Goal: Task Accomplishment & Management: Complete application form

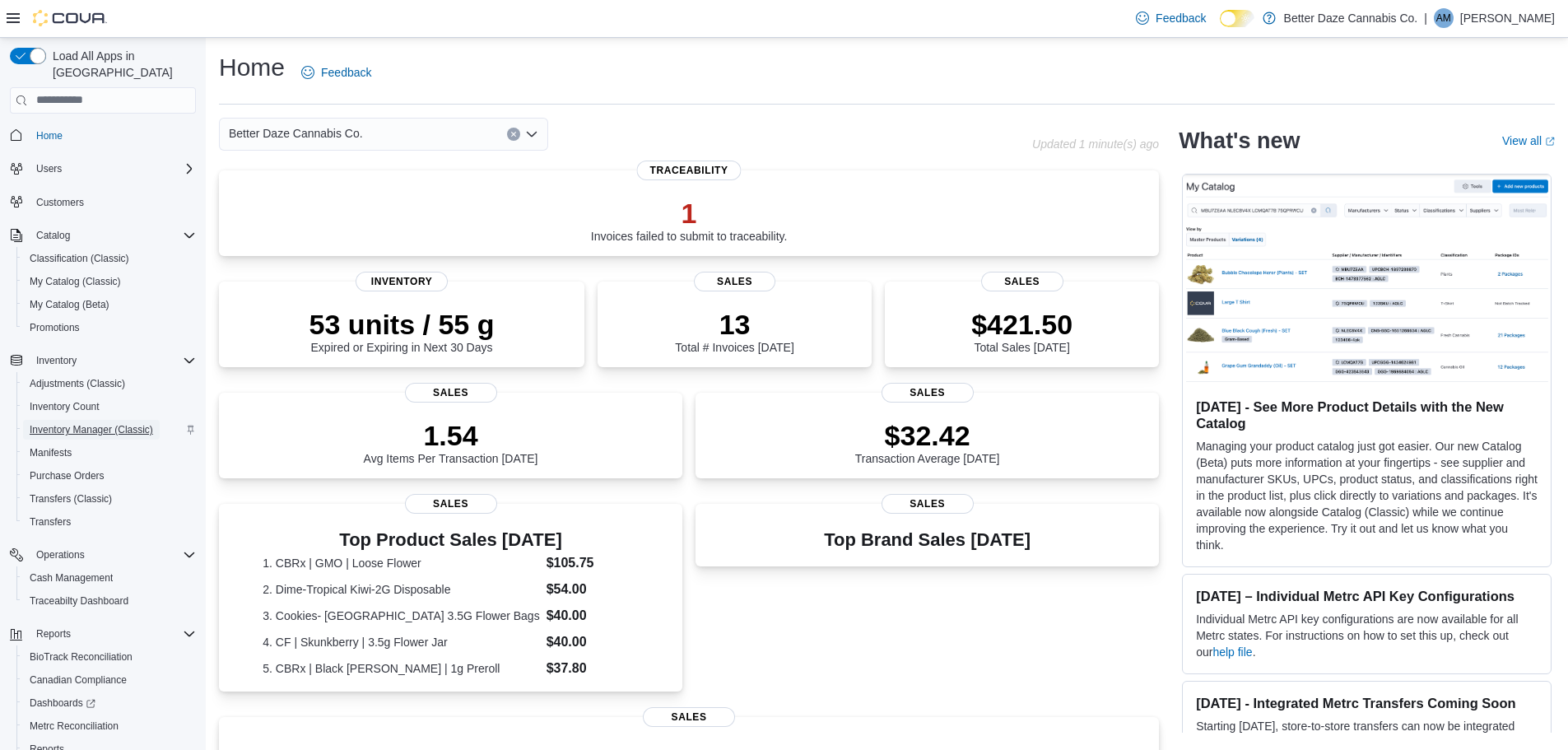
click at [132, 423] on span "Inventory Manager (Classic)" at bounding box center [91, 429] width 123 height 13
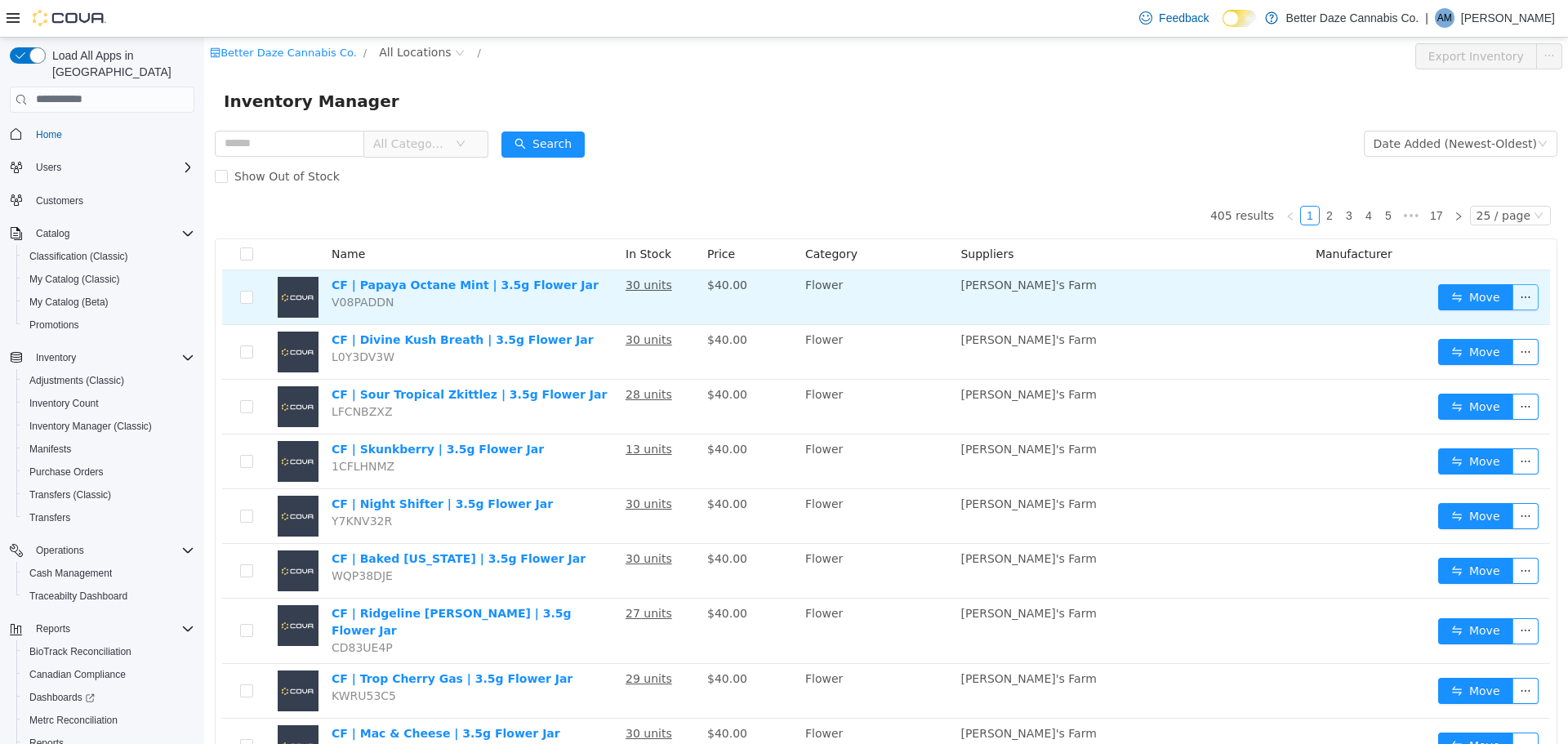
click at [1522, 294] on button "button" at bounding box center [1525, 295] width 26 height 26
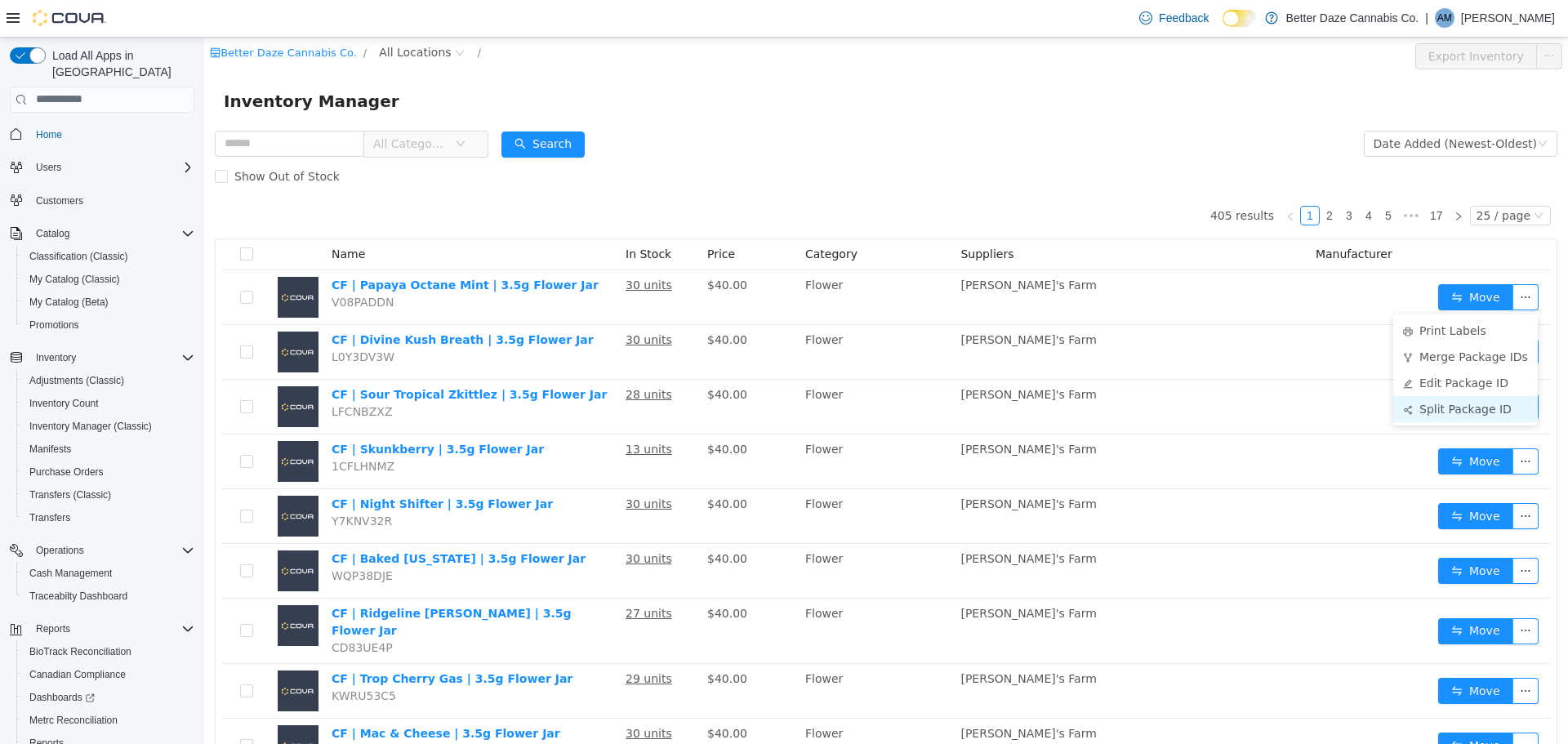
click at [1437, 411] on li "Split Package ID" at bounding box center [1465, 408] width 145 height 26
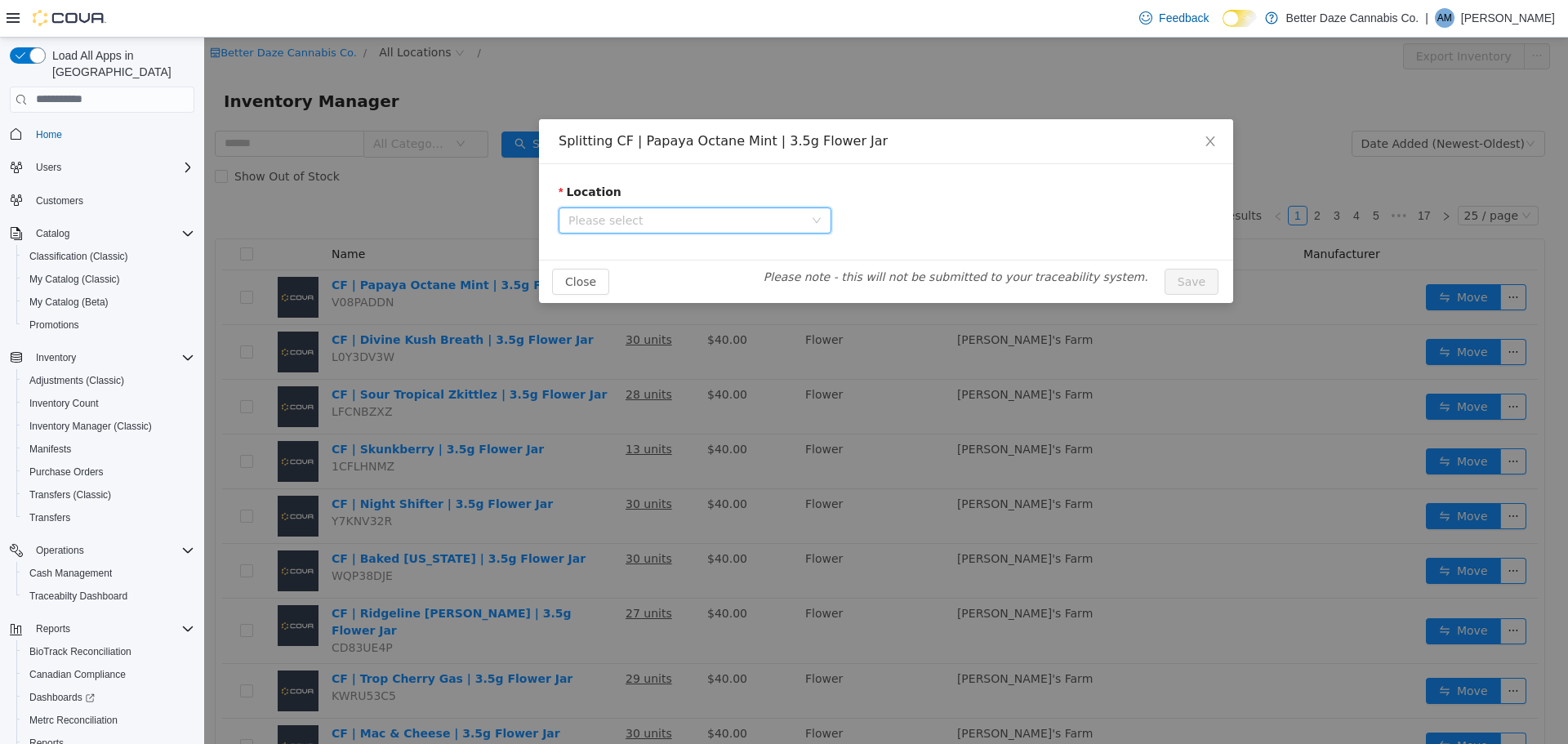
click at [740, 218] on span "Please select" at bounding box center [686, 220] width 235 height 17
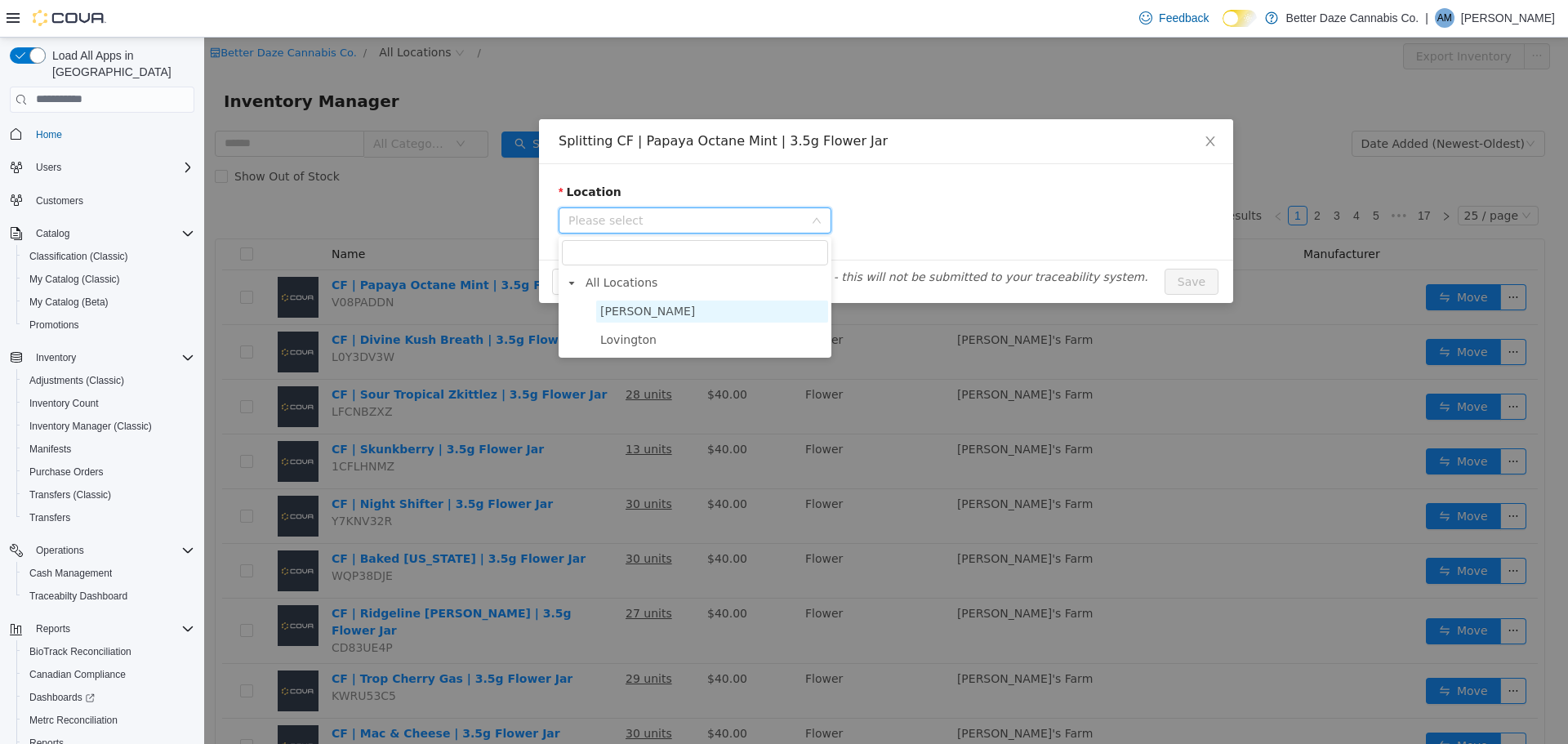
click at [648, 310] on span "[PERSON_NAME]" at bounding box center [712, 310] width 232 height 22
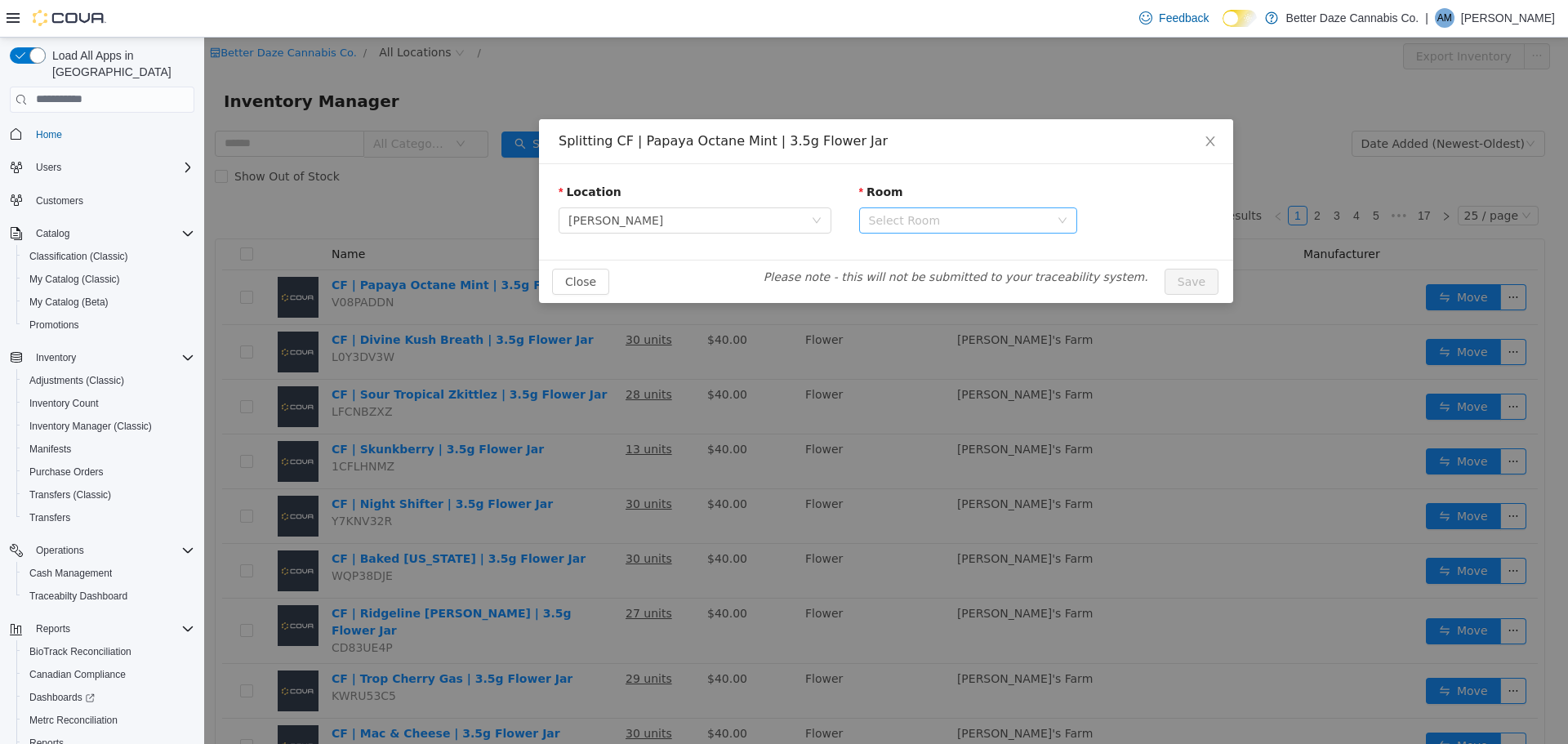
click at [907, 217] on div "Select Room" at bounding box center [959, 220] width 181 height 17
click at [902, 269] on li "Receiving Room" at bounding box center [968, 278] width 218 height 26
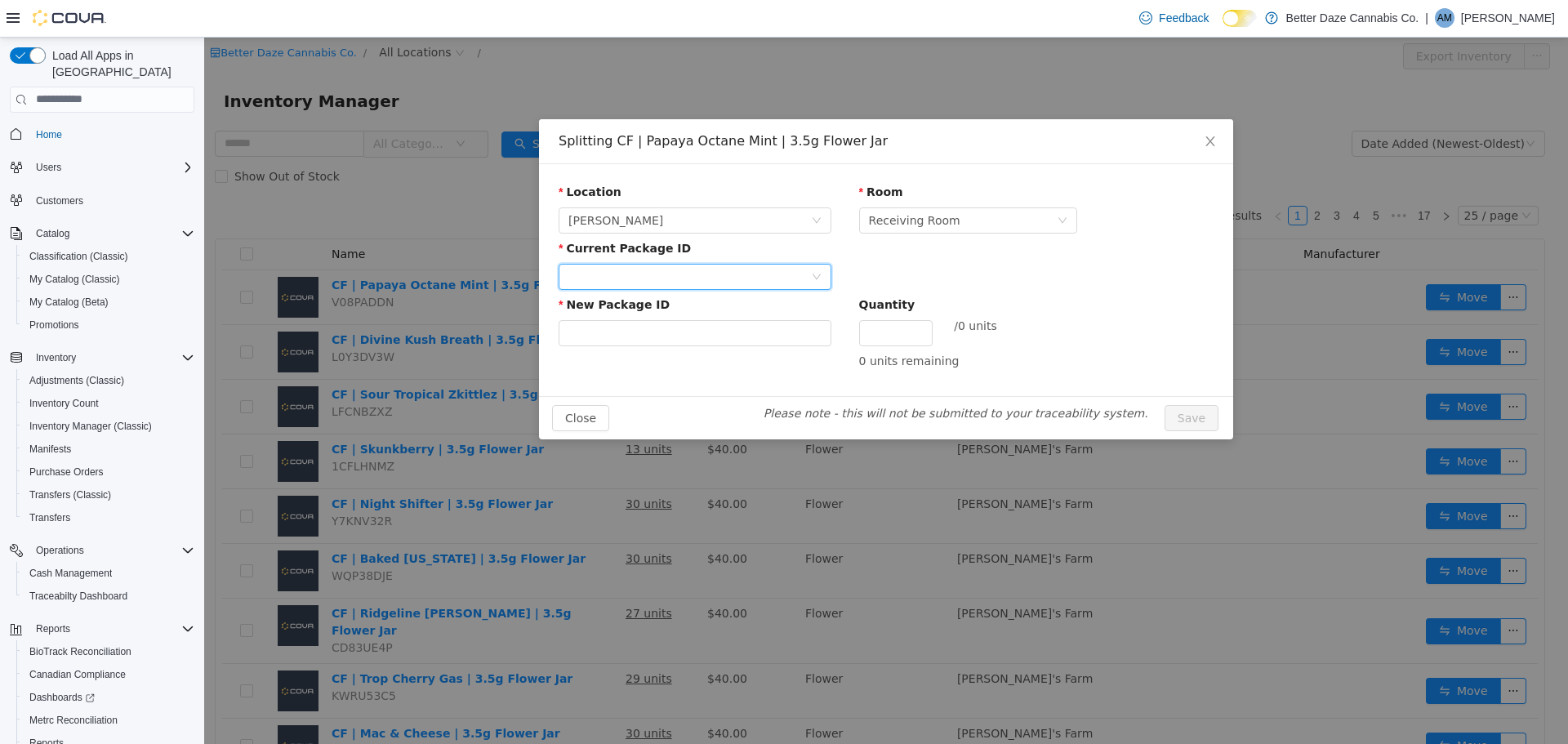
click at [655, 283] on div at bounding box center [690, 275] width 243 height 24
click at [697, 339] on li "8883610782372964" at bounding box center [695, 334] width 273 height 26
click at [761, 323] on input "New Package ID" at bounding box center [695, 331] width 273 height 26
type input "**********"
type input "**"
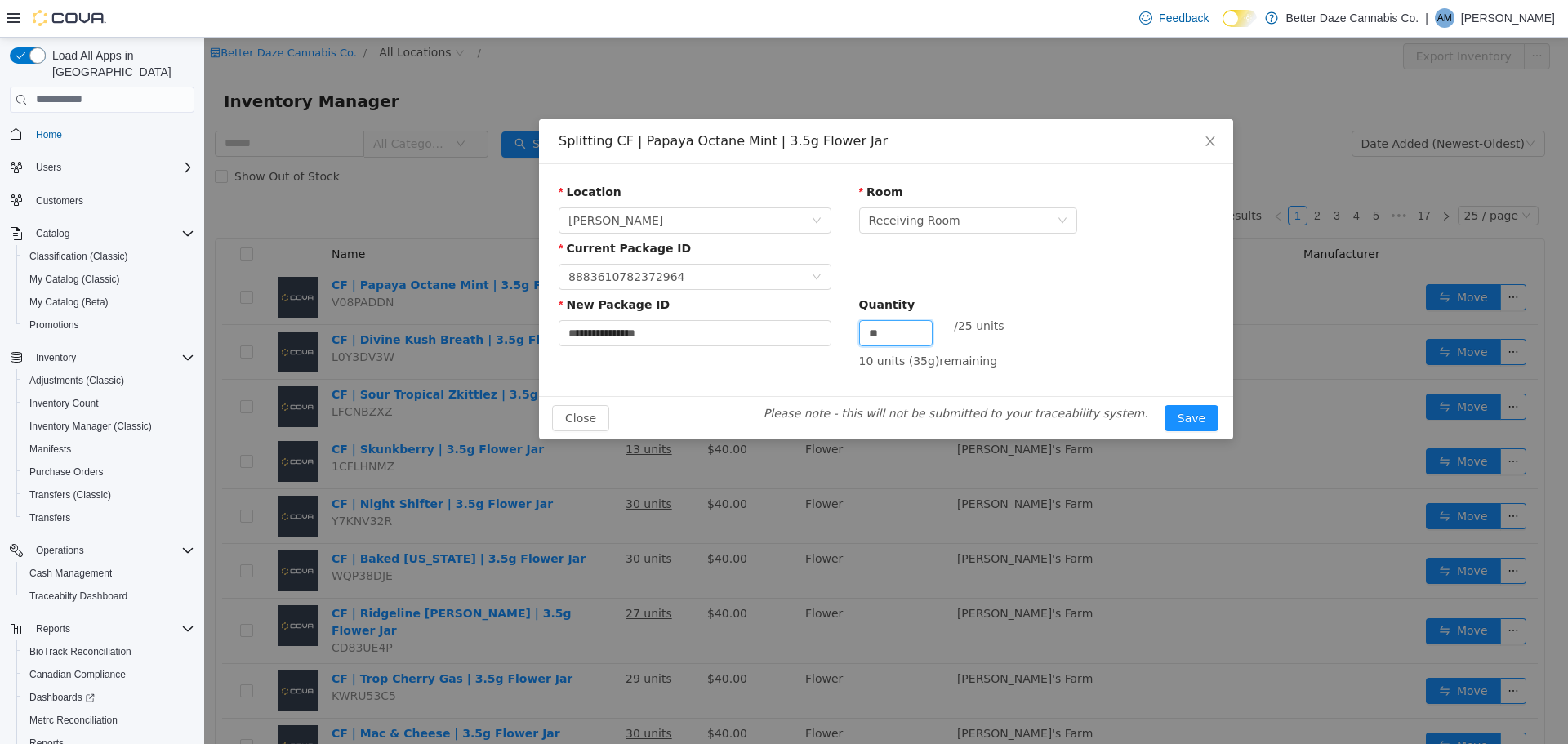
click at [1164, 404] on button "Save" at bounding box center [1191, 417] width 54 height 26
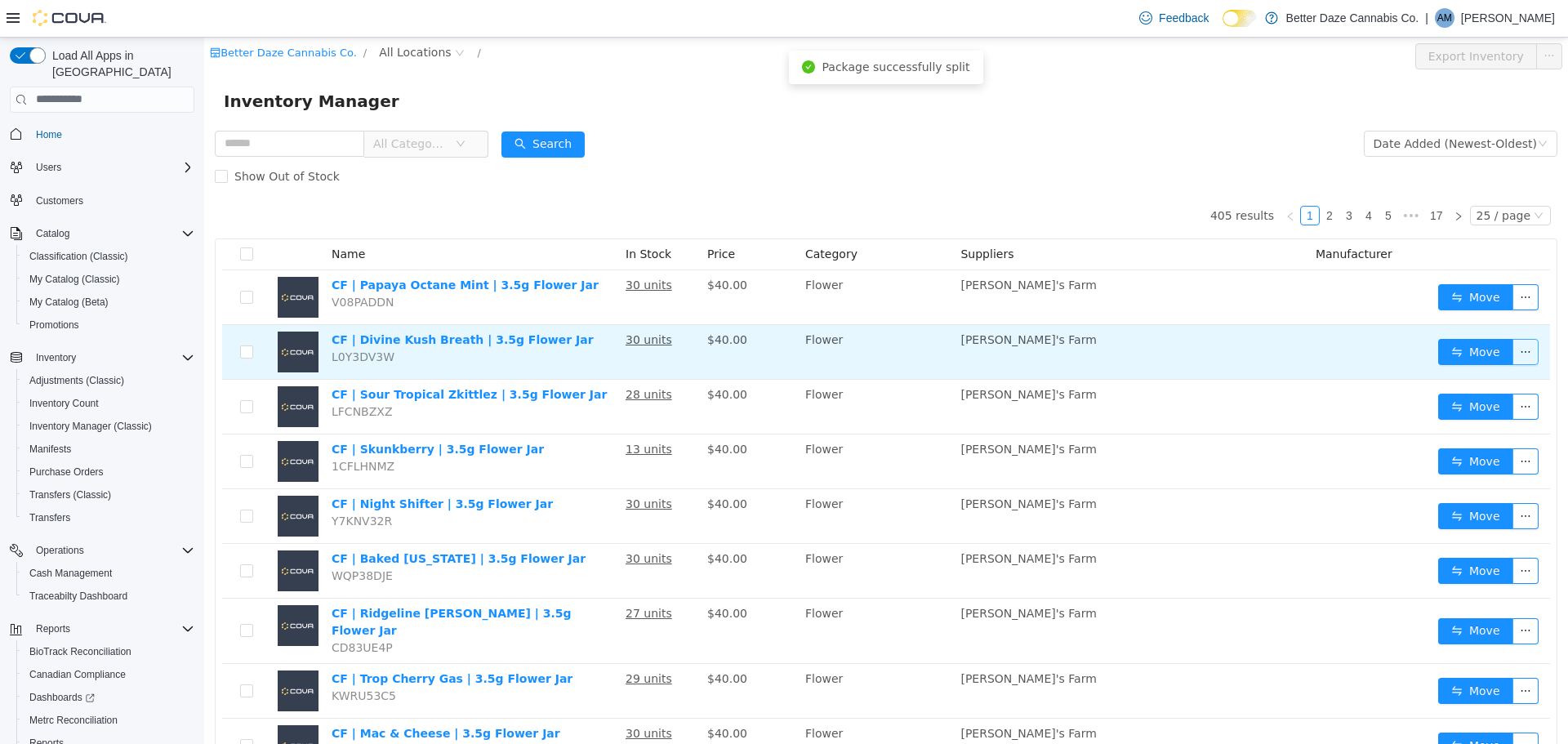
click at [1513, 346] on button "button" at bounding box center [1525, 351] width 26 height 26
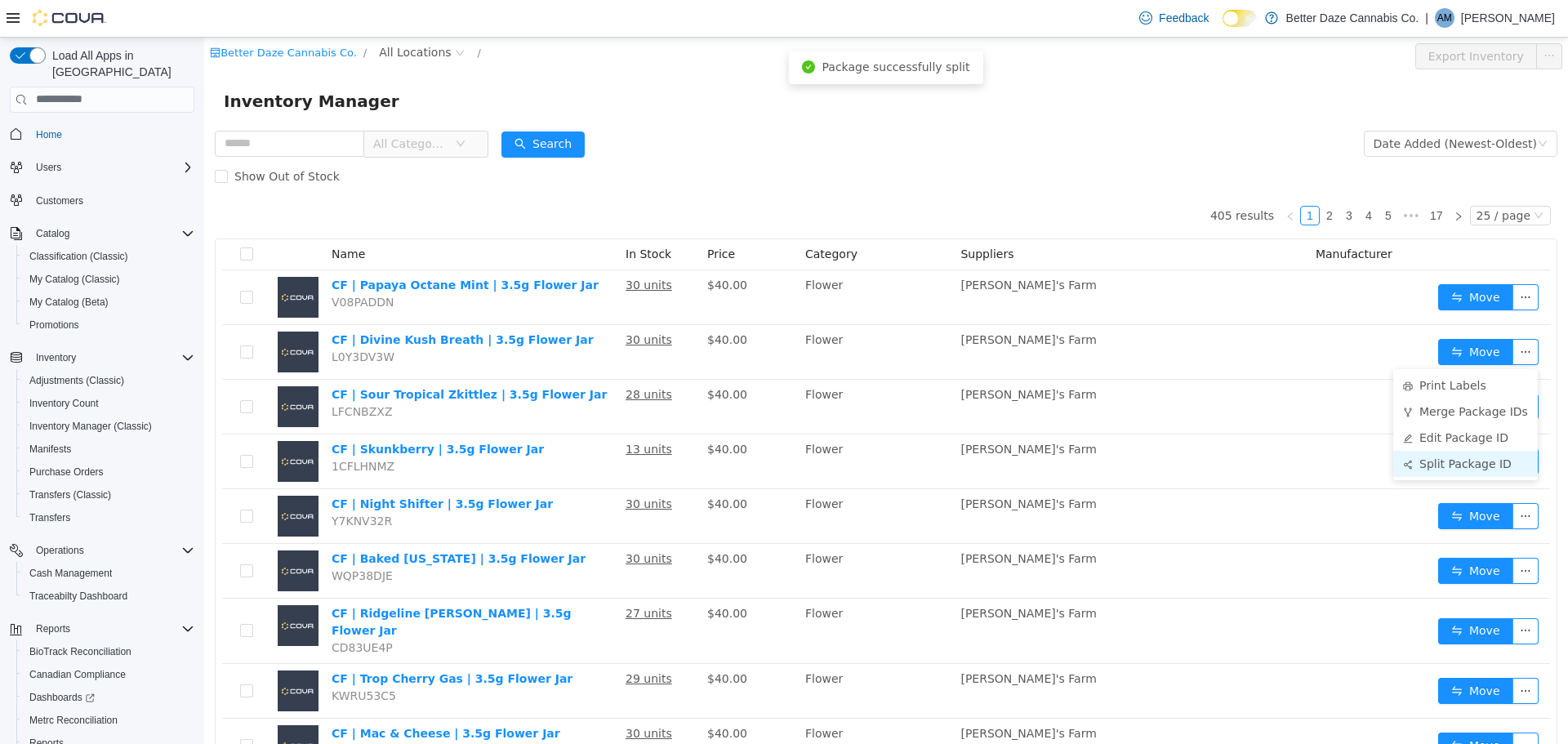
click at [1449, 467] on li "Split Package ID" at bounding box center [1465, 462] width 145 height 26
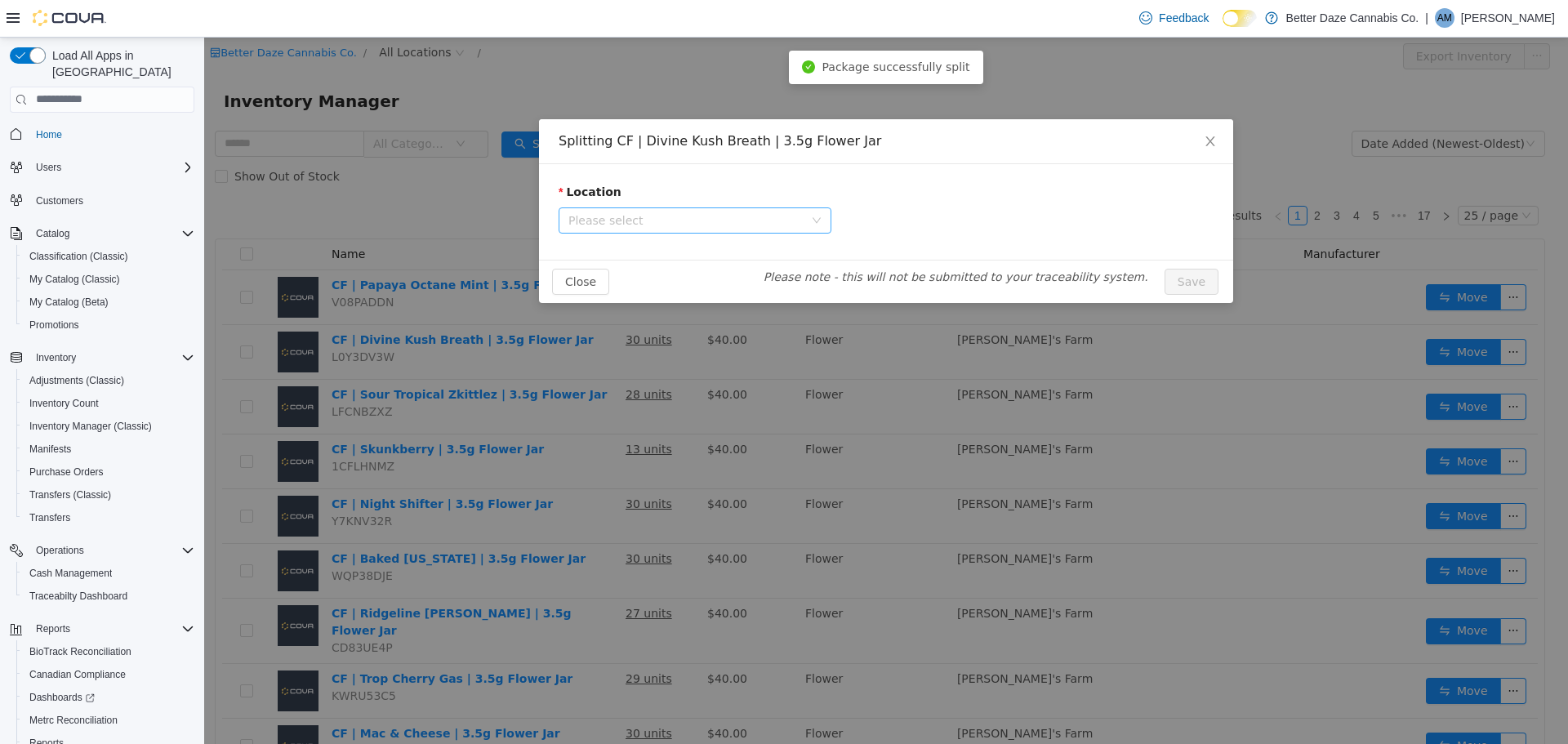
click at [717, 213] on span "Please select" at bounding box center [686, 220] width 235 height 17
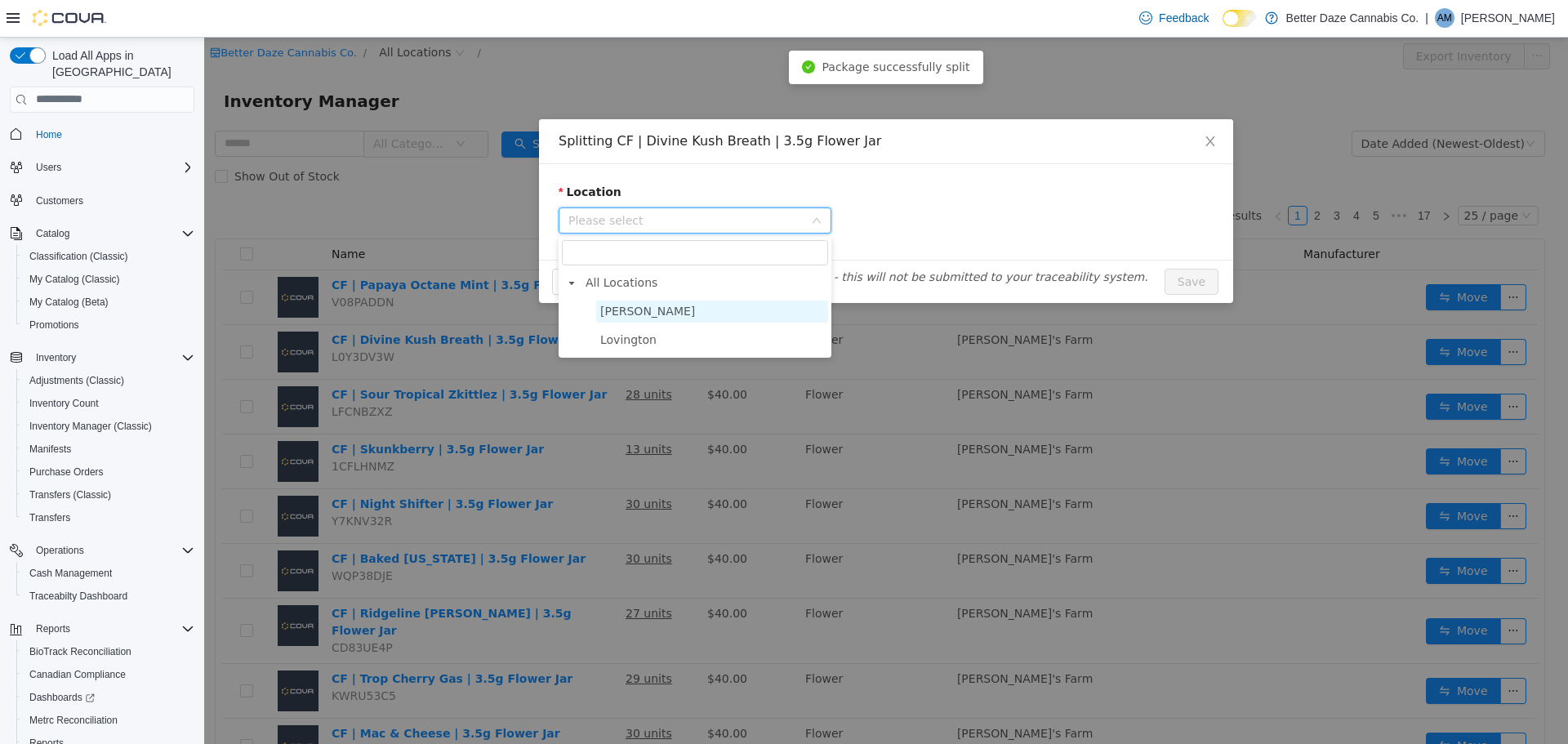
click at [686, 305] on span "[PERSON_NAME]" at bounding box center [712, 310] width 232 height 22
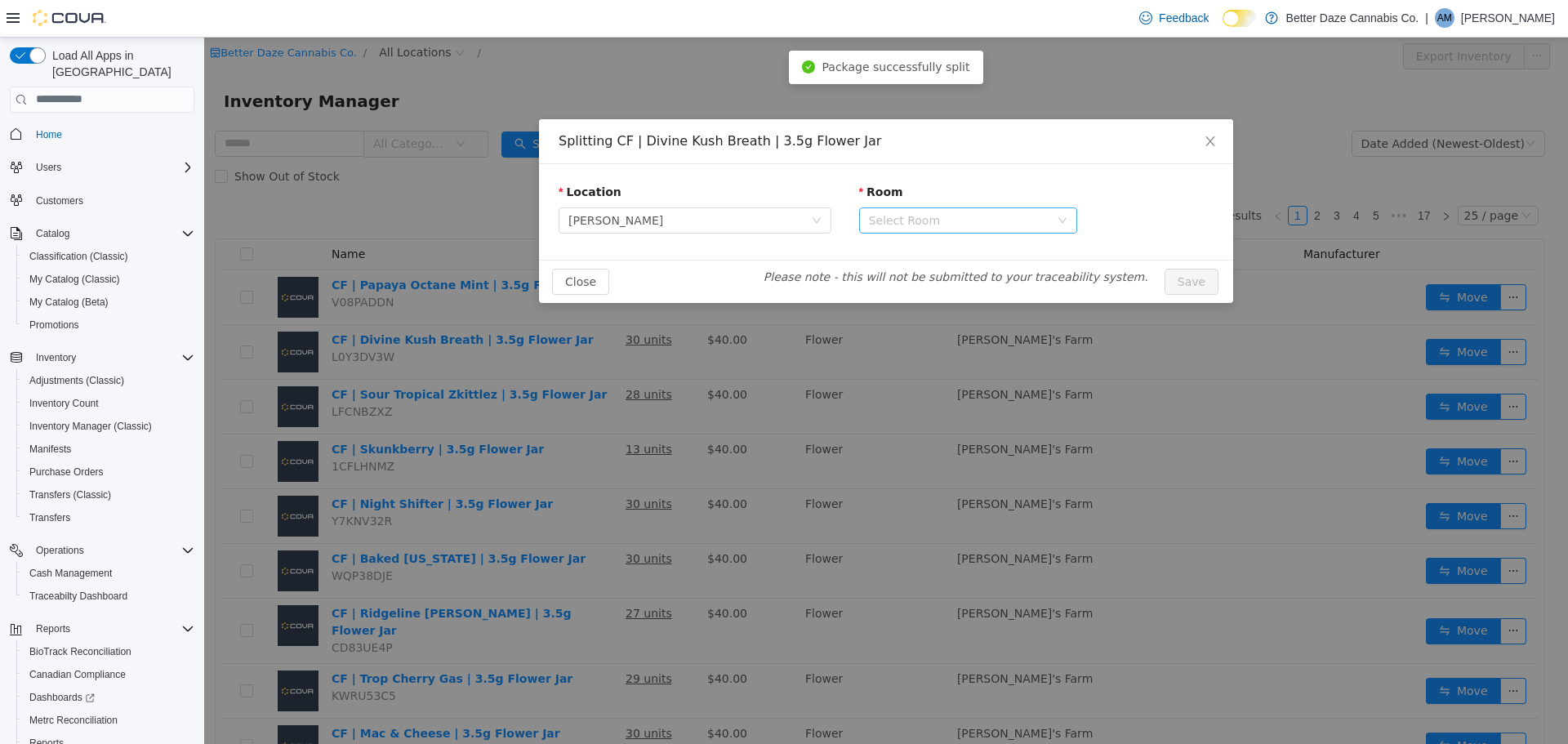
click at [905, 216] on div "Select Room" at bounding box center [959, 220] width 181 height 17
drag, startPoint x: 895, startPoint y: 286, endPoint x: 881, endPoint y: 283, distance: 14.3
click at [894, 286] on li "Receiving Room" at bounding box center [968, 278] width 218 height 26
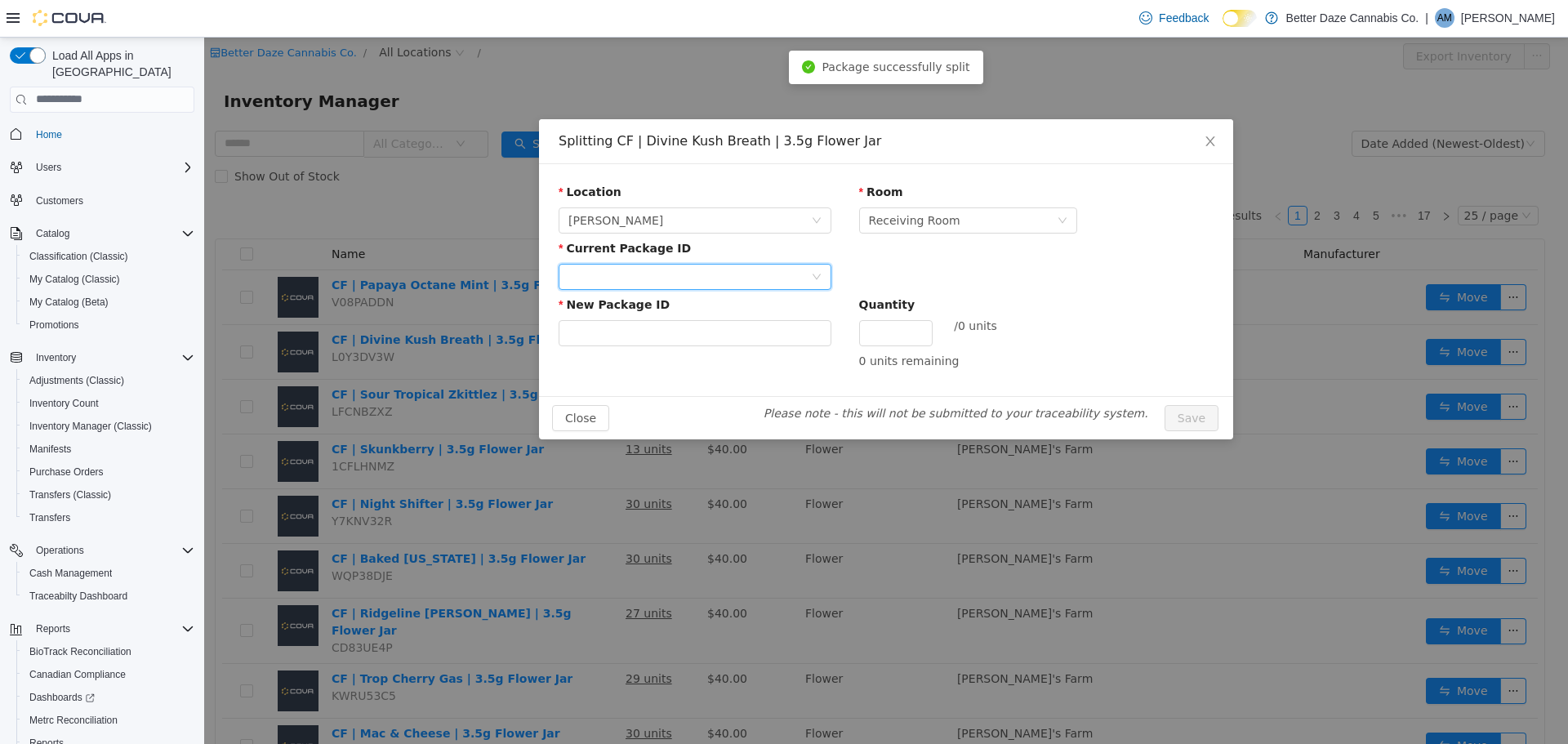
drag, startPoint x: 733, startPoint y: 264, endPoint x: 728, endPoint y: 278, distance: 14.9
click at [730, 270] on div at bounding box center [690, 275] width 243 height 24
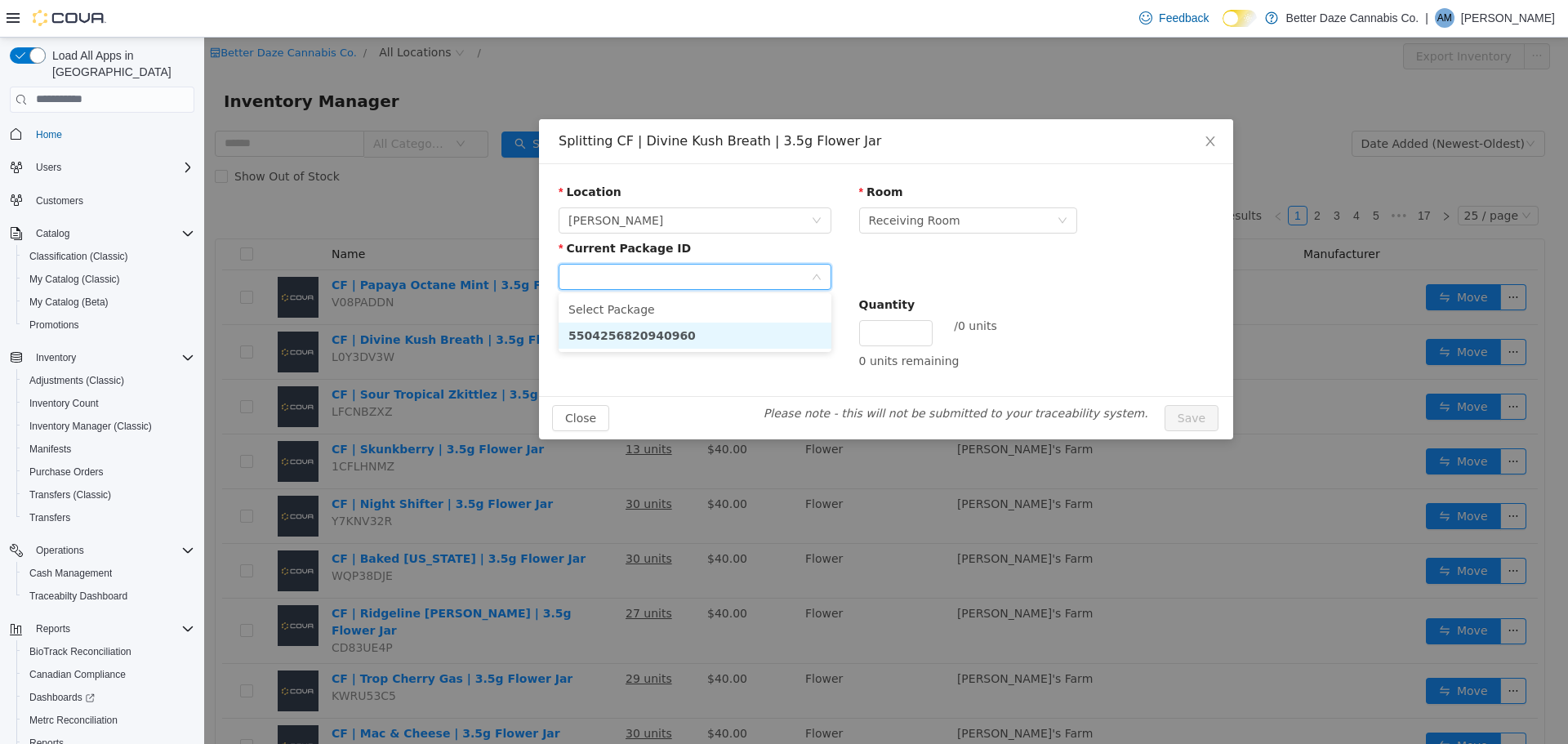
click at [690, 337] on li "5504256820940960" at bounding box center [695, 334] width 273 height 26
click at [722, 310] on div "New Package ID" at bounding box center [695, 307] width 273 height 23
click at [727, 331] on input "New Package ID" at bounding box center [695, 331] width 273 height 26
type input "**********"
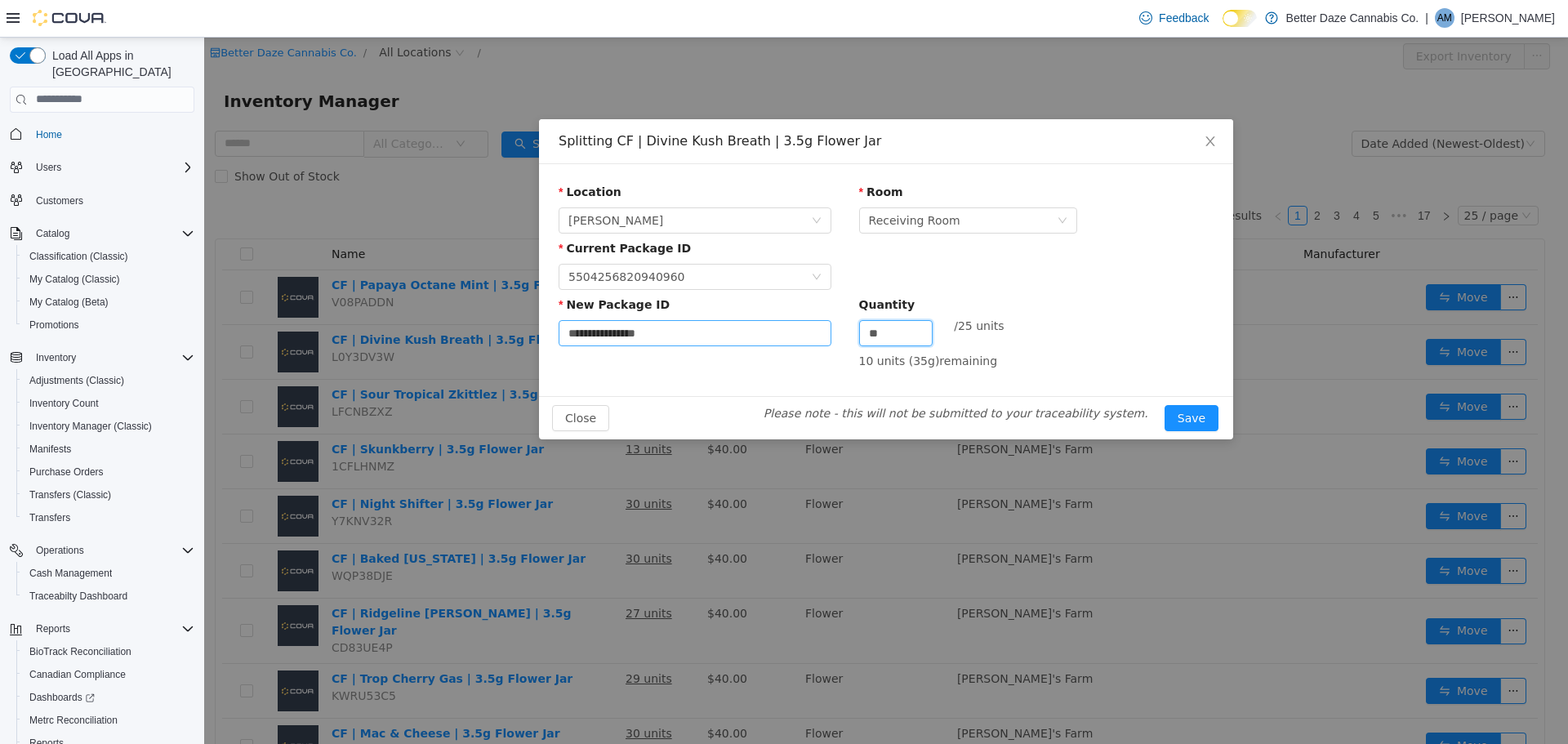
type input "**"
click at [1164, 404] on button "Save" at bounding box center [1191, 417] width 54 height 26
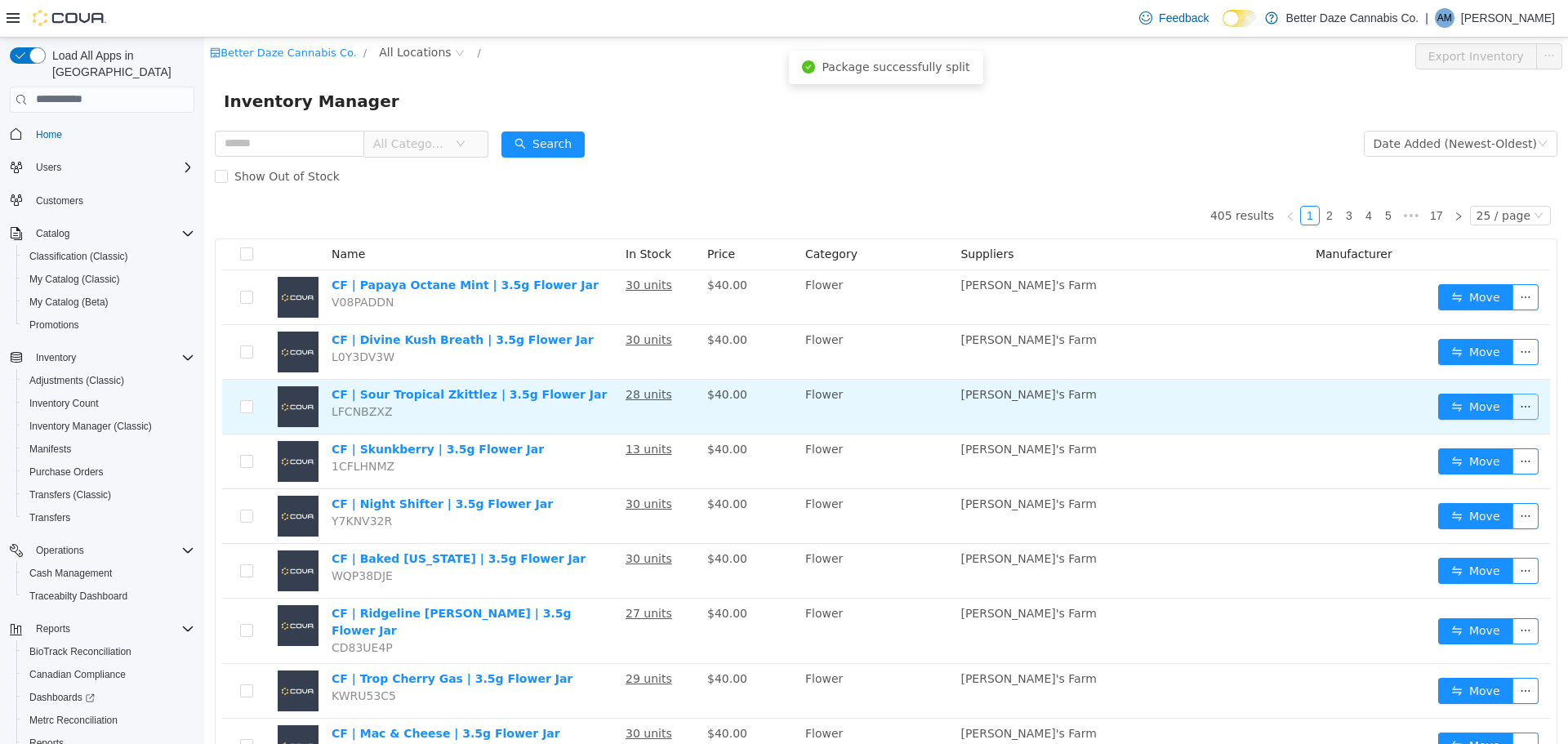
click at [1514, 402] on button "button" at bounding box center [1525, 405] width 26 height 26
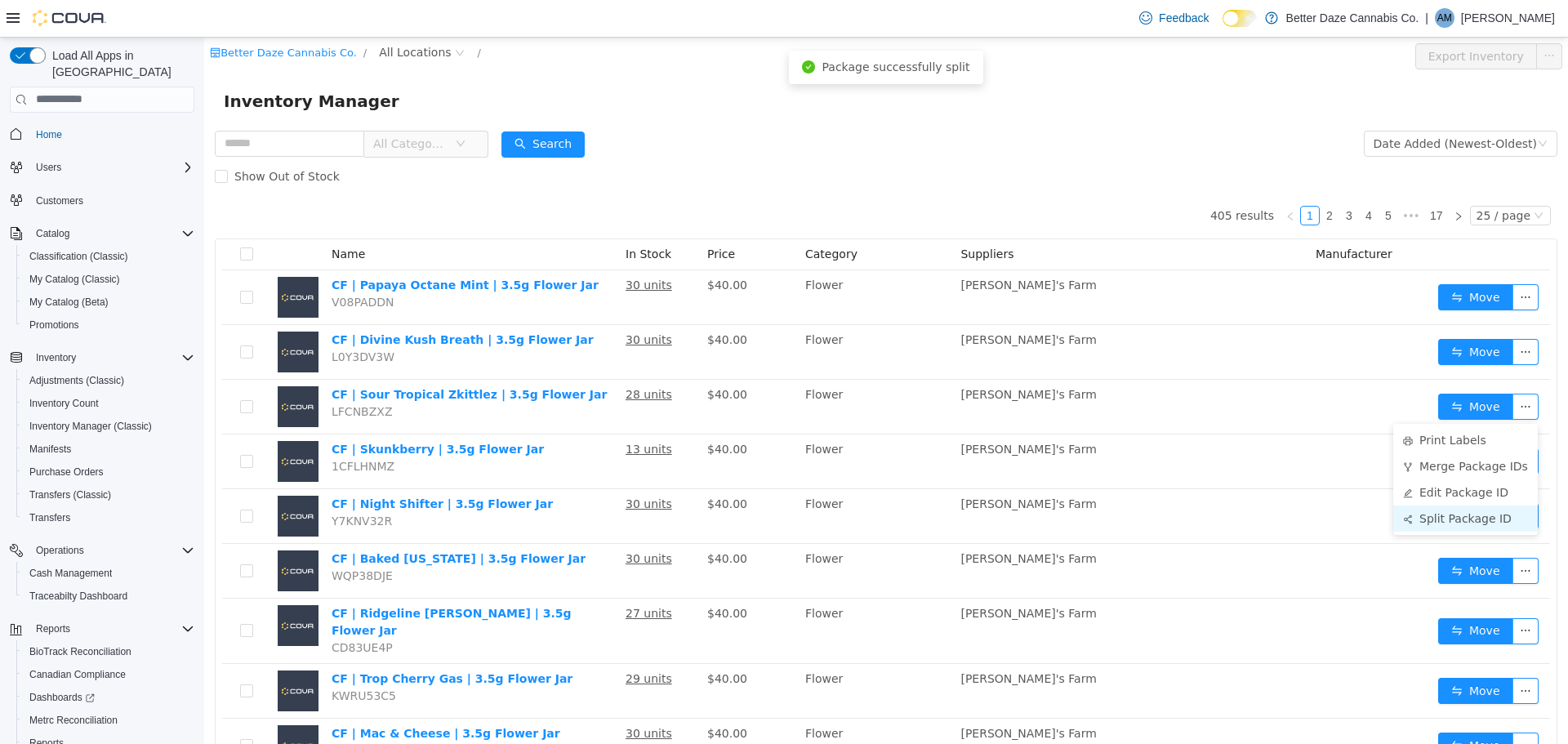
click at [1459, 520] on li "Split Package ID" at bounding box center [1465, 517] width 145 height 26
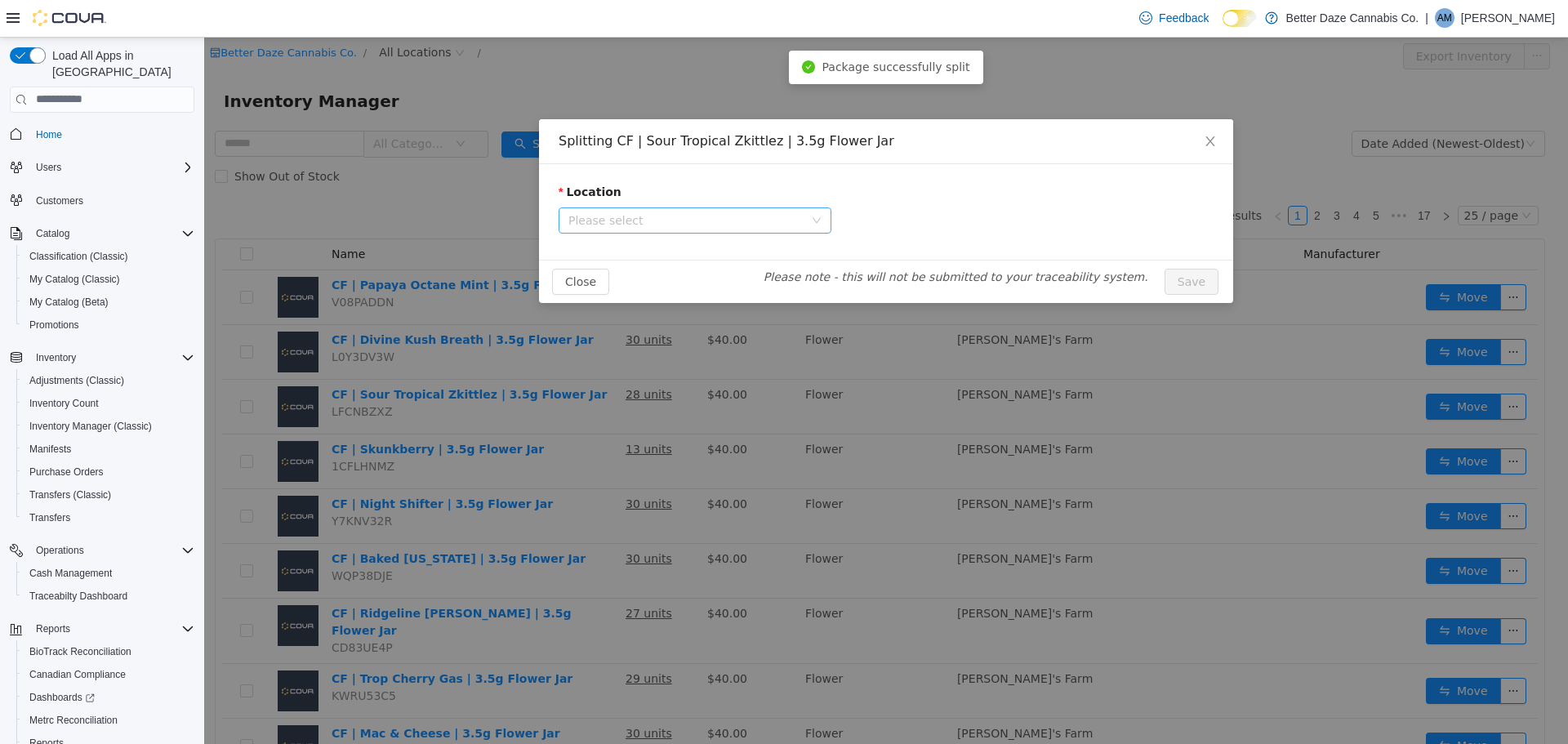
click at [691, 214] on span "Please select" at bounding box center [686, 220] width 235 height 17
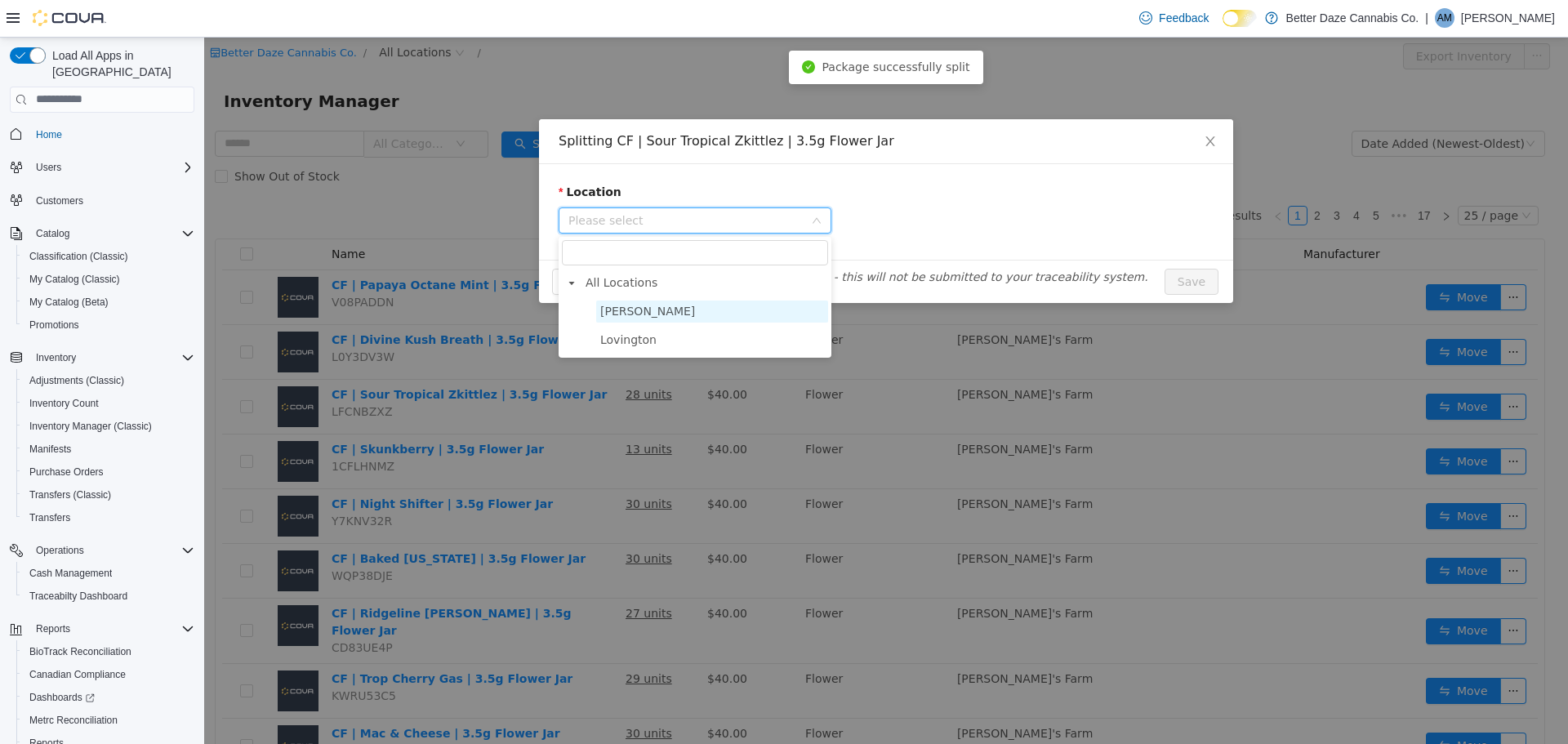
drag, startPoint x: 643, startPoint y: 316, endPoint x: 869, endPoint y: 321, distance: 226.1
click at [645, 316] on span "[PERSON_NAME]" at bounding box center [712, 310] width 232 height 22
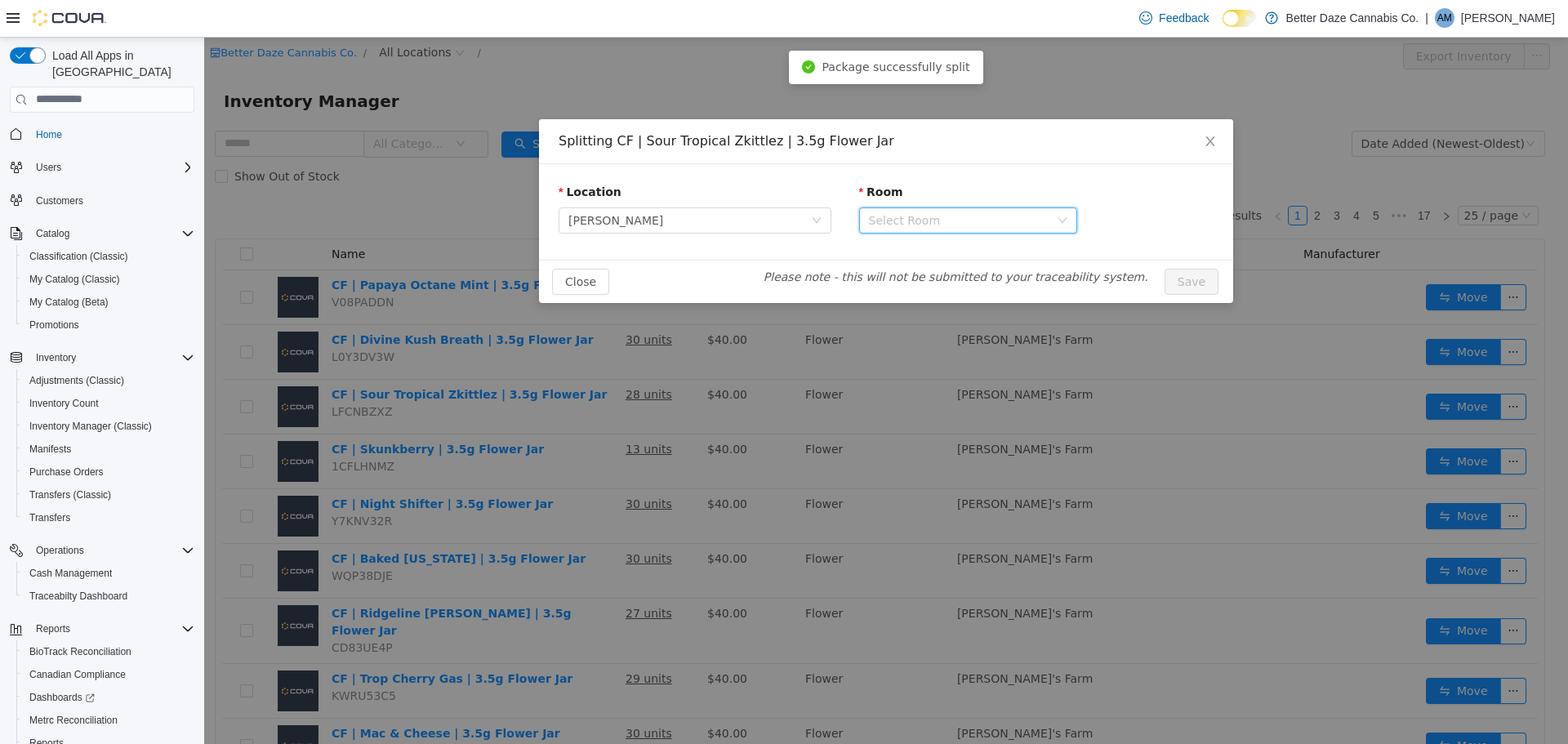
click at [984, 228] on div "Select Room" at bounding box center [963, 219] width 188 height 24
click at [947, 288] on li "Receiving Room" at bounding box center [968, 278] width 218 height 26
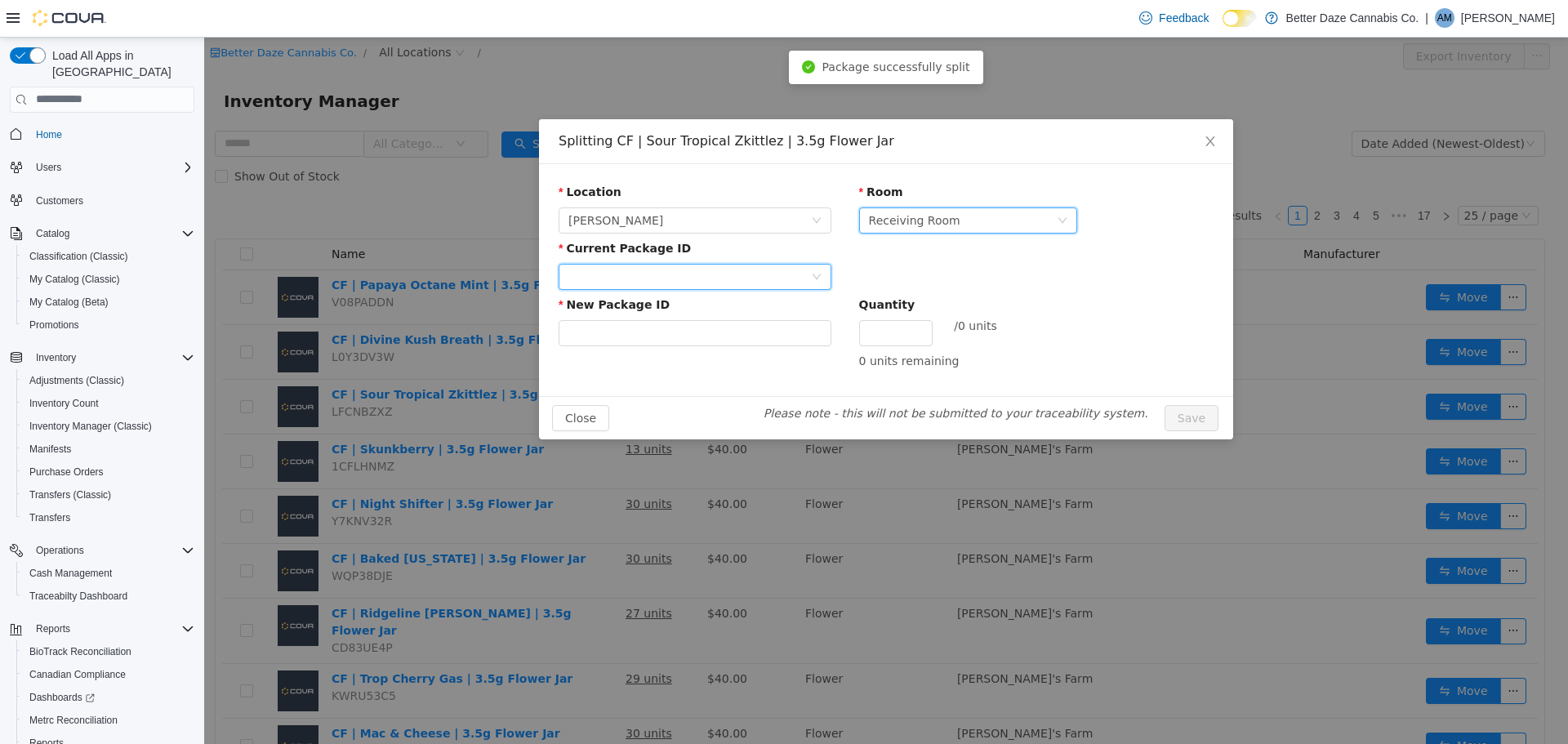
click at [748, 270] on div at bounding box center [690, 275] width 243 height 24
click at [706, 331] on li "8880181087096070" at bounding box center [695, 334] width 273 height 26
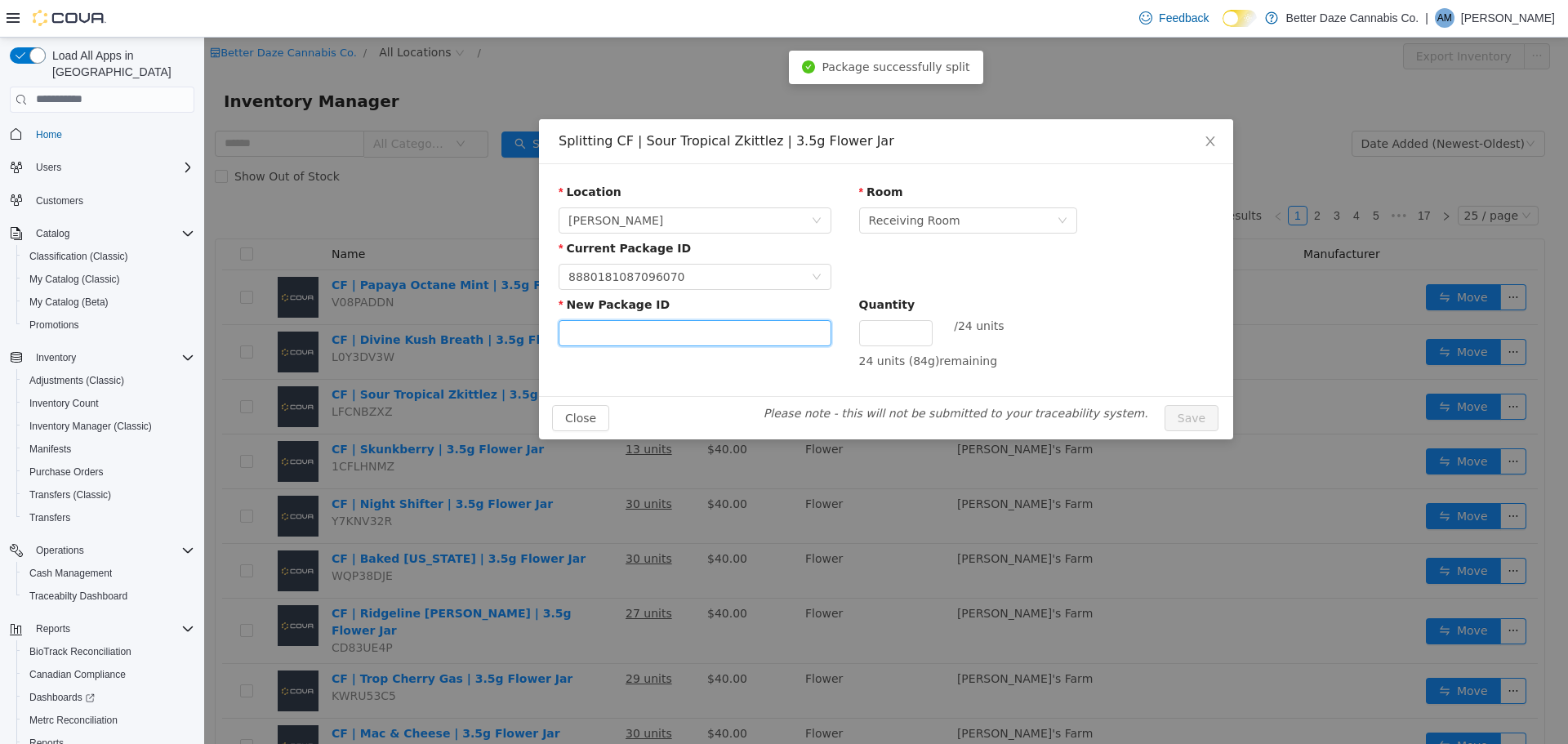
click at [705, 329] on input "New Package ID" at bounding box center [695, 331] width 273 height 26
type input "**********"
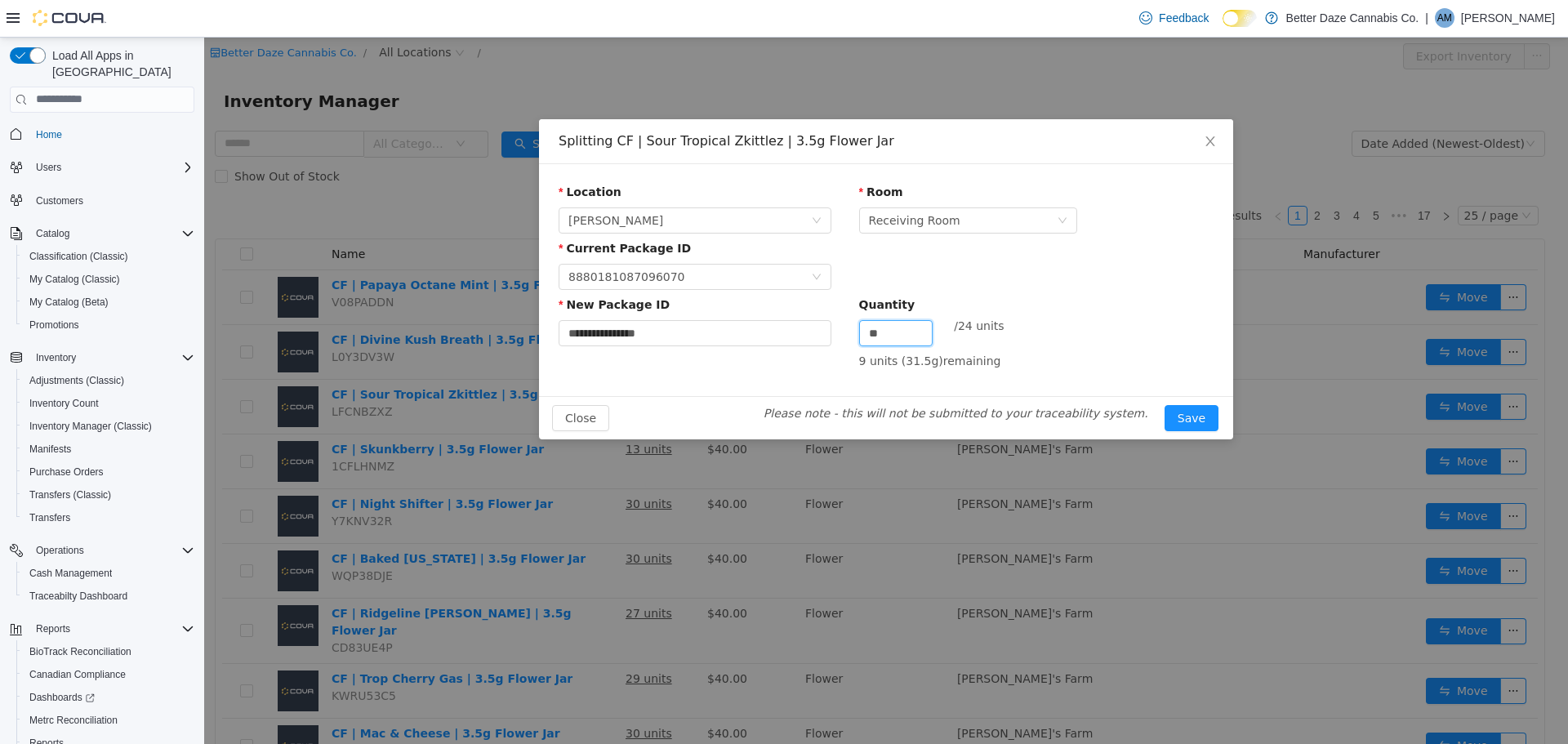
type input "**"
click at [1164, 404] on button "Save" at bounding box center [1191, 417] width 54 height 26
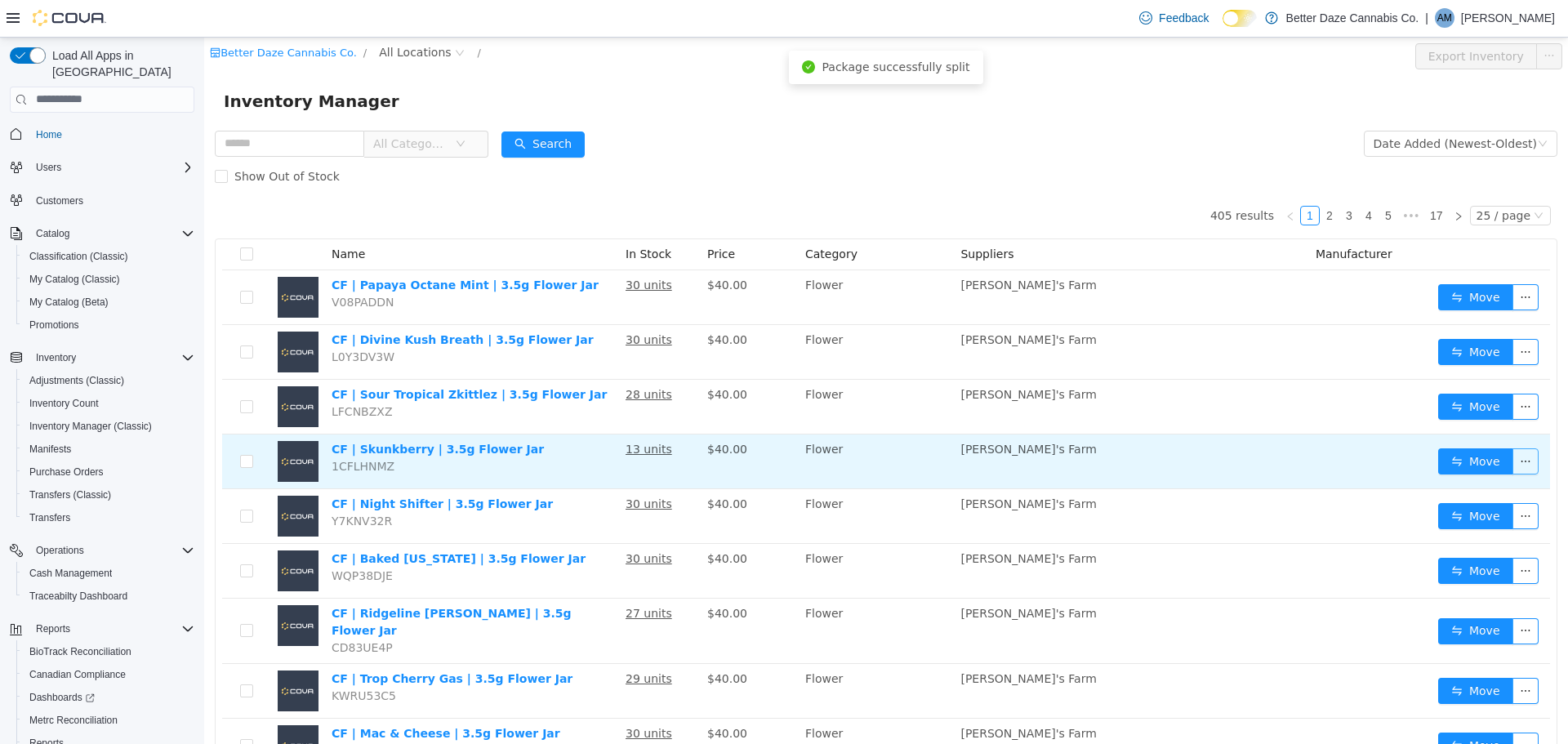
click at [1528, 466] on td "Move" at bounding box center [1490, 460] width 118 height 54
click at [1521, 465] on button "button" at bounding box center [1525, 460] width 26 height 26
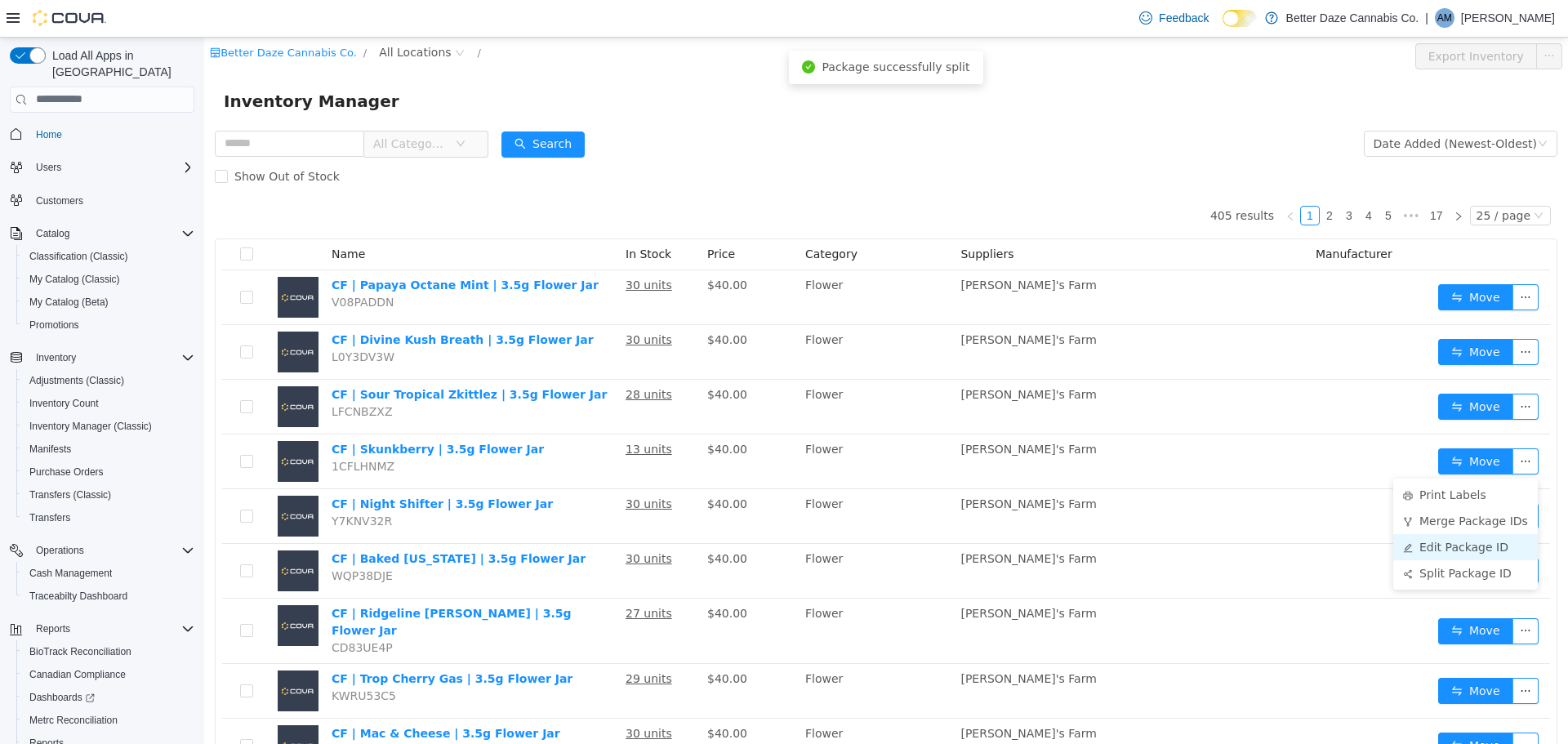
drag, startPoint x: 1453, startPoint y: 574, endPoint x: 1416, endPoint y: 557, distance: 40.7
click at [1450, 574] on li "Split Package ID" at bounding box center [1465, 572] width 145 height 26
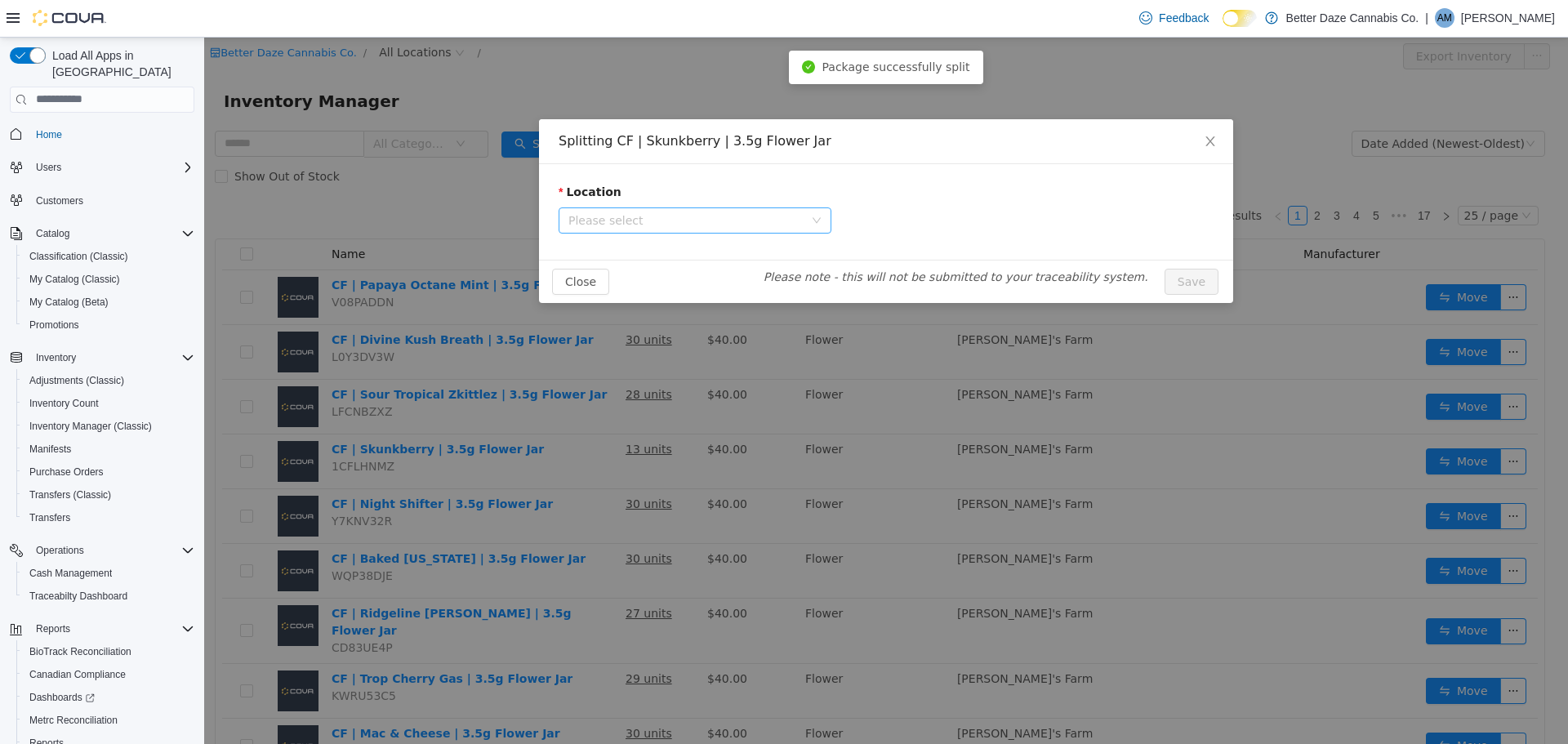
click at [665, 215] on span "Please select" at bounding box center [686, 220] width 235 height 17
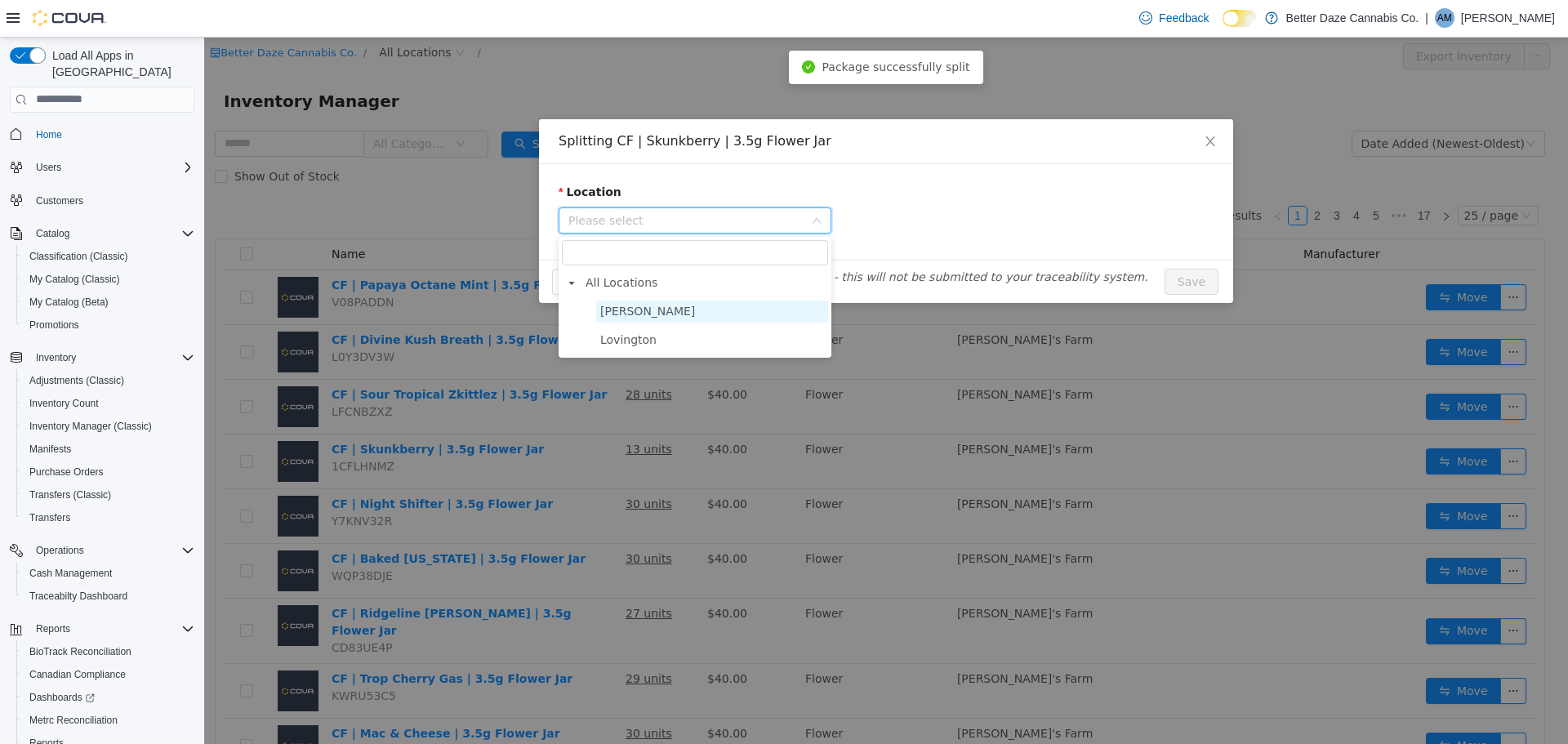
click at [649, 300] on span "[PERSON_NAME]" at bounding box center [712, 310] width 232 height 22
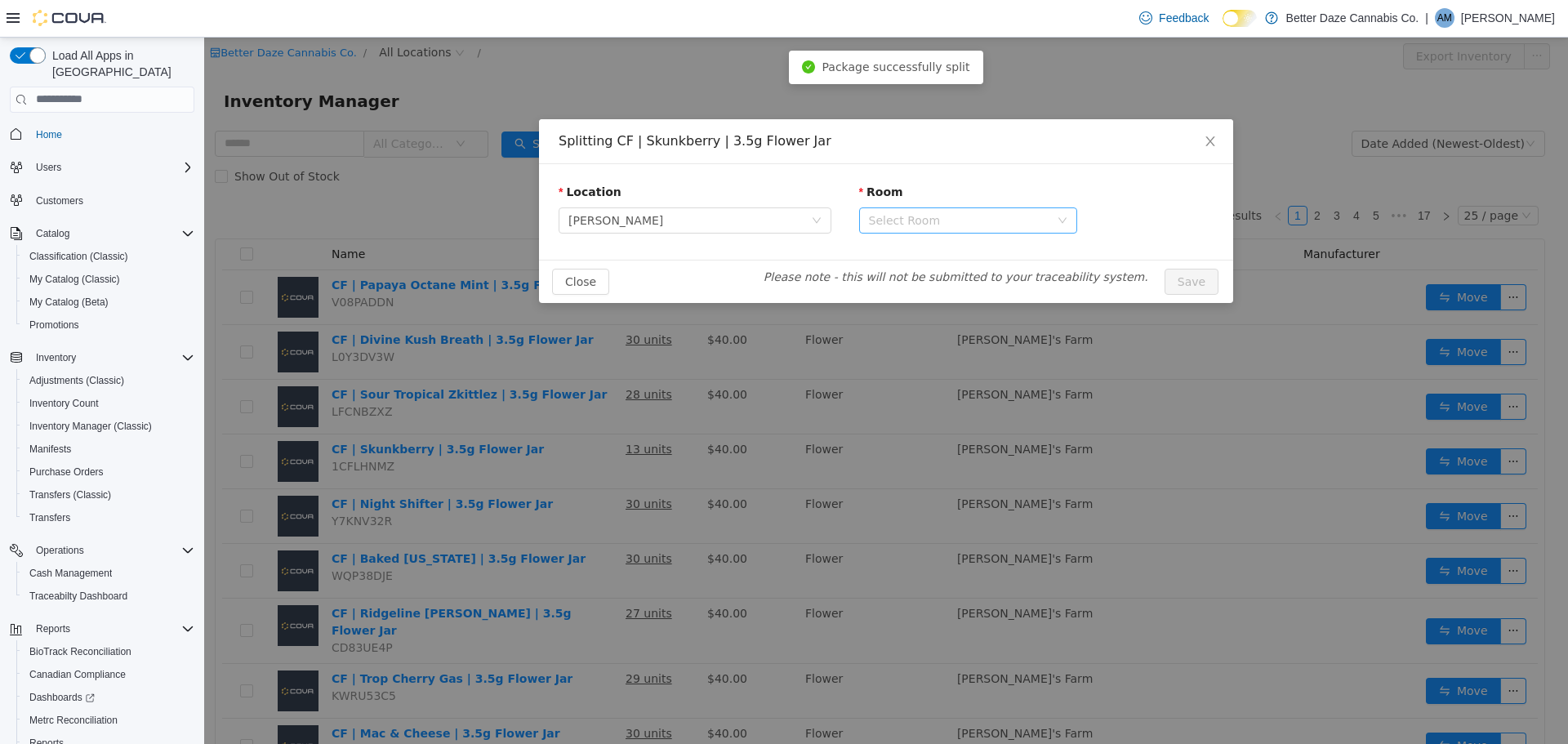
click at [906, 225] on div "Select Room" at bounding box center [959, 220] width 181 height 17
click at [894, 286] on ul "Sales Floor Receiving Room" at bounding box center [968, 265] width 218 height 59
click at [894, 276] on li "Receiving Room" at bounding box center [968, 278] width 218 height 26
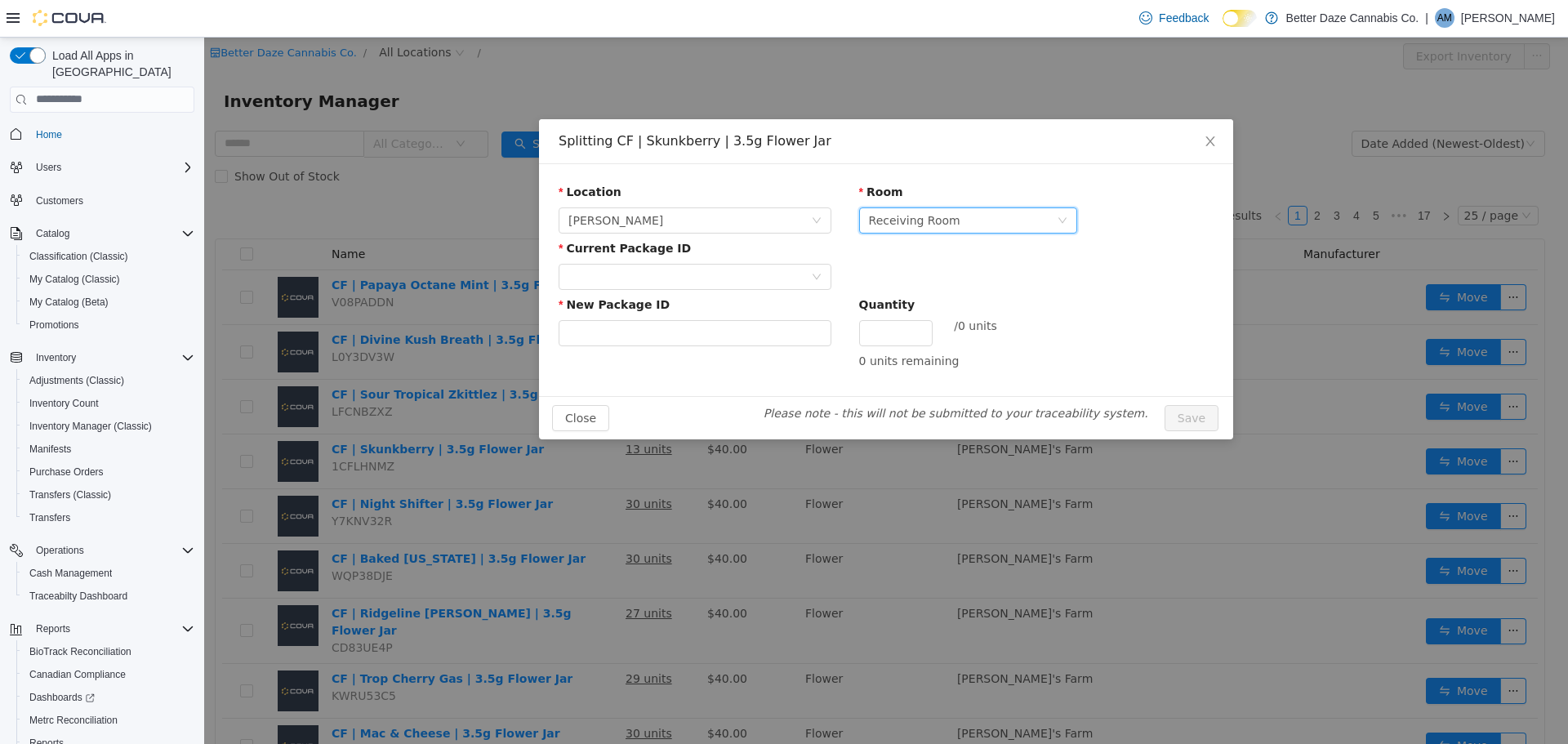
click at [707, 289] on div "Current Package ID" at bounding box center [695, 267] width 273 height 56
click at [671, 264] on div at bounding box center [690, 275] width 243 height 24
click at [656, 338] on strong "1928536787145957" at bounding box center [632, 335] width 127 height 13
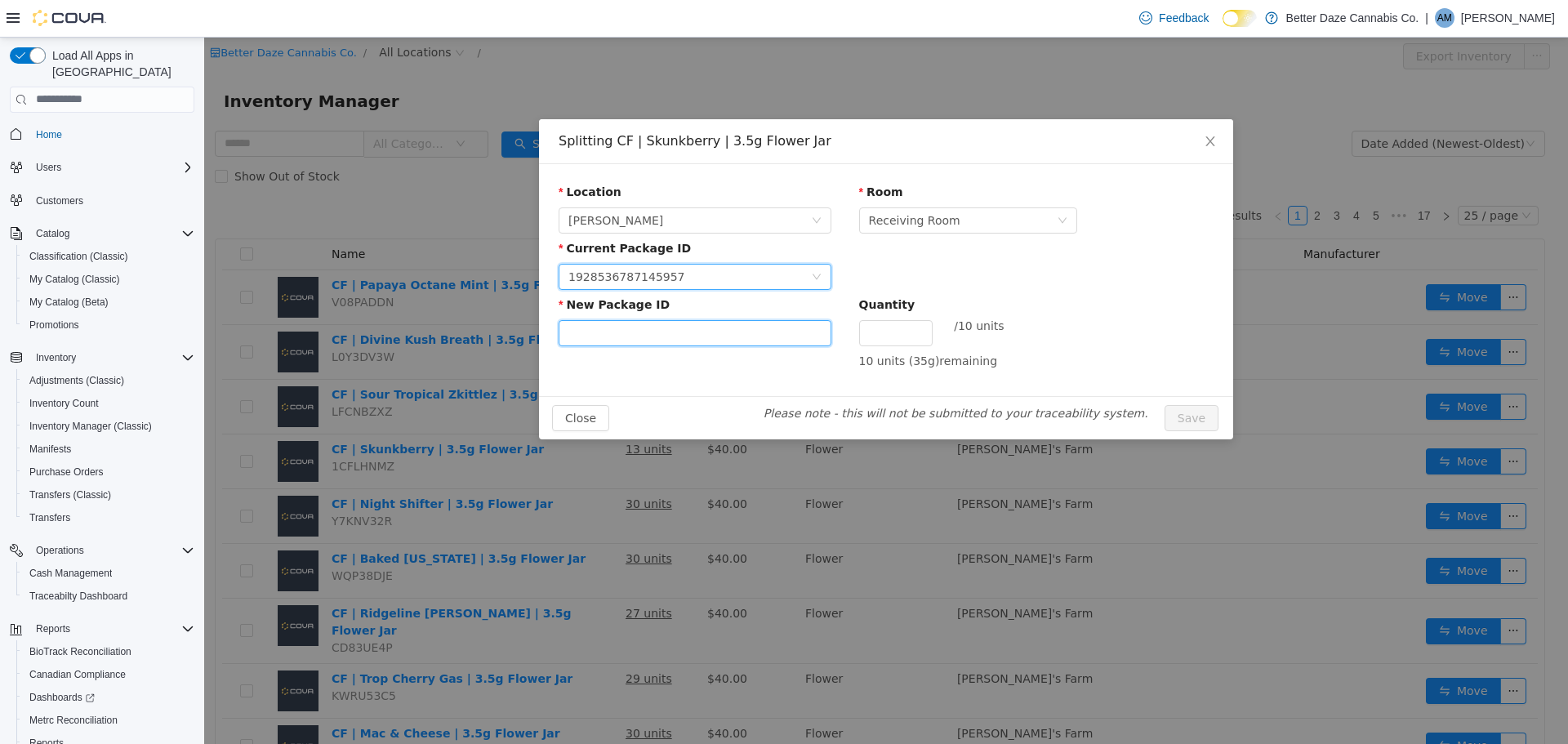
click at [666, 330] on input "New Package ID" at bounding box center [695, 331] width 273 height 26
type input "**********"
type input "*"
click at [1164, 404] on button "Save" at bounding box center [1191, 417] width 54 height 26
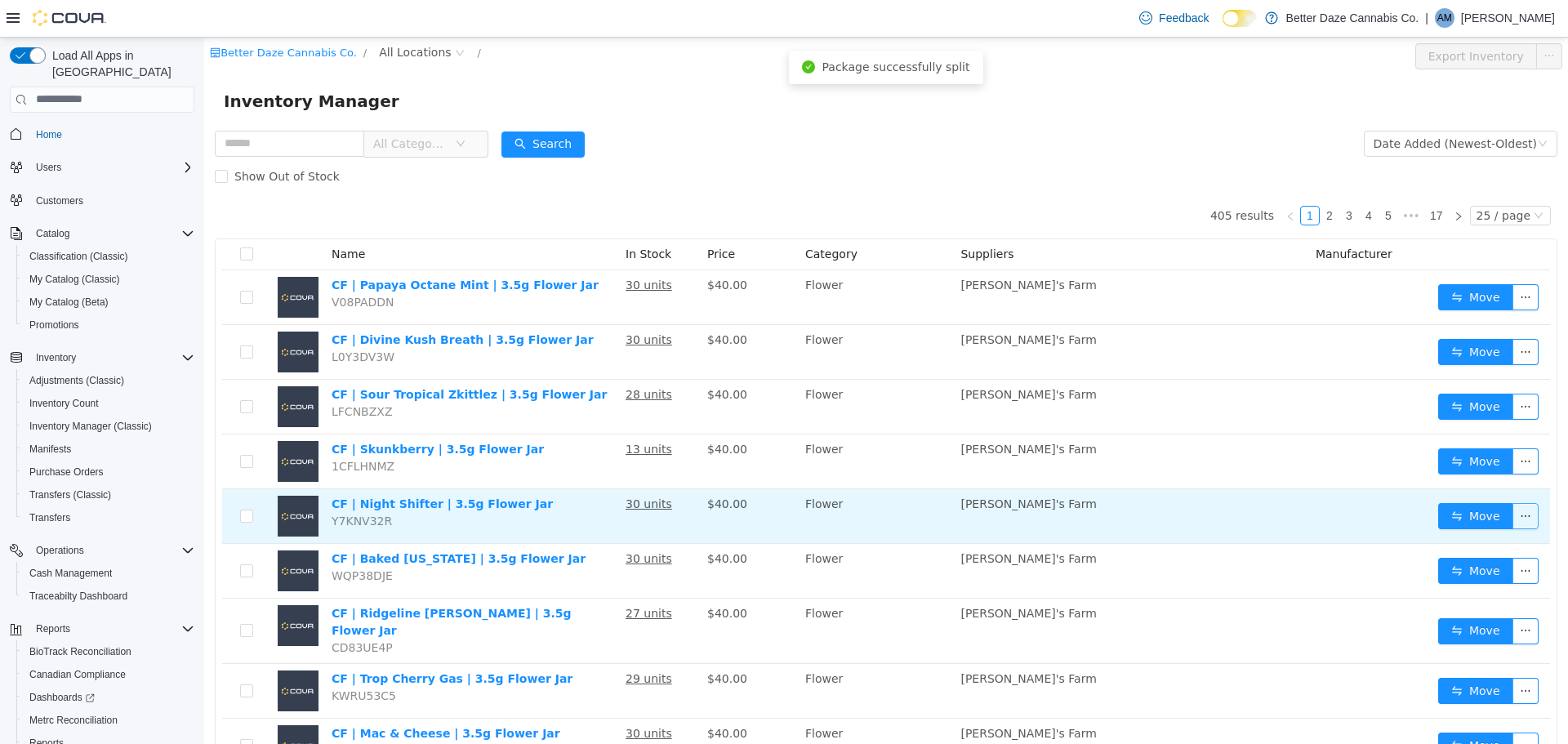
click at [1513, 515] on button "button" at bounding box center [1525, 515] width 26 height 26
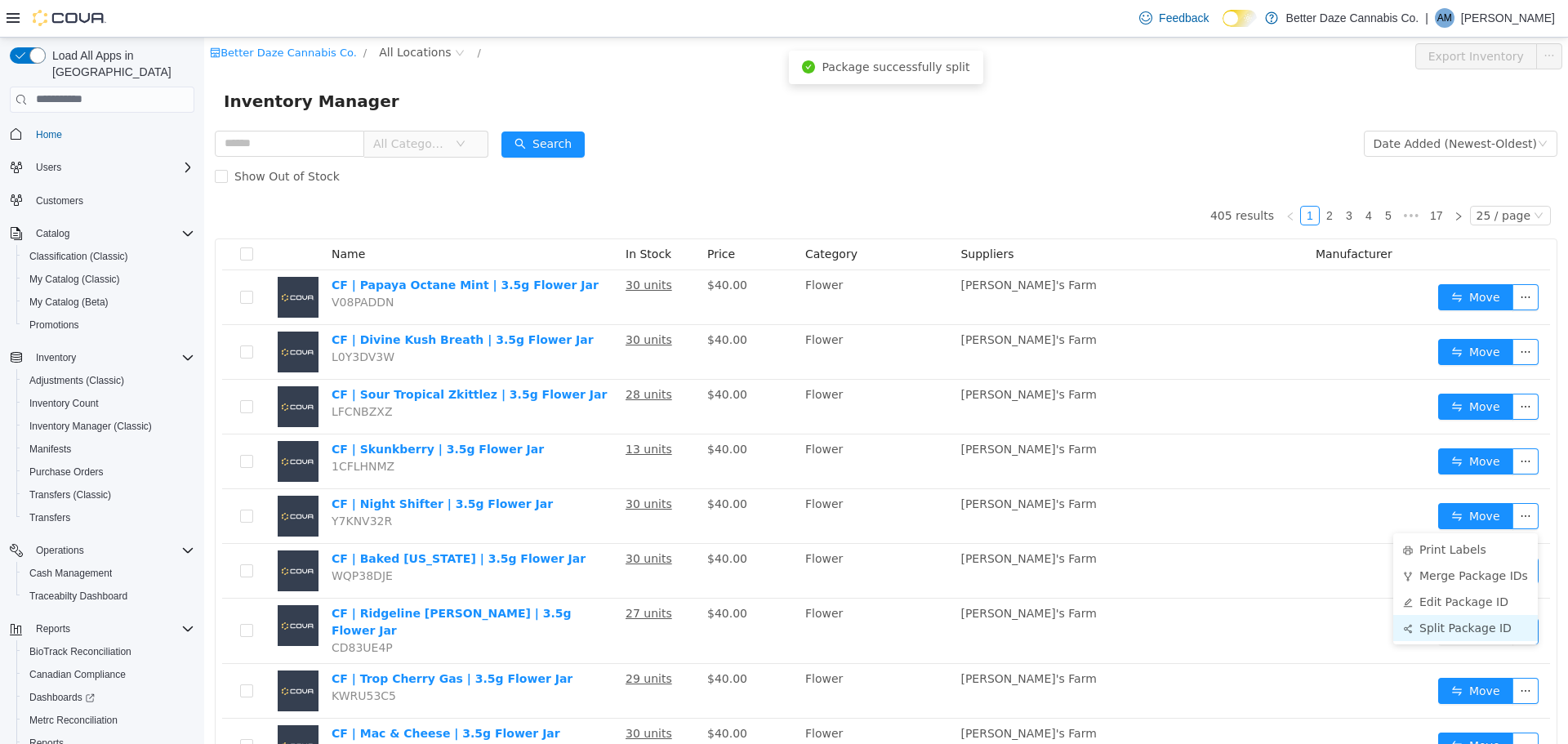
click at [1486, 624] on li "Split Package ID" at bounding box center [1465, 627] width 145 height 26
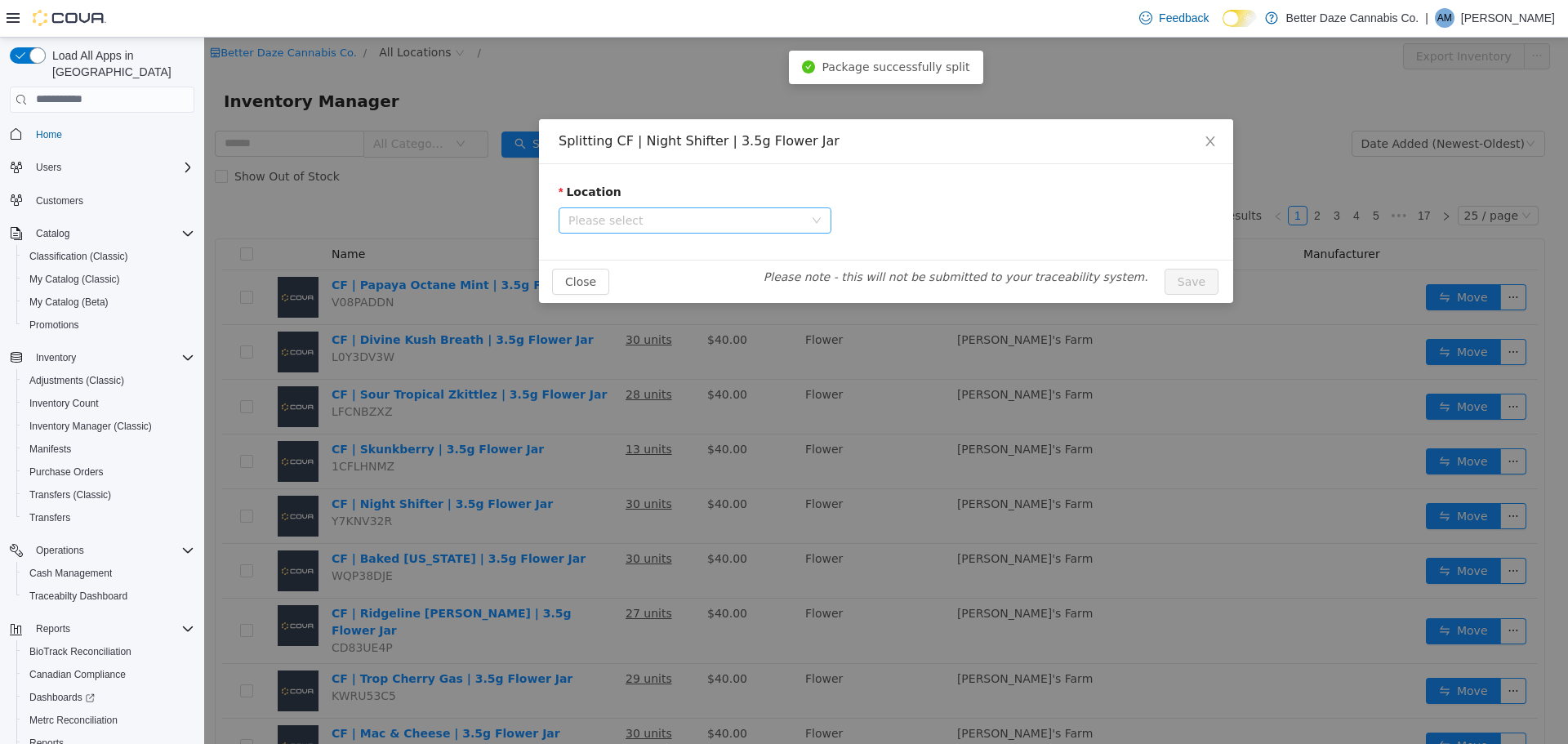
click at [731, 222] on span "Please select" at bounding box center [686, 220] width 235 height 17
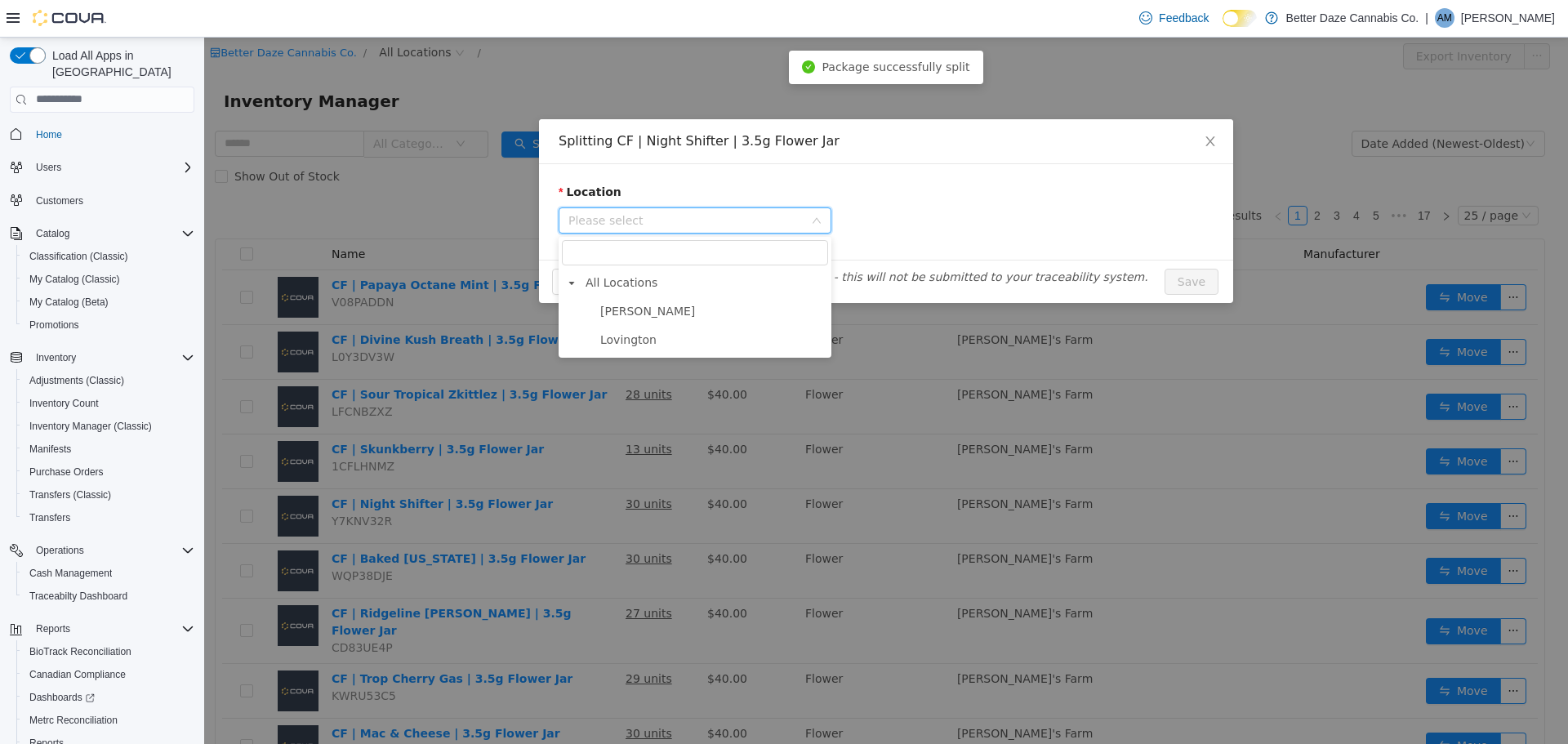
drag, startPoint x: 661, startPoint y: 317, endPoint x: 753, endPoint y: 304, distance: 92.9
click at [669, 313] on span "[PERSON_NAME]" at bounding box center [712, 310] width 232 height 22
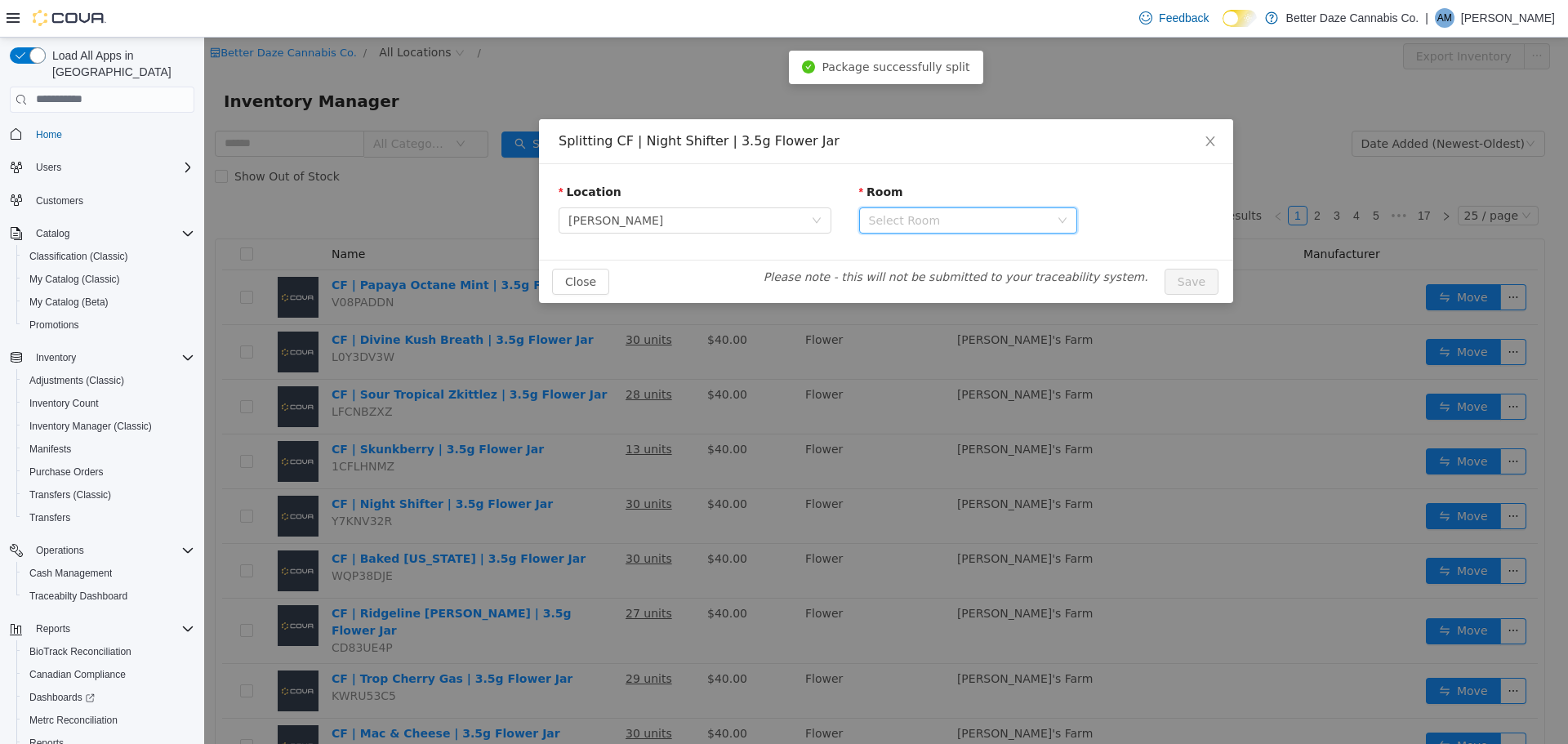
click at [959, 231] on div "Select Room" at bounding box center [963, 219] width 188 height 24
drag, startPoint x: 937, startPoint y: 295, endPoint x: 923, endPoint y: 284, distance: 17.8
click at [928, 289] on div "Close Please note - this will not be submitted to your traceability system. Save" at bounding box center [886, 280] width 694 height 44
click at [923, 284] on article "Please note - this will not be submitted to your traceability system." at bounding box center [956, 276] width 417 height 17
drag, startPoint x: 979, startPoint y: 210, endPoint x: 954, endPoint y: 254, distance: 50.6
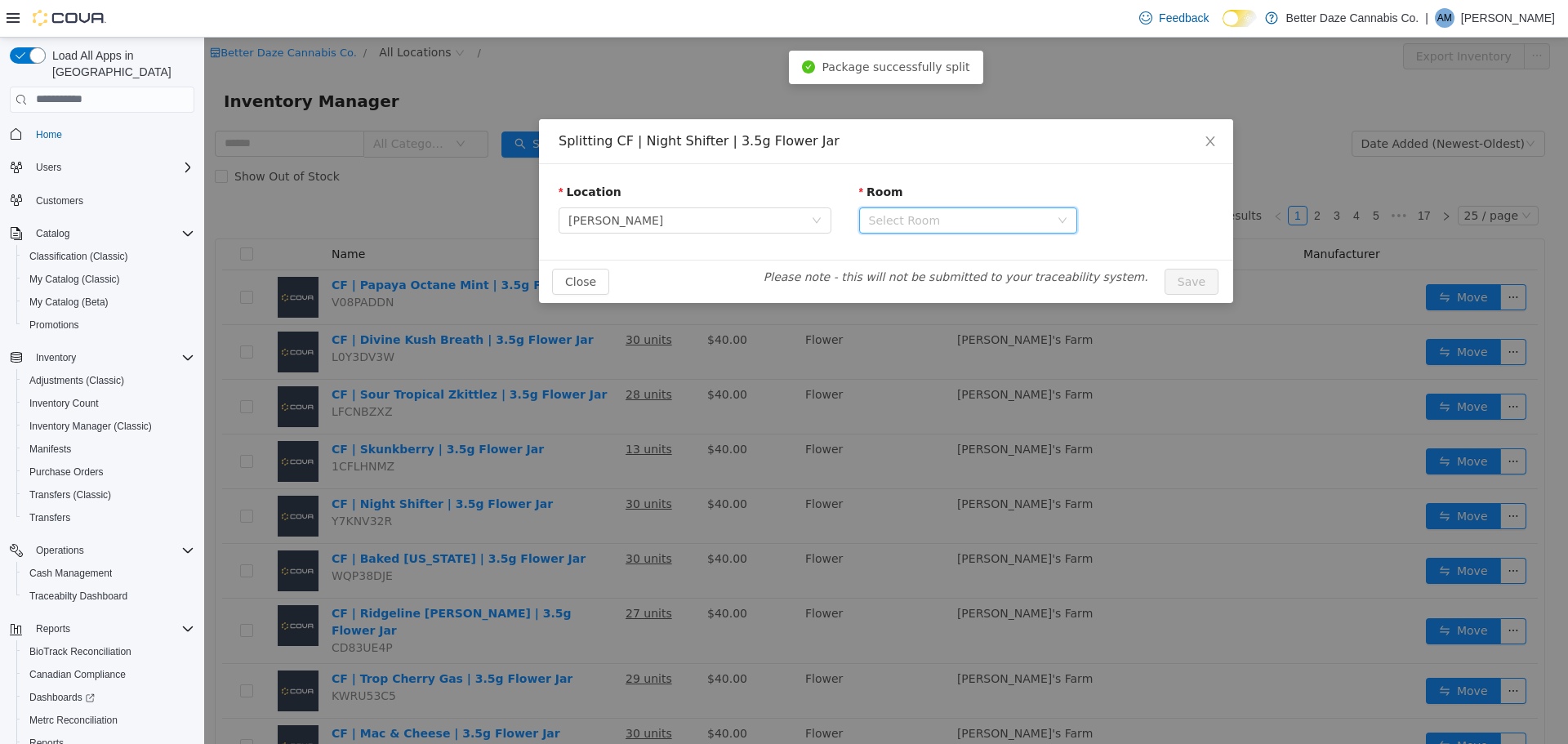
click at [979, 211] on div "Select Room" at bounding box center [963, 219] width 188 height 24
click at [927, 281] on li "Receiving Room" at bounding box center [968, 278] width 218 height 26
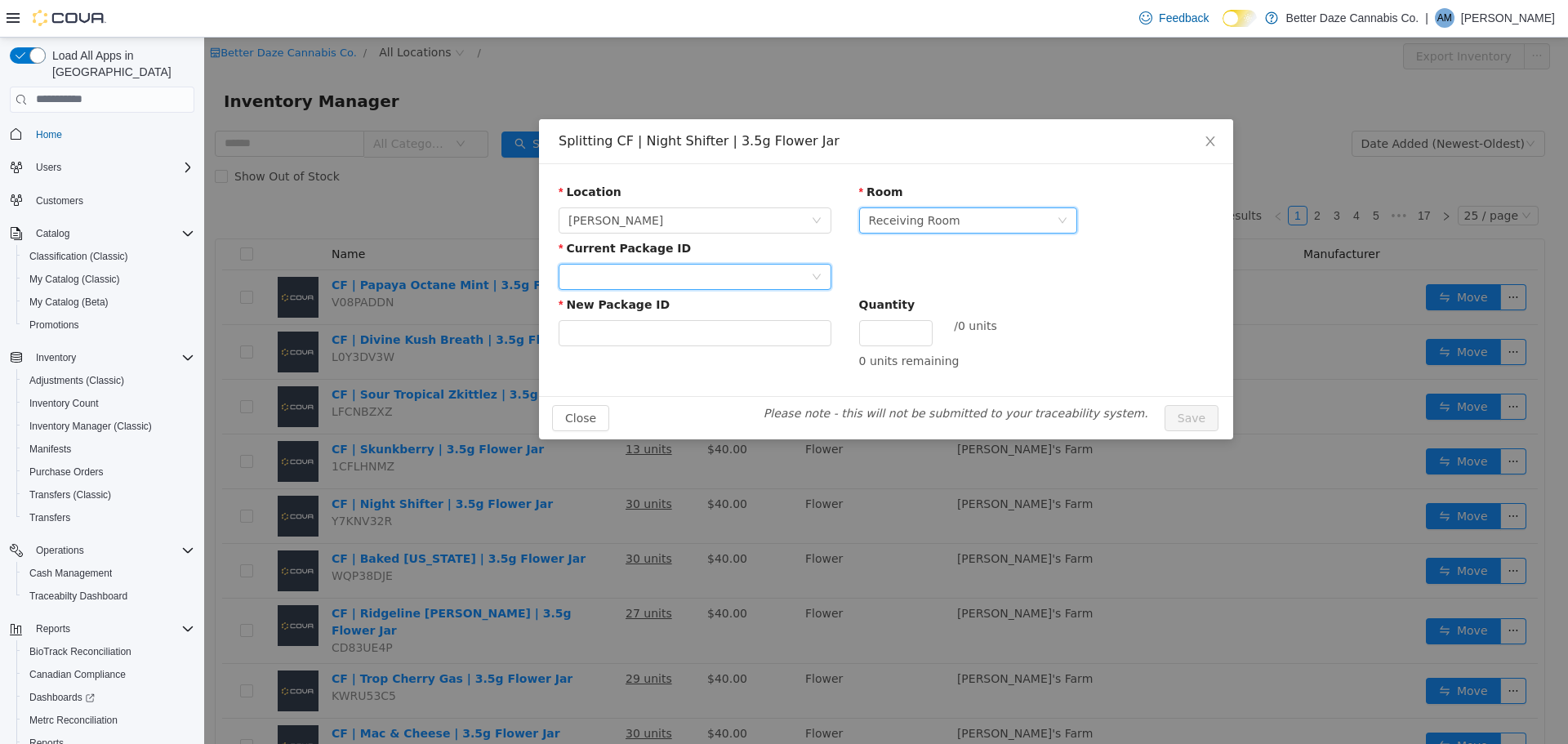
click at [754, 275] on div at bounding box center [690, 275] width 243 height 24
click at [711, 331] on li "3392282678686987" at bounding box center [695, 334] width 273 height 26
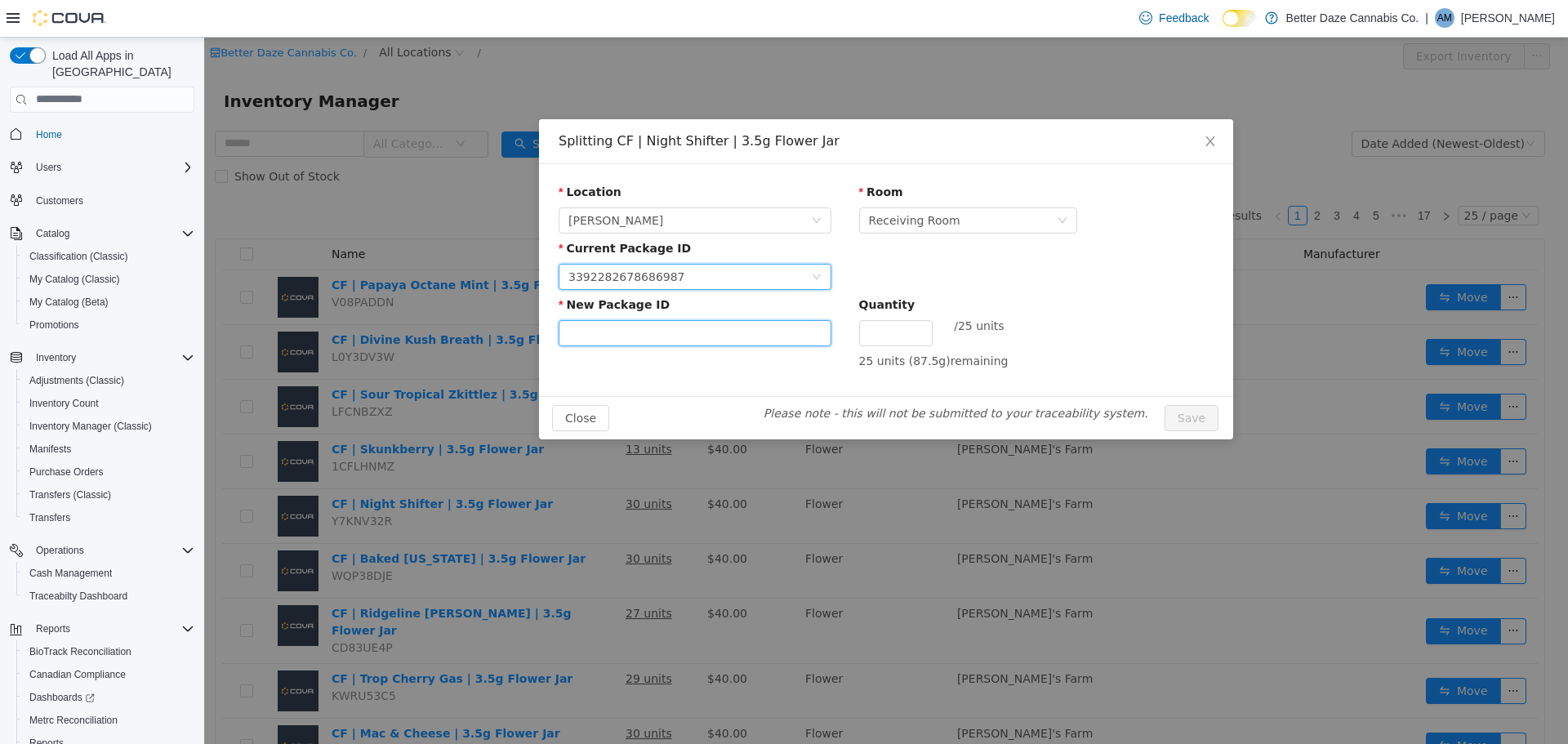
click at [702, 328] on input "New Package ID" at bounding box center [695, 331] width 273 height 26
type input "**********"
type input "**"
click at [1164, 404] on button "Save" at bounding box center [1191, 417] width 54 height 26
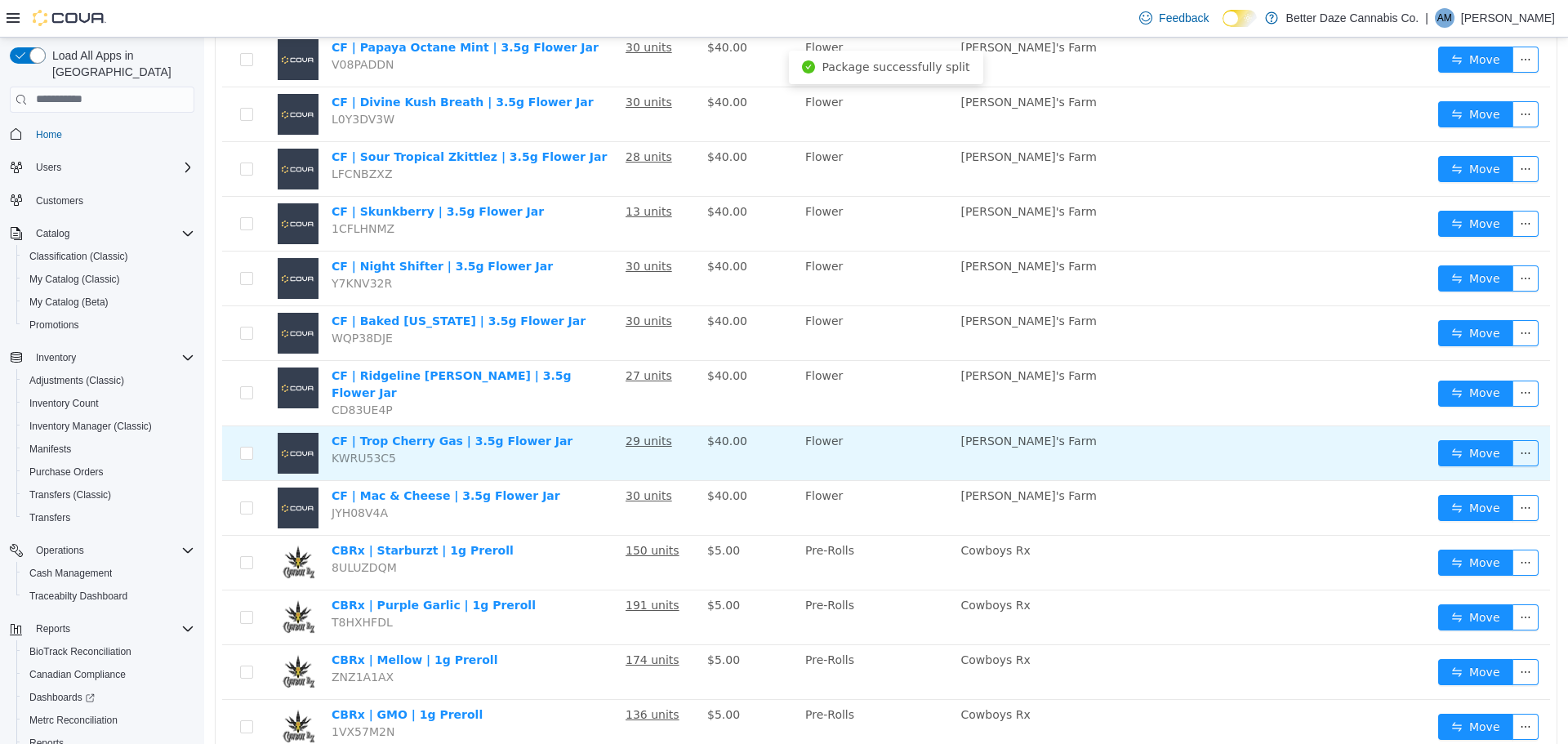
scroll to position [245, 0]
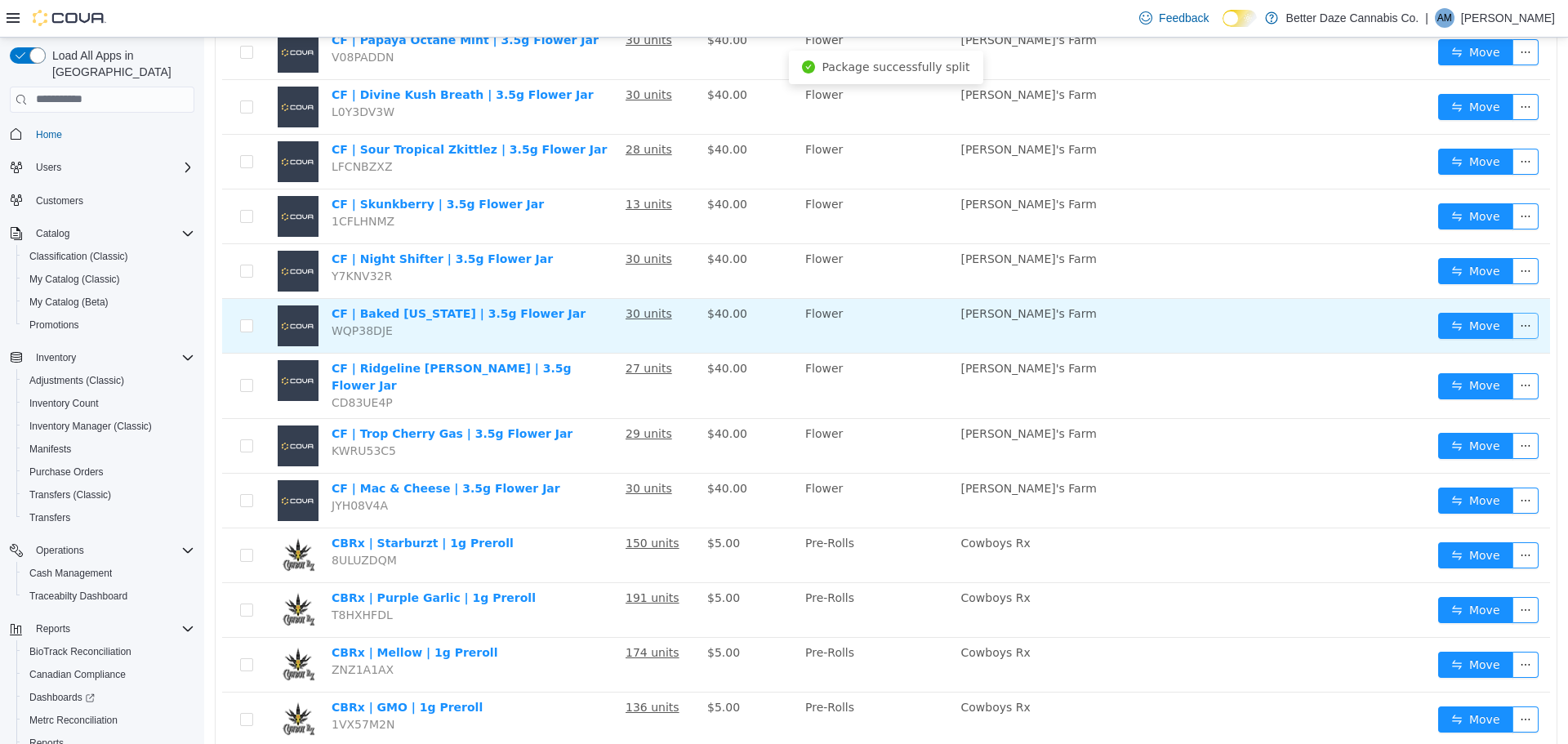
click at [1513, 329] on button "button" at bounding box center [1525, 325] width 26 height 26
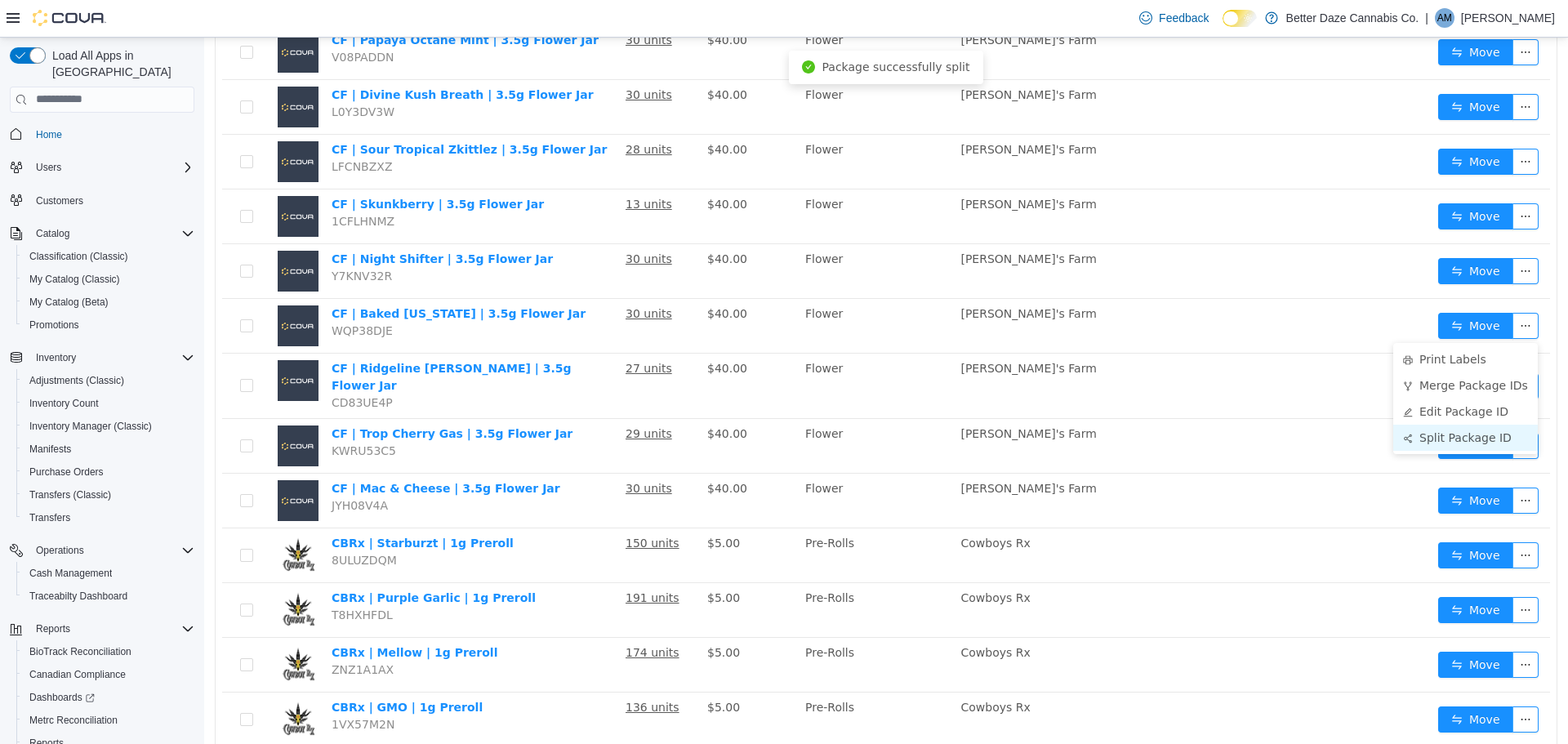
click at [1435, 440] on li "Split Package ID" at bounding box center [1465, 436] width 145 height 26
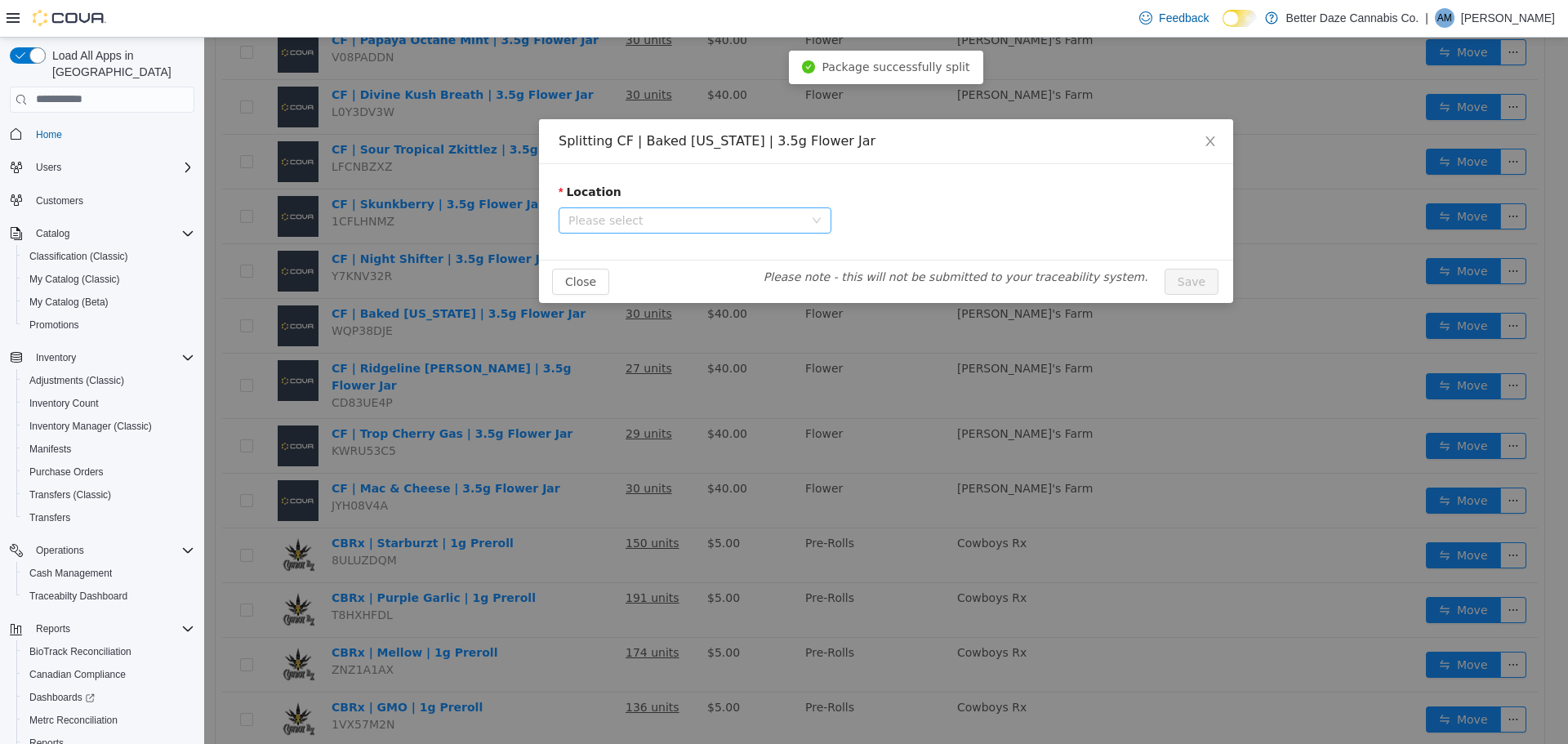
click at [646, 219] on span "Please select" at bounding box center [686, 220] width 235 height 17
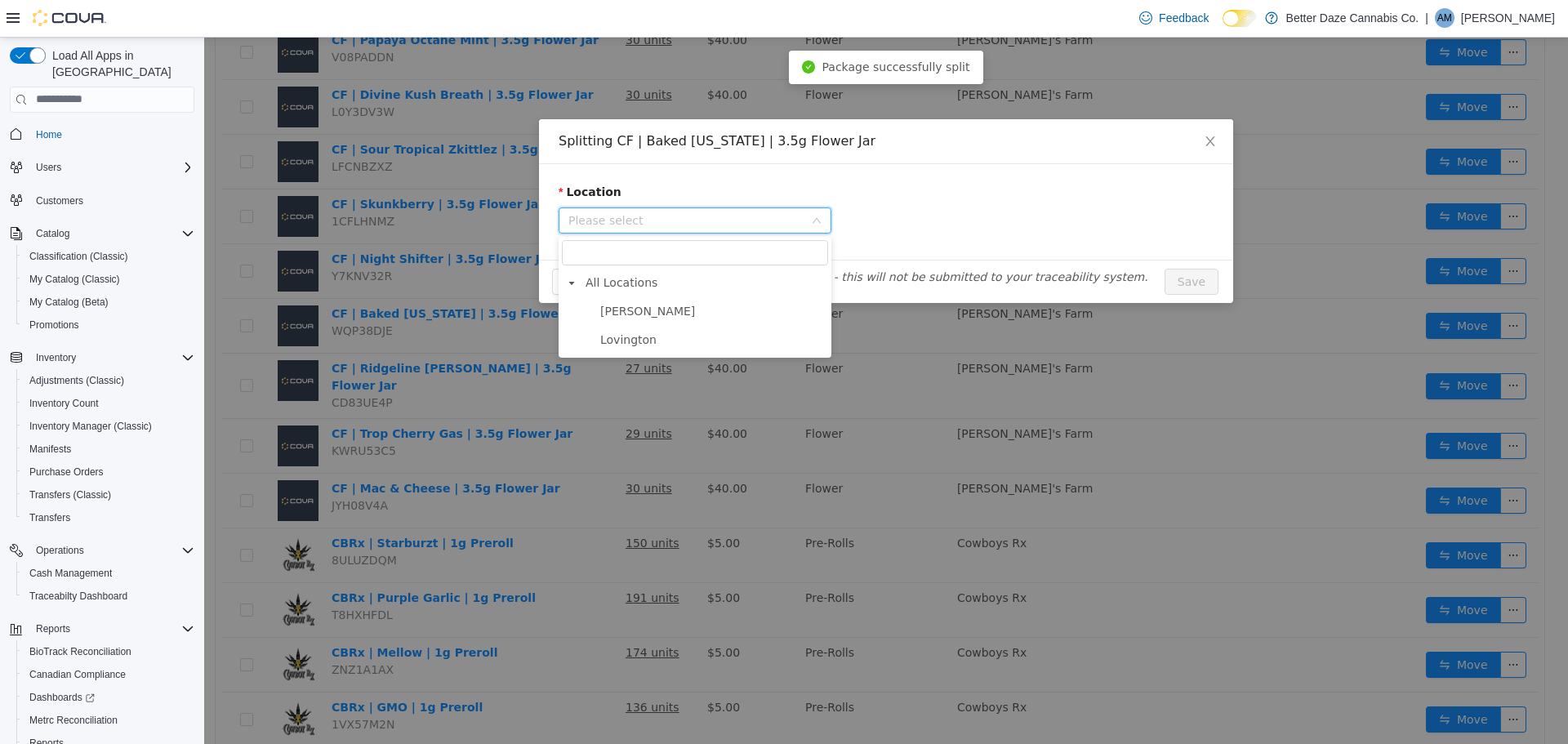
drag, startPoint x: 671, startPoint y: 308, endPoint x: 705, endPoint y: 296, distance: 36.1
click at [676, 306] on span "[PERSON_NAME]" at bounding box center [712, 310] width 232 height 22
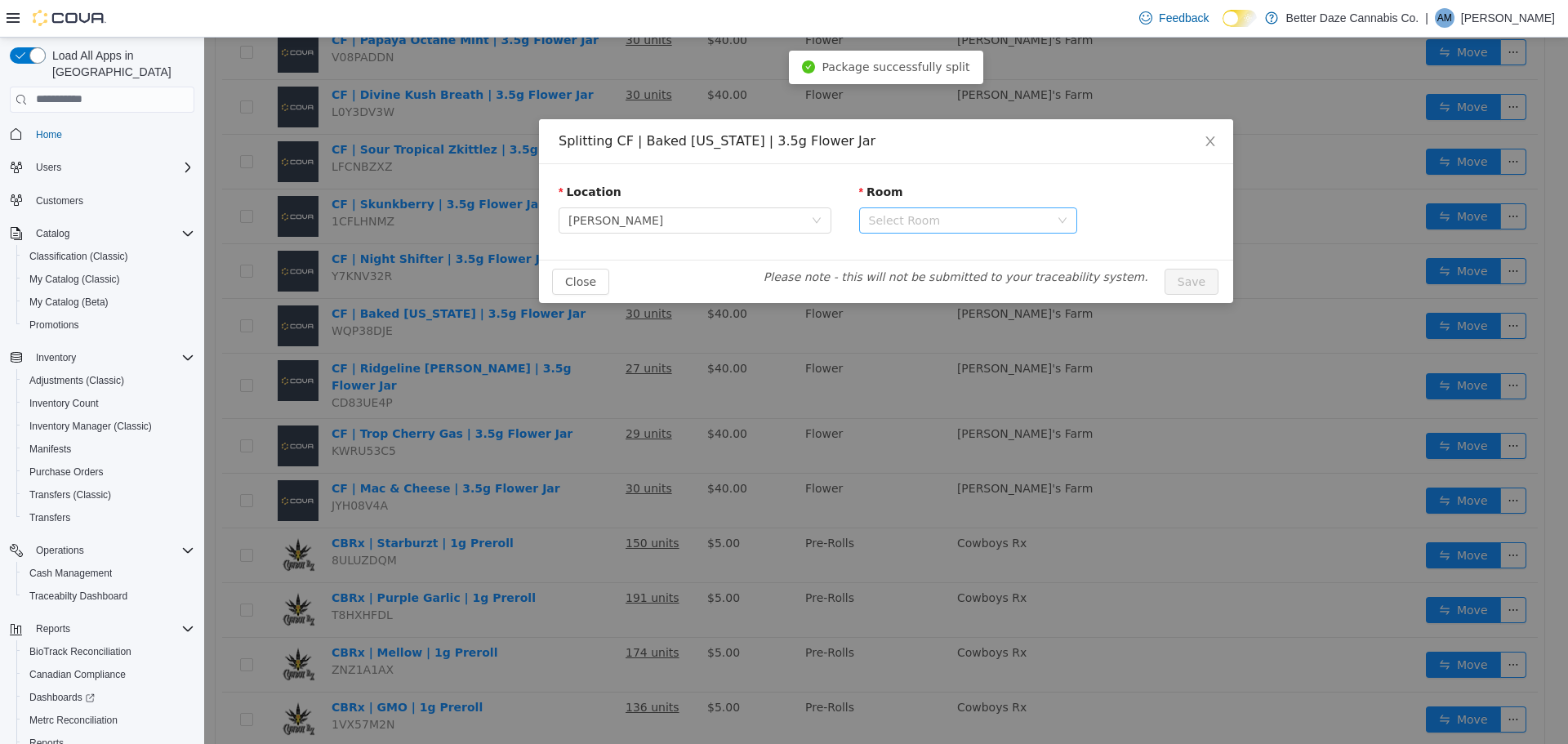
click at [878, 220] on div "Select Room" at bounding box center [959, 220] width 181 height 17
click at [865, 271] on li "Receiving Room" at bounding box center [968, 278] width 218 height 26
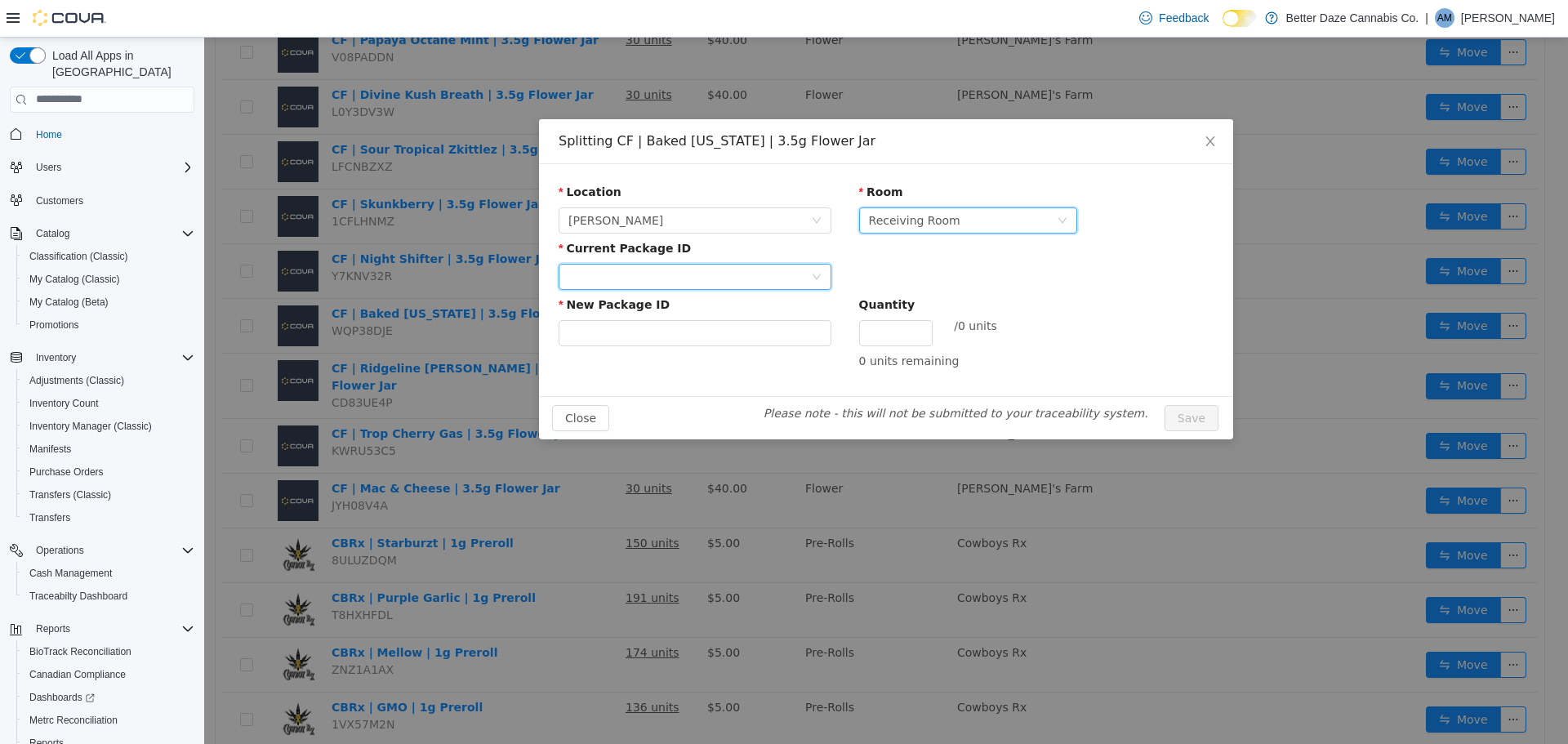
click at [778, 271] on div at bounding box center [690, 275] width 243 height 24
click at [729, 332] on li "3264740158663262" at bounding box center [695, 334] width 273 height 26
click at [729, 330] on input "New Package ID" at bounding box center [695, 331] width 273 height 26
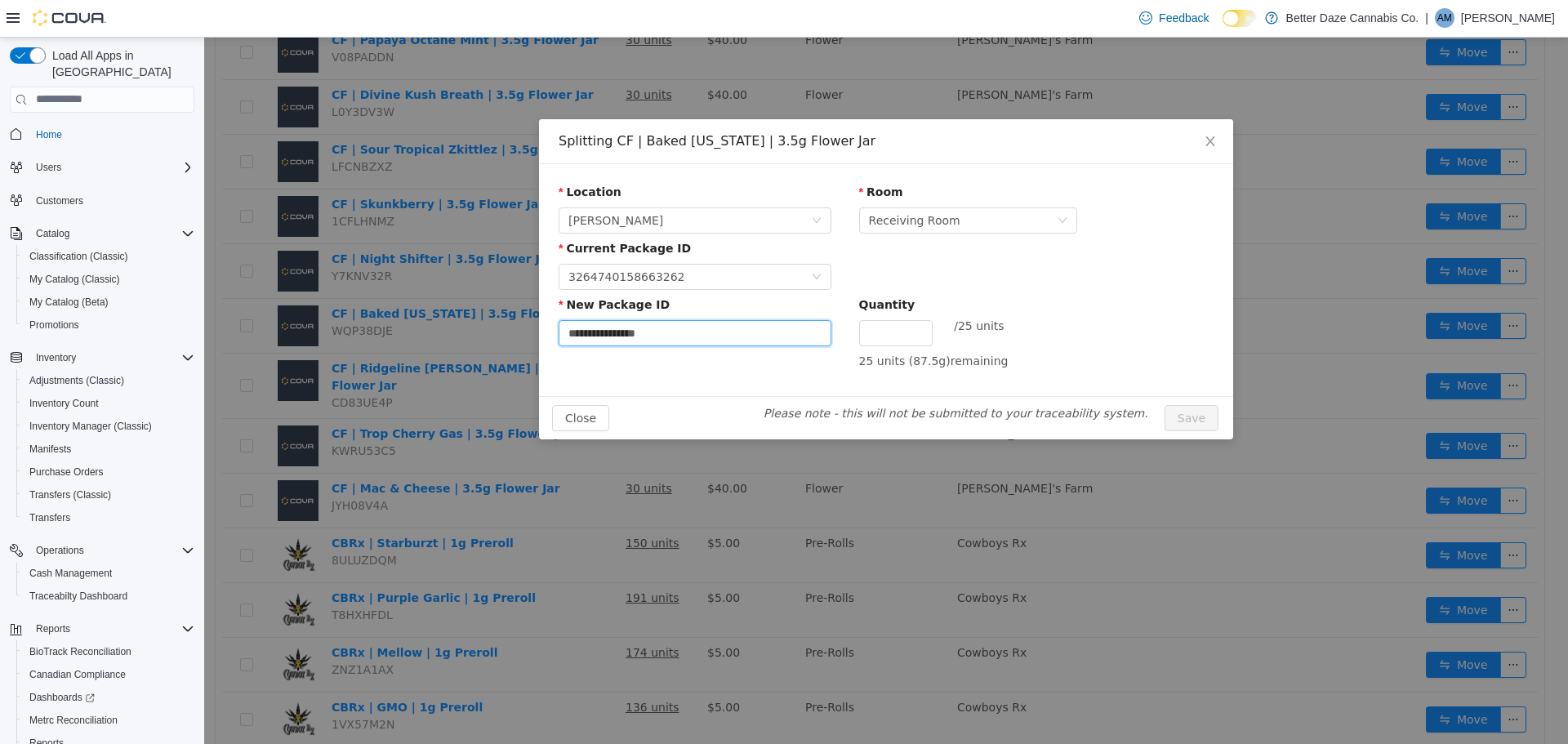
type input "**********"
type input "**"
click at [1164, 404] on button "Save" at bounding box center [1191, 417] width 54 height 26
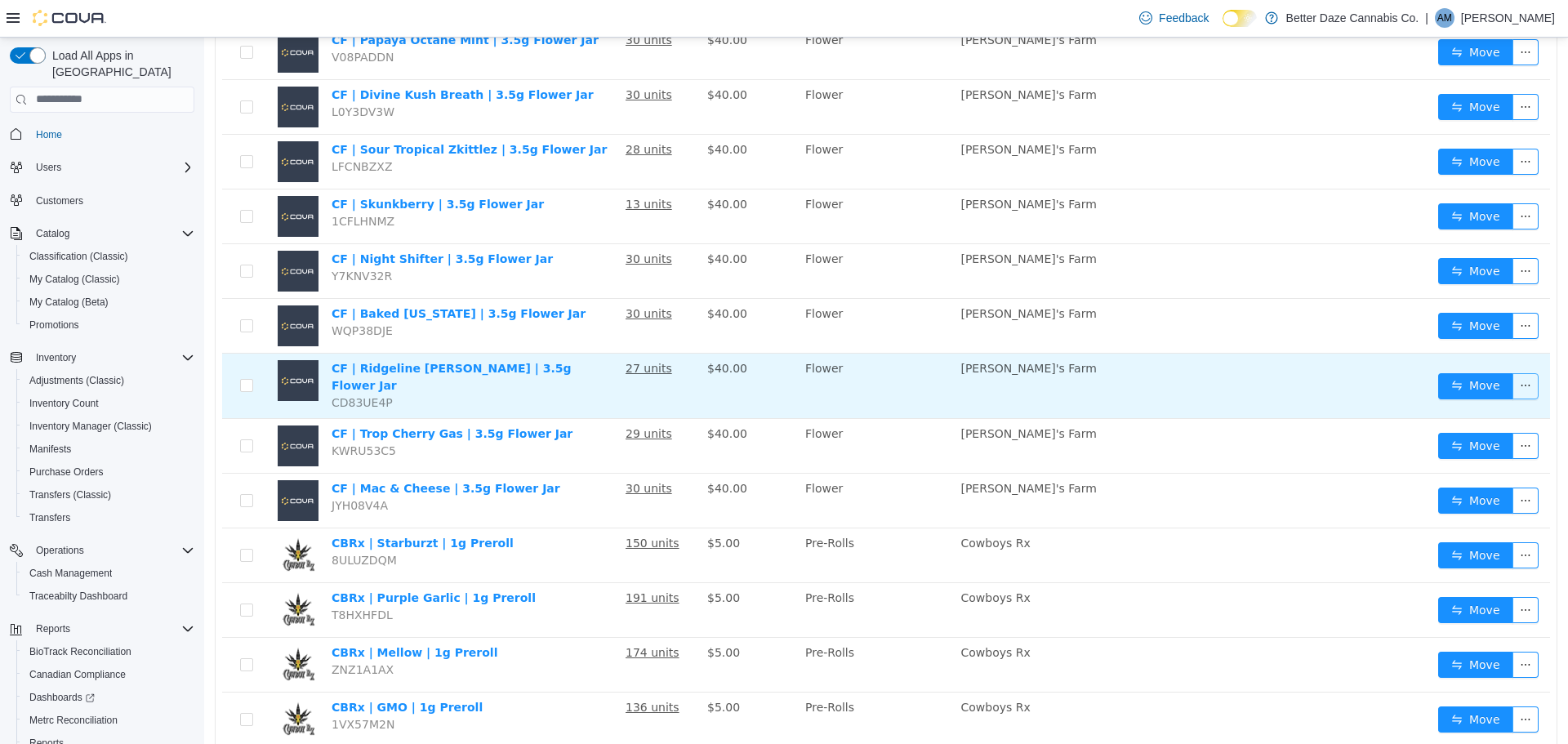
click at [1522, 382] on button "button" at bounding box center [1525, 385] width 26 height 26
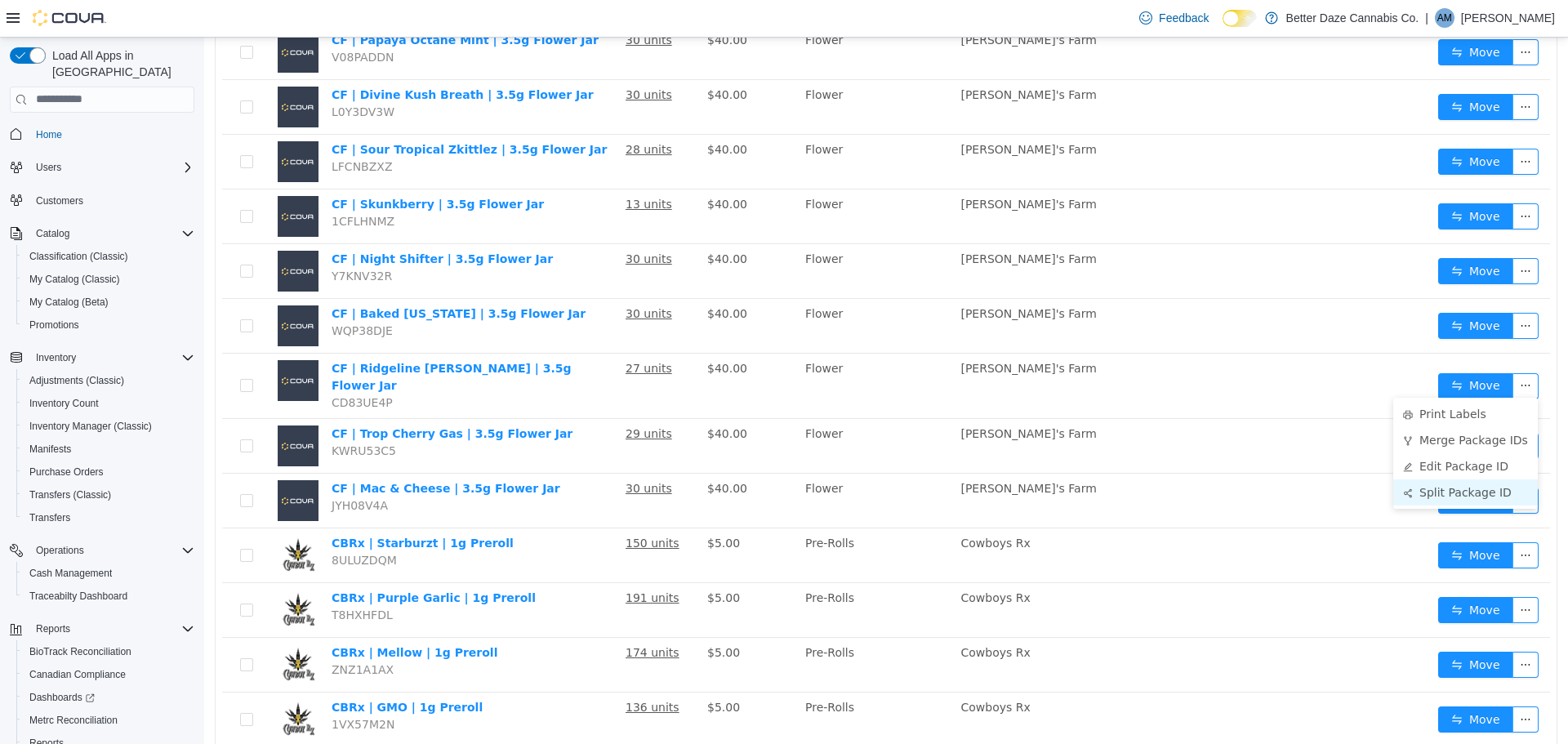
click at [1492, 488] on li "Split Package ID" at bounding box center [1465, 491] width 145 height 26
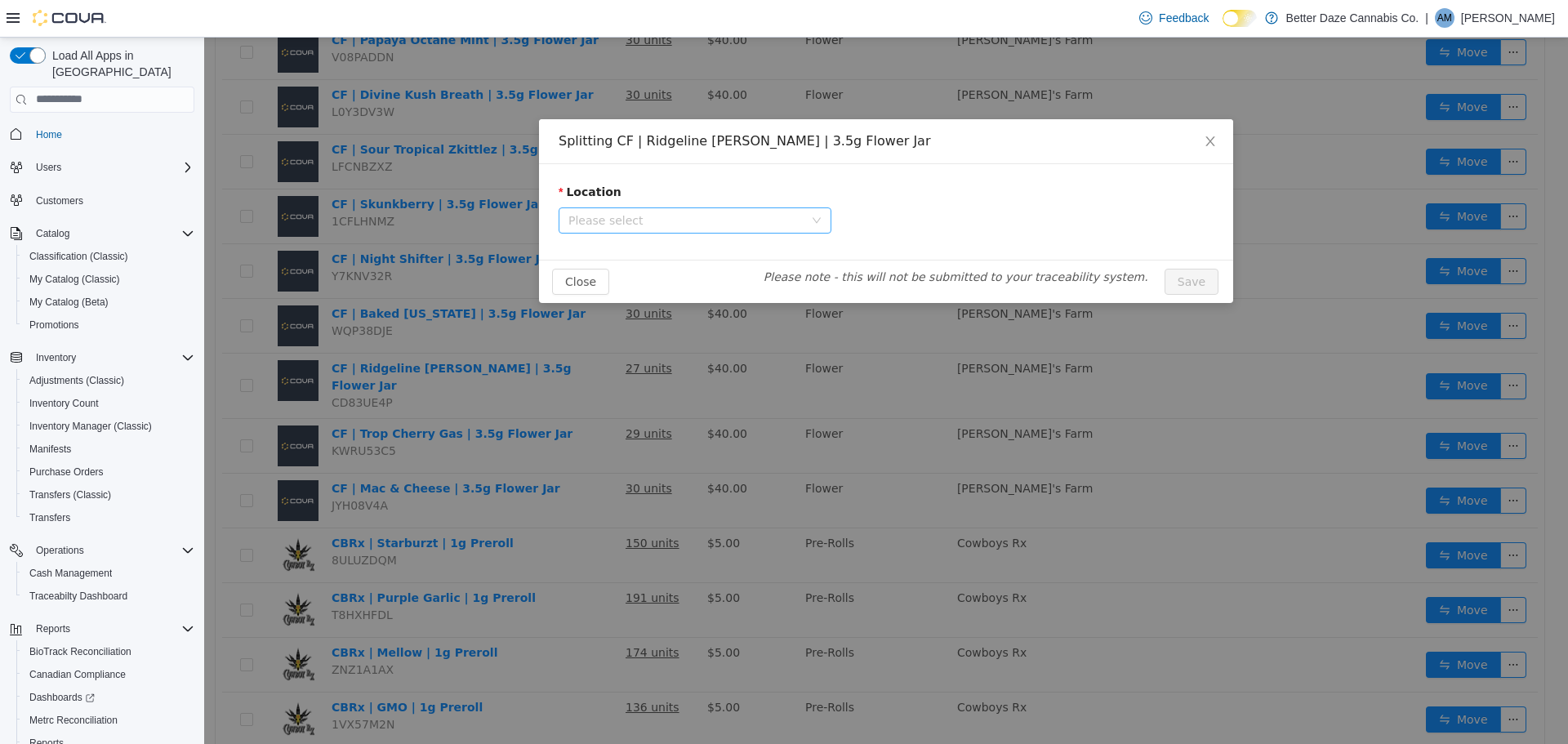
click at [809, 212] on span "Please select" at bounding box center [690, 219] width 243 height 24
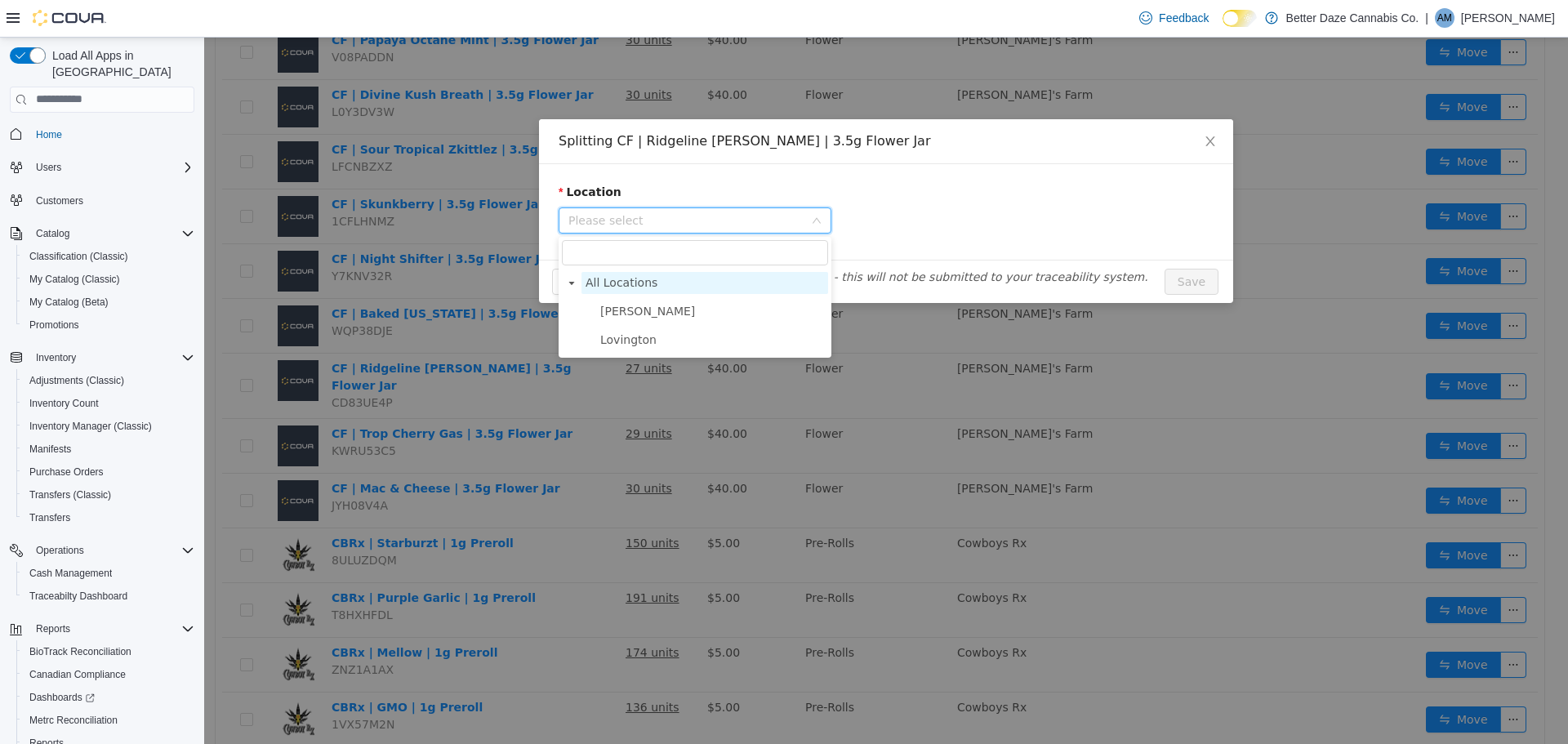
click at [668, 291] on span "All Locations" at bounding box center [705, 282] width 247 height 22
click at [702, 305] on span "[PERSON_NAME]" at bounding box center [712, 310] width 232 height 22
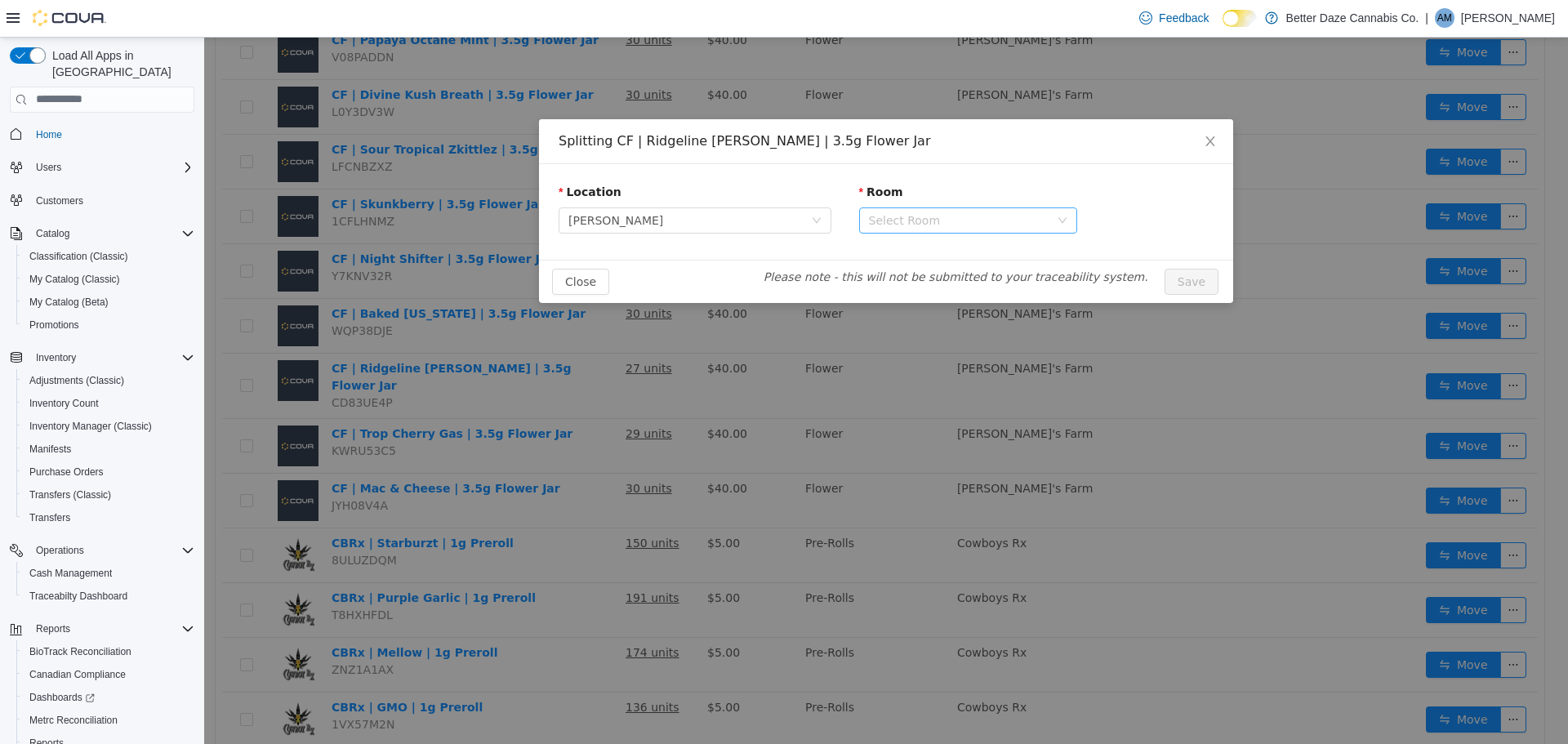
click at [1030, 223] on div "Select Room" at bounding box center [959, 220] width 181 height 17
drag, startPoint x: 882, startPoint y: 272, endPoint x: 877, endPoint y: 282, distance: 11.2
click at [883, 272] on li "Receiving Room" at bounding box center [968, 278] width 218 height 26
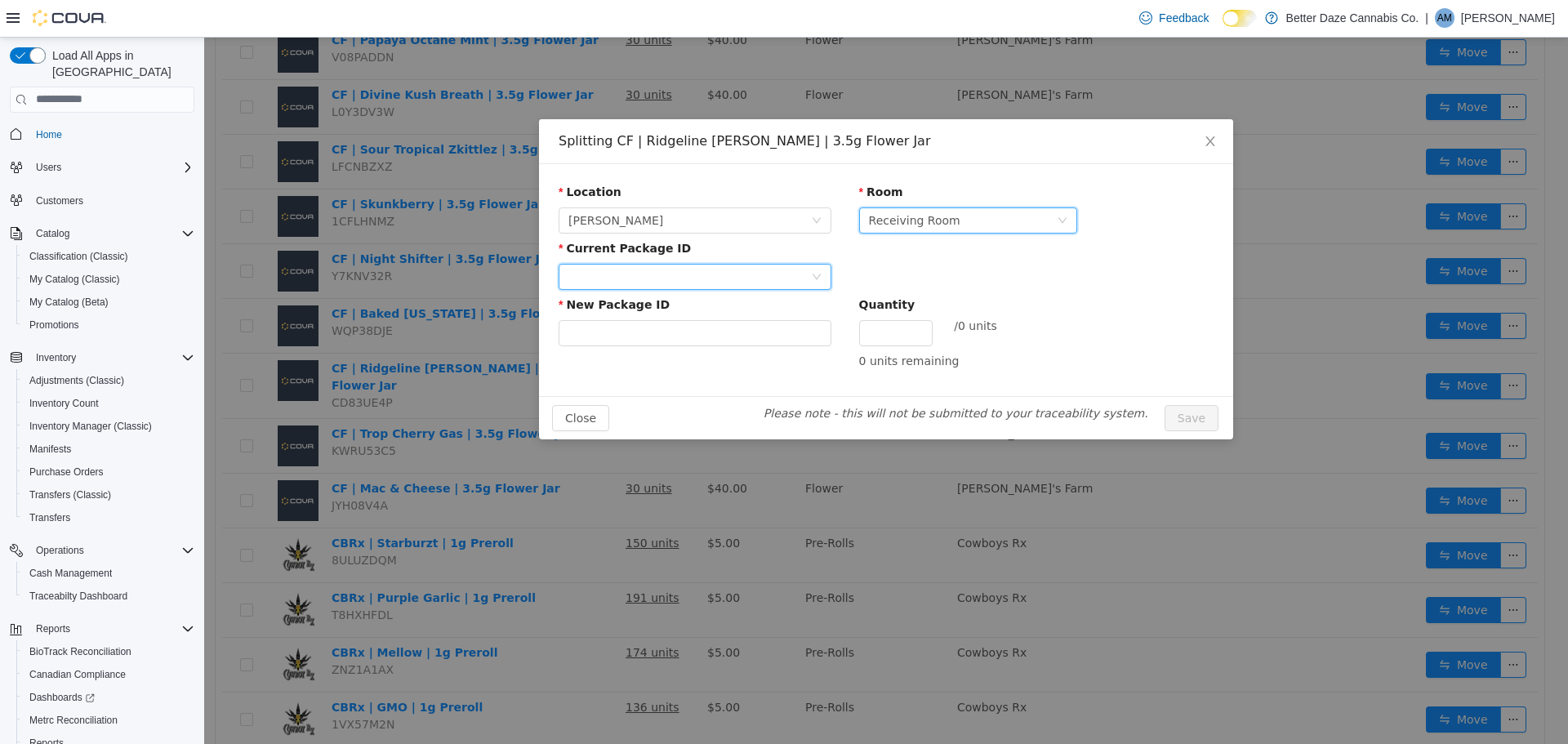
click at [789, 264] on div at bounding box center [690, 275] width 243 height 24
click at [707, 342] on li "2946765082894282" at bounding box center [695, 334] width 273 height 26
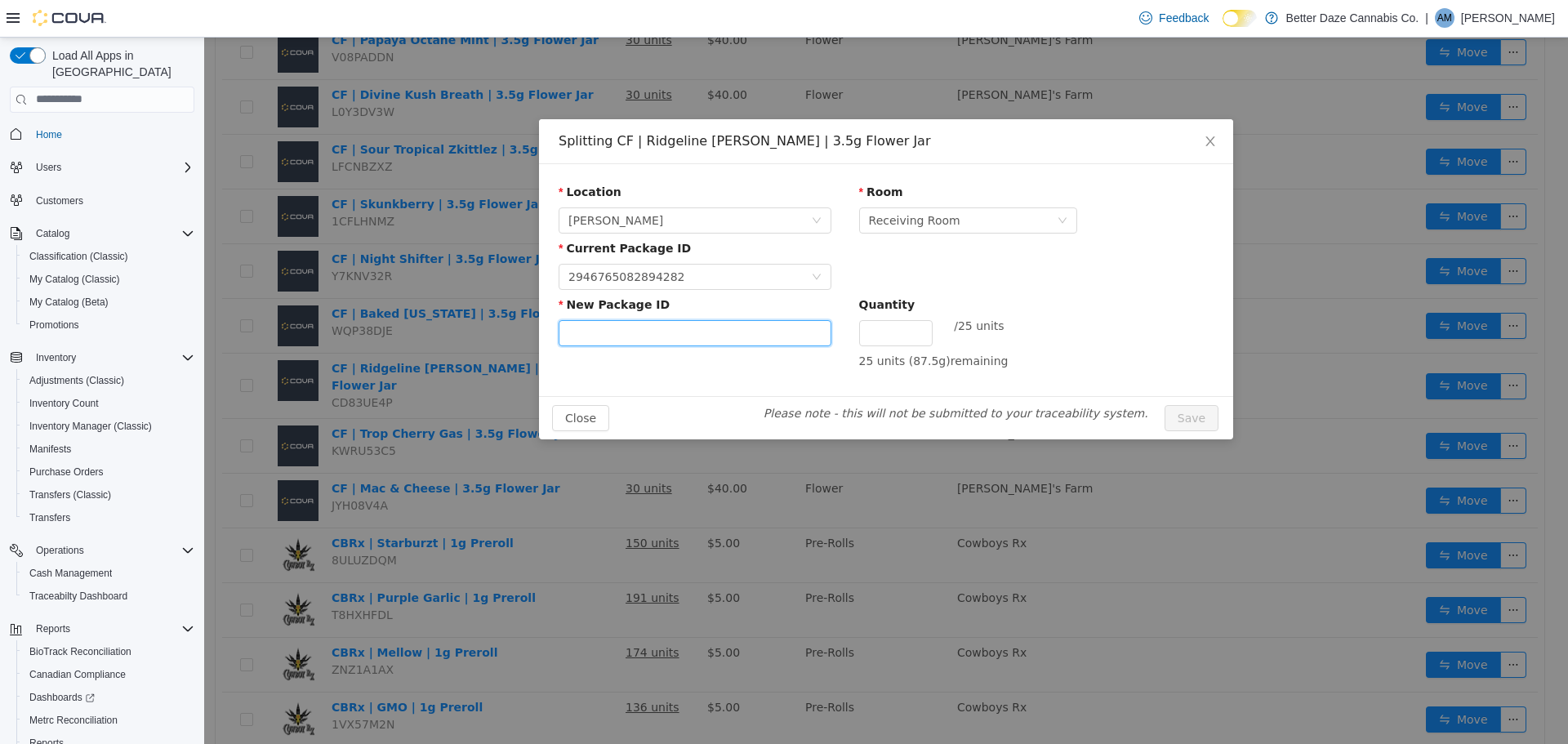
click at [683, 328] on input "New Package ID" at bounding box center [695, 331] width 273 height 26
type input "**********"
type input "**"
click at [1199, 417] on button "Save" at bounding box center [1191, 417] width 54 height 26
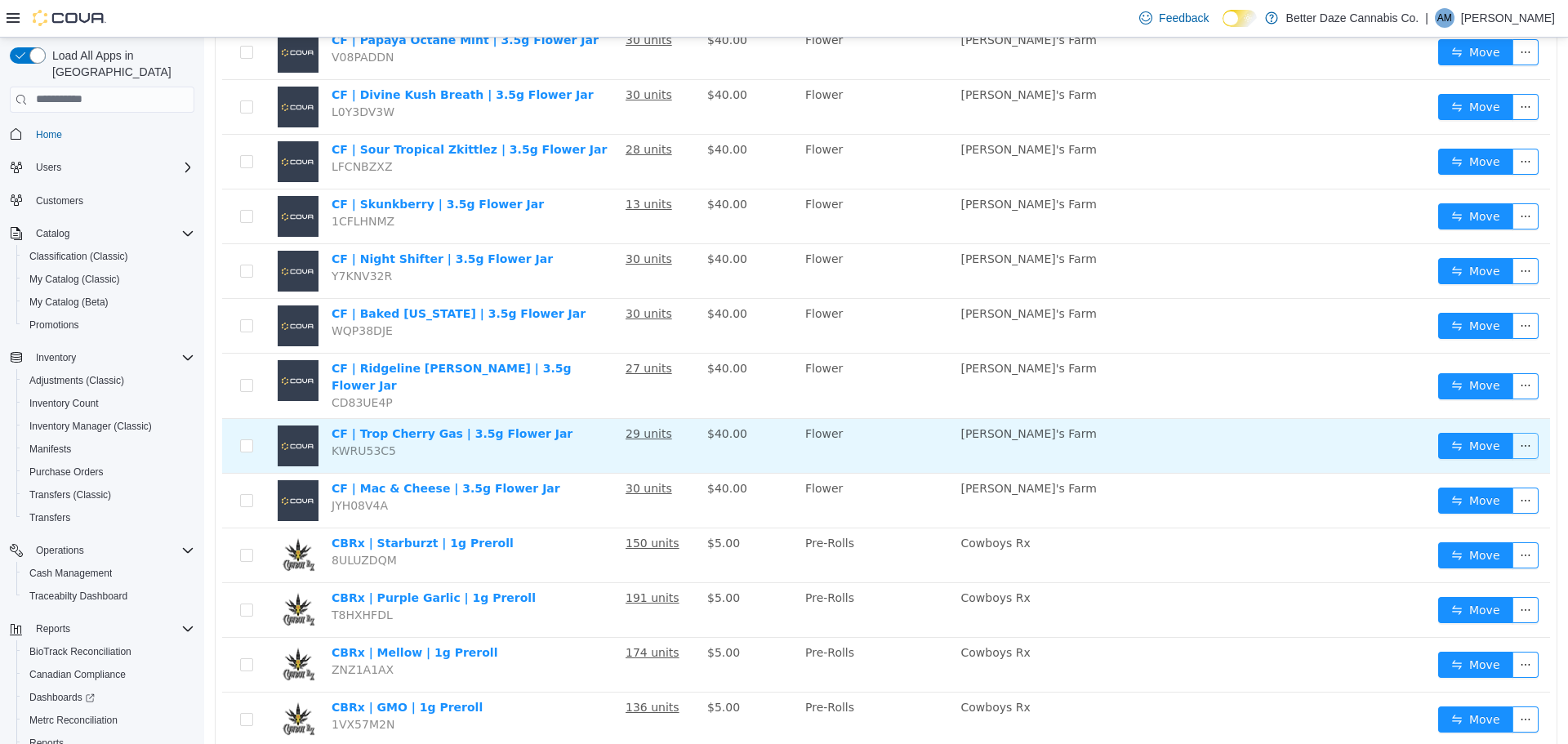
click at [1517, 435] on button "button" at bounding box center [1525, 444] width 26 height 26
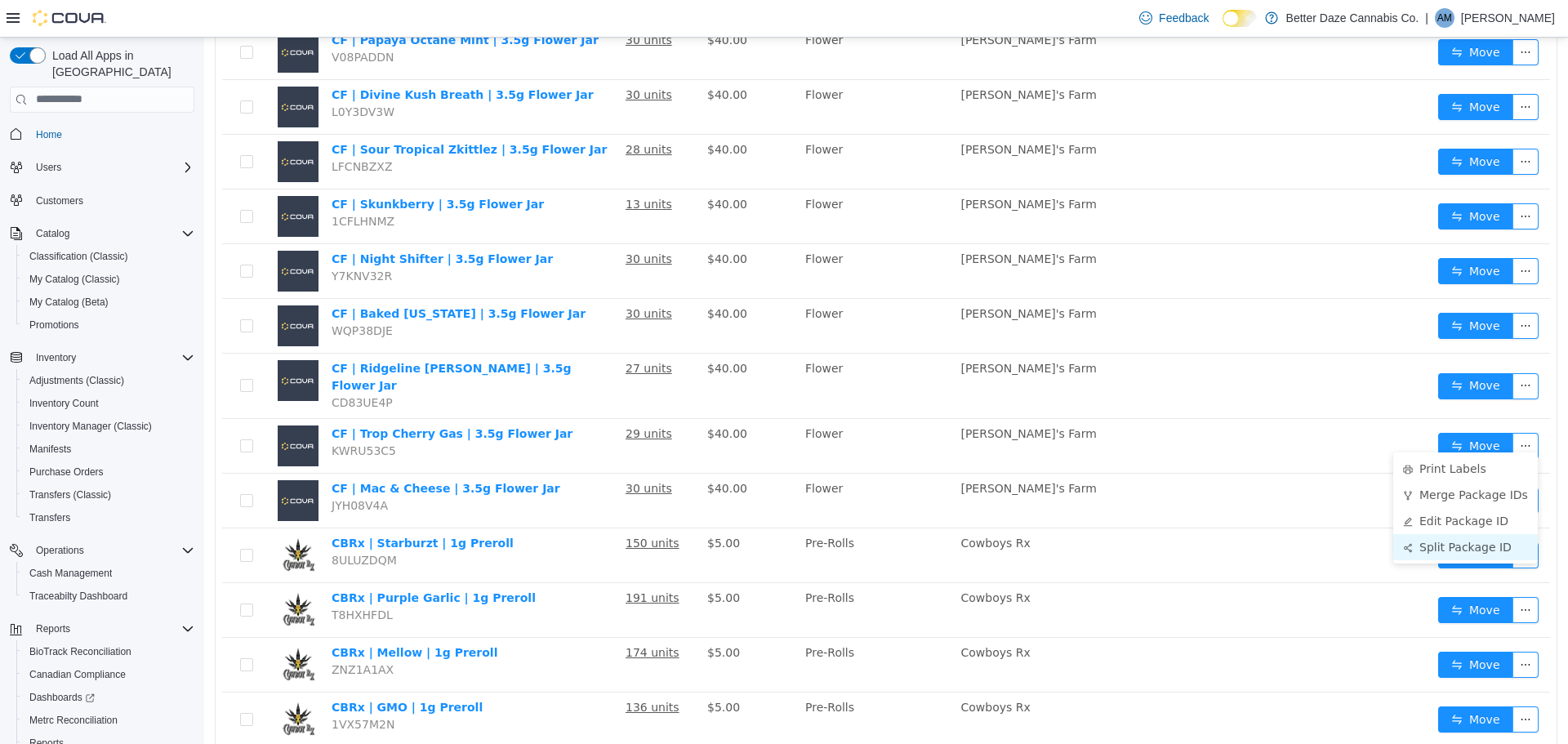
click at [1454, 549] on li "Split Package ID" at bounding box center [1465, 546] width 145 height 26
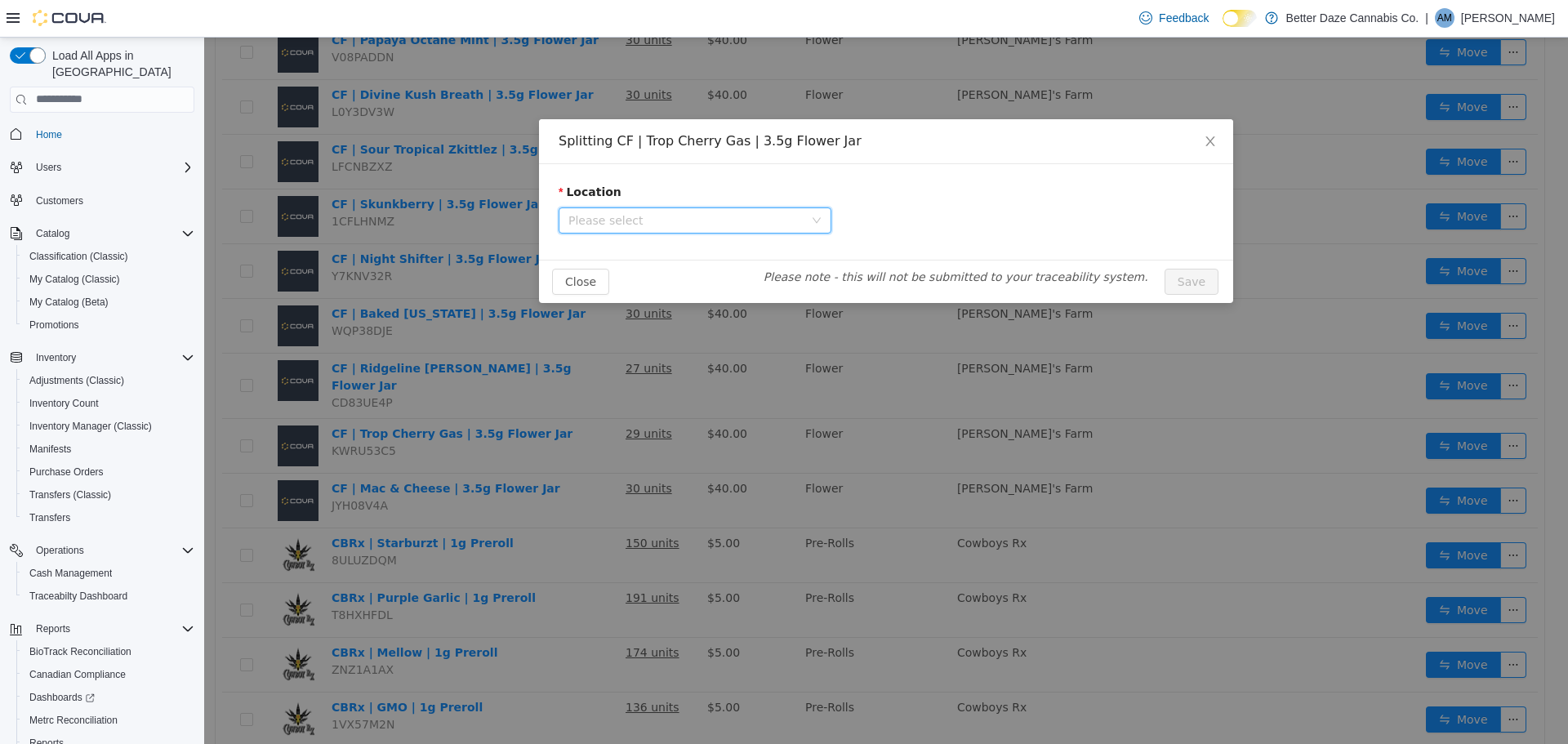
click at [730, 231] on span "Please select" at bounding box center [690, 219] width 243 height 24
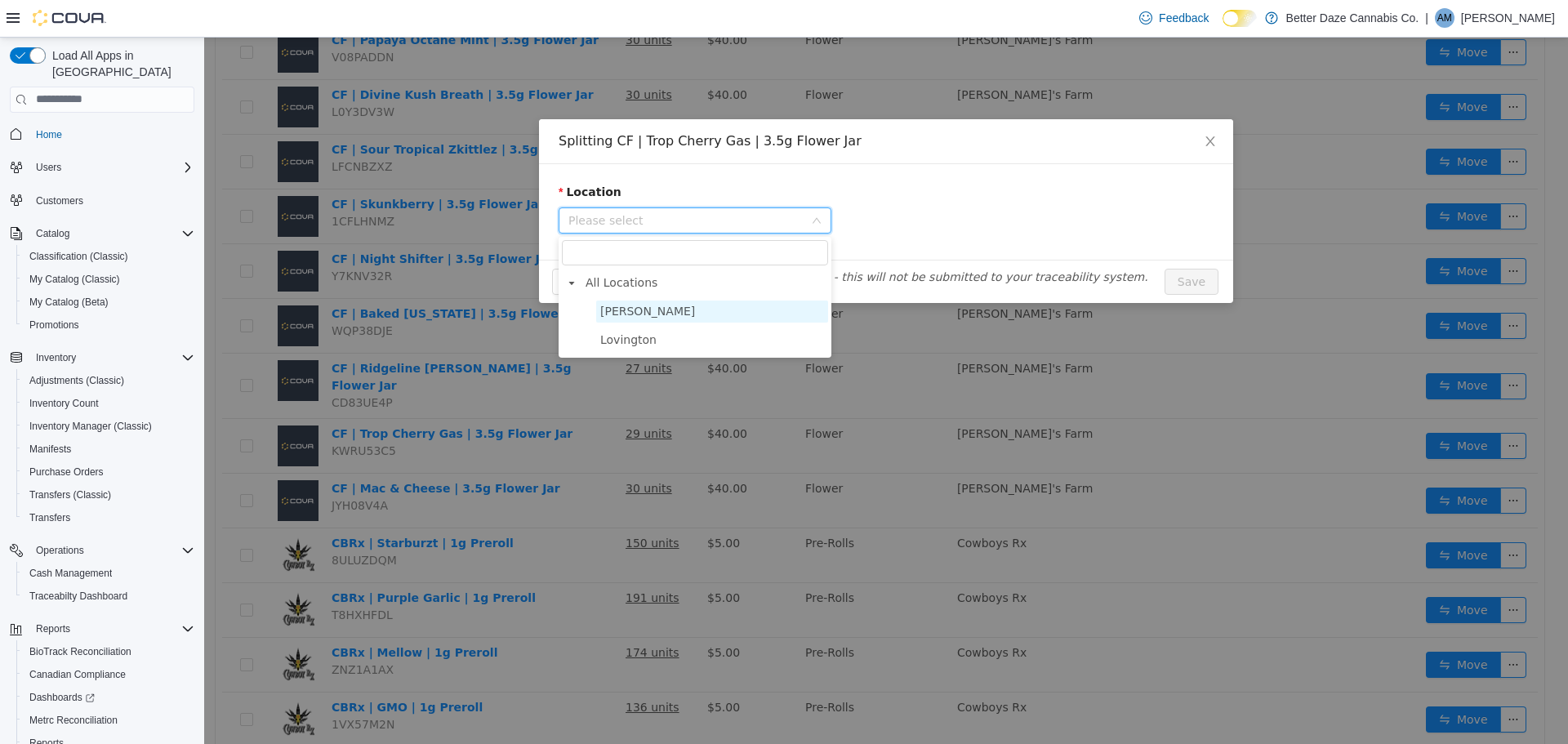
click at [698, 316] on span "[PERSON_NAME]" at bounding box center [712, 310] width 232 height 22
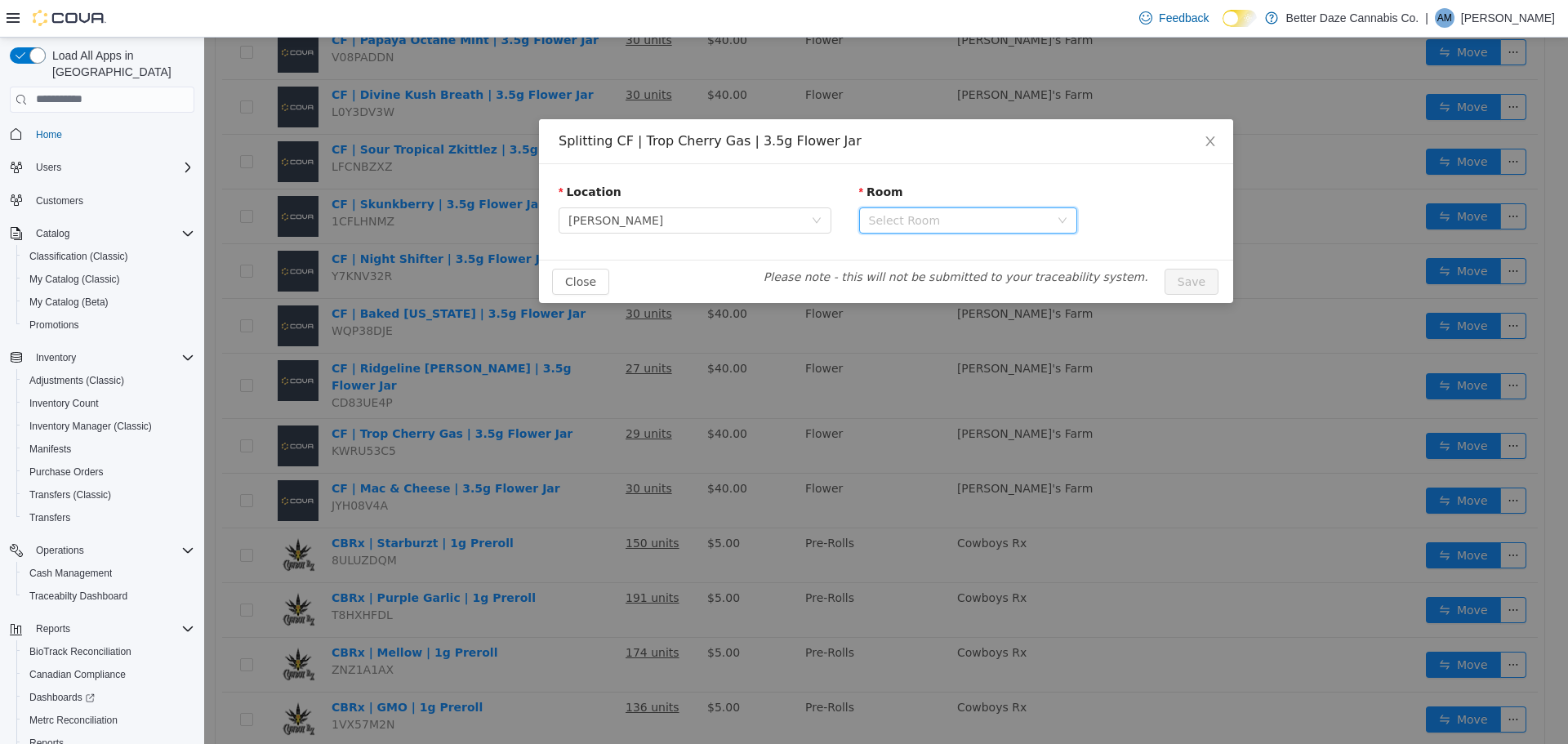
click at [953, 228] on div "Select Room" at bounding box center [963, 219] width 188 height 24
drag, startPoint x: 940, startPoint y: 300, endPoint x: 936, endPoint y: 287, distance: 13.6
click at [936, 292] on div "Close Please note - this will not be submitted to your traceability system. Save" at bounding box center [886, 280] width 694 height 44
click at [936, 285] on div "Close Please note - this will not be submitted to your traceability system. Save" at bounding box center [886, 280] width 668 height 26
click at [903, 230] on div "Select Room" at bounding box center [963, 219] width 188 height 24
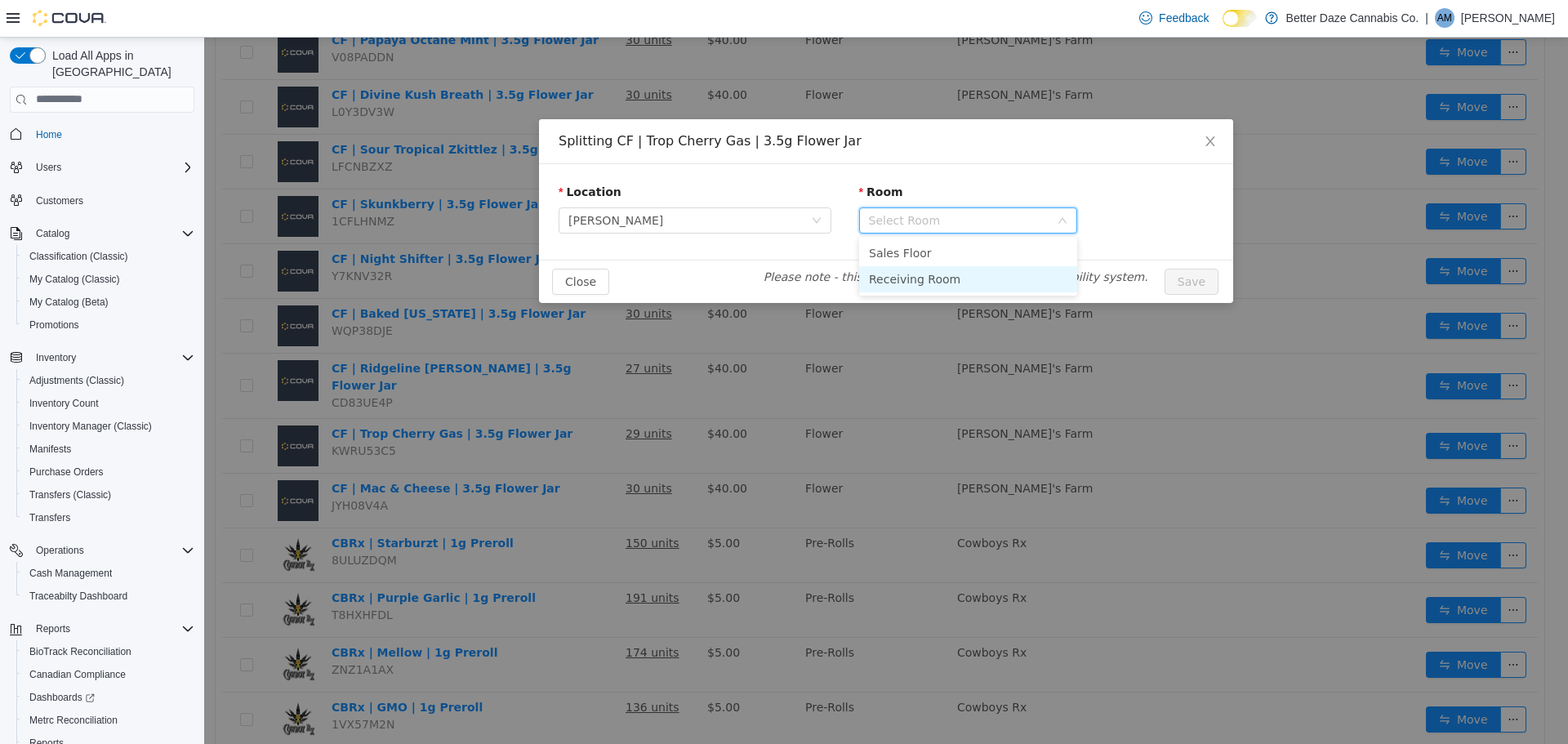
click at [897, 286] on li "Receiving Room" at bounding box center [968, 278] width 218 height 26
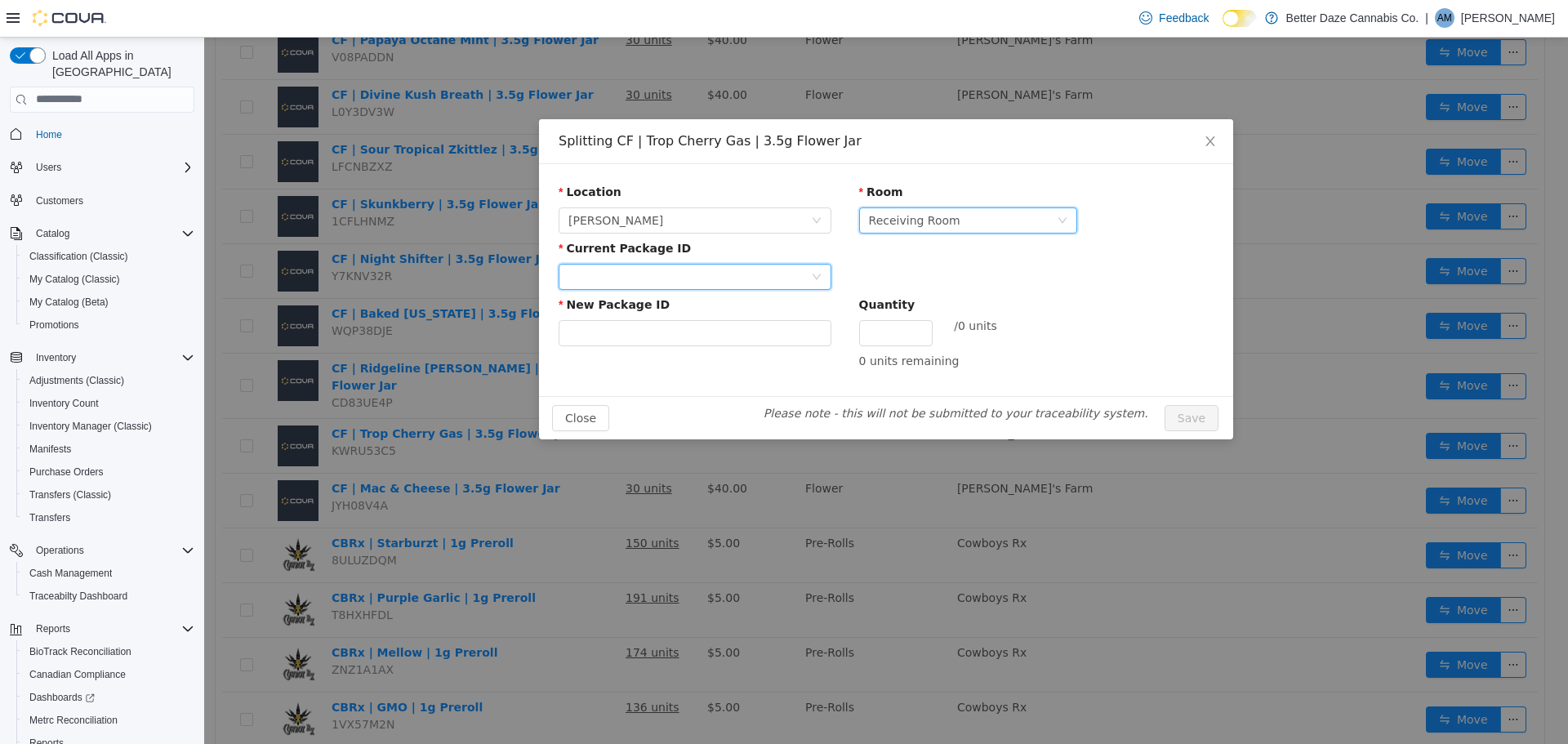
click at [749, 284] on div at bounding box center [690, 275] width 243 height 24
click at [708, 326] on li "2290361923292569" at bounding box center [695, 334] width 273 height 26
click at [700, 333] on input "New Package ID" at bounding box center [695, 331] width 273 height 26
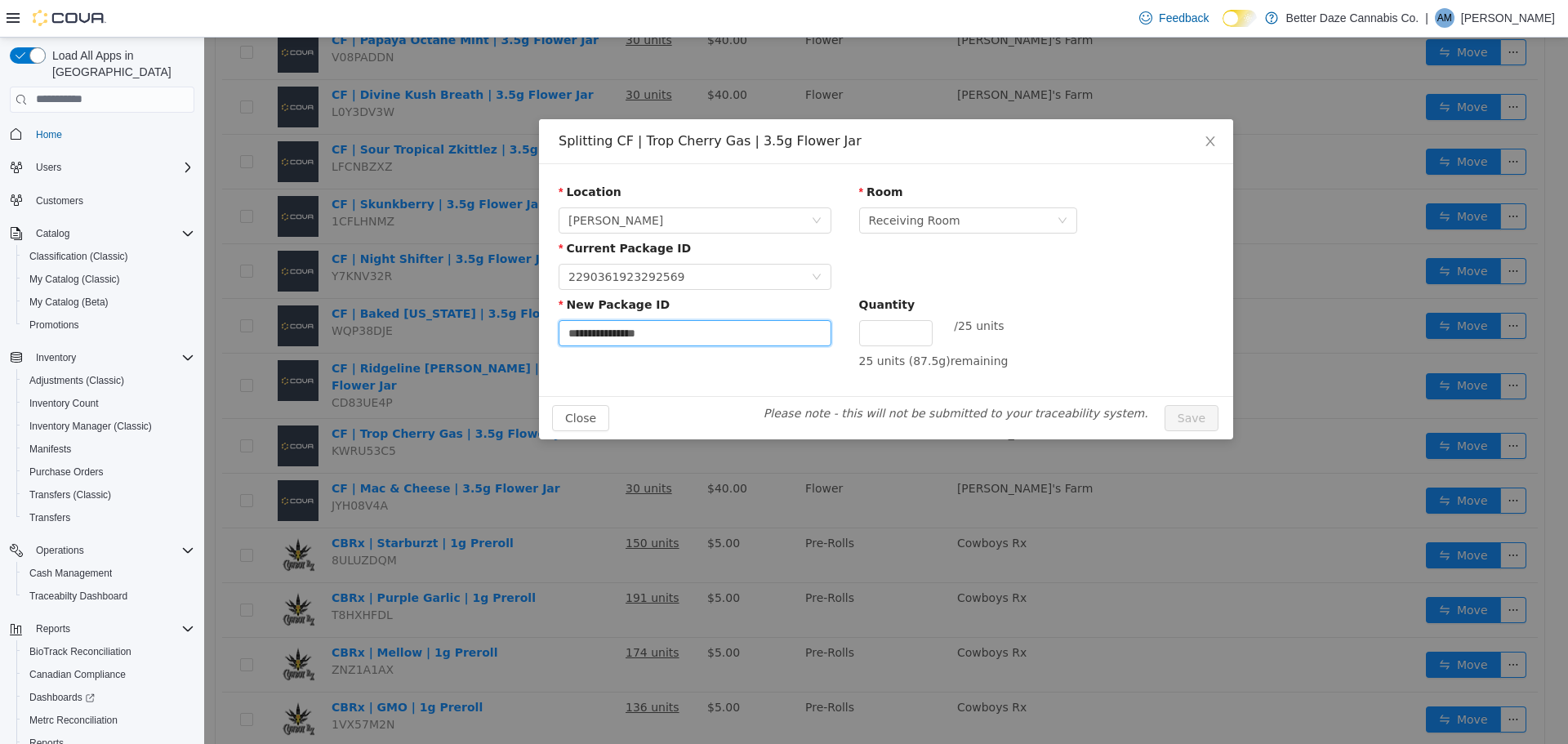
type input "**********"
type input "**"
click at [1164, 404] on button "Save" at bounding box center [1191, 417] width 54 height 26
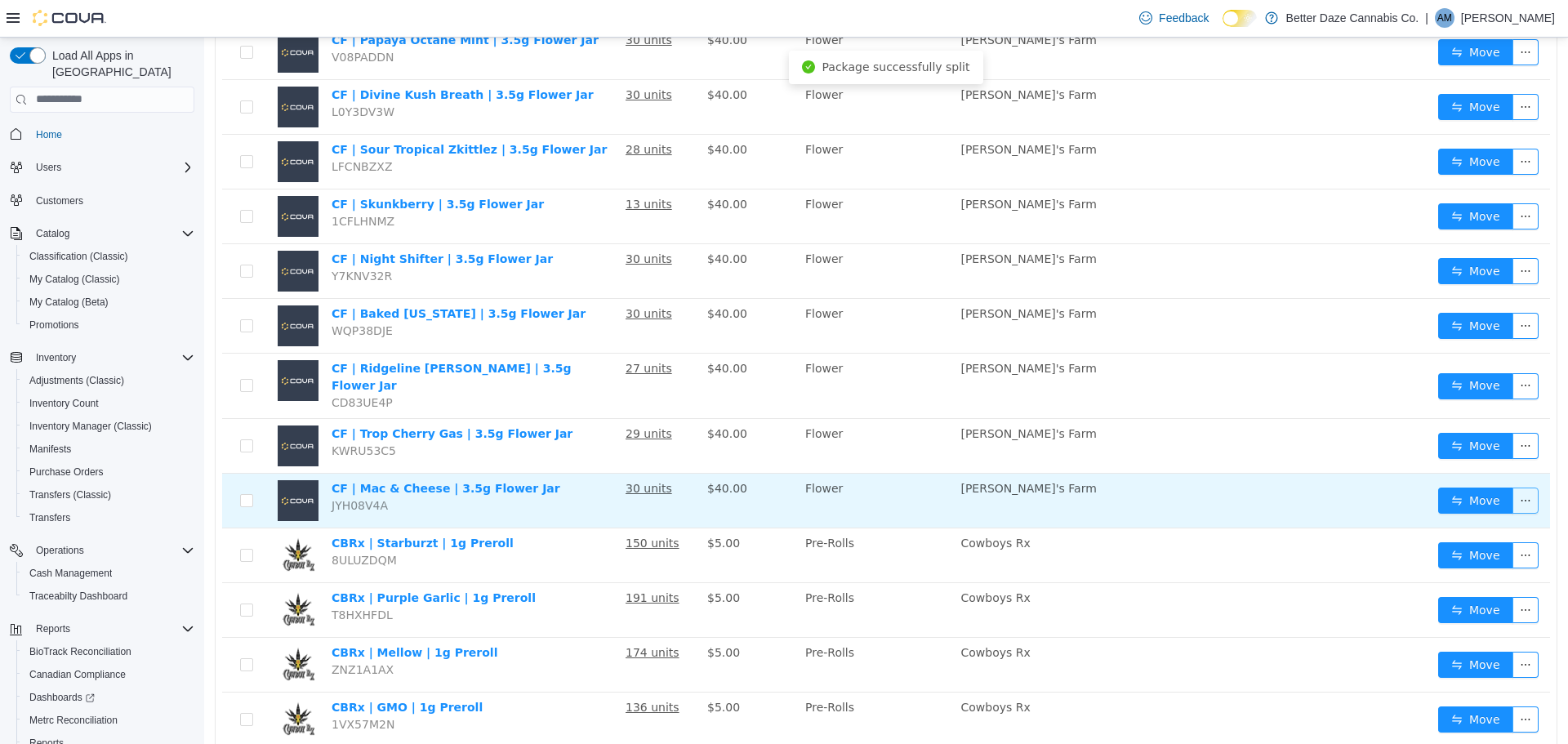
click at [1522, 488] on button "button" at bounding box center [1525, 499] width 26 height 26
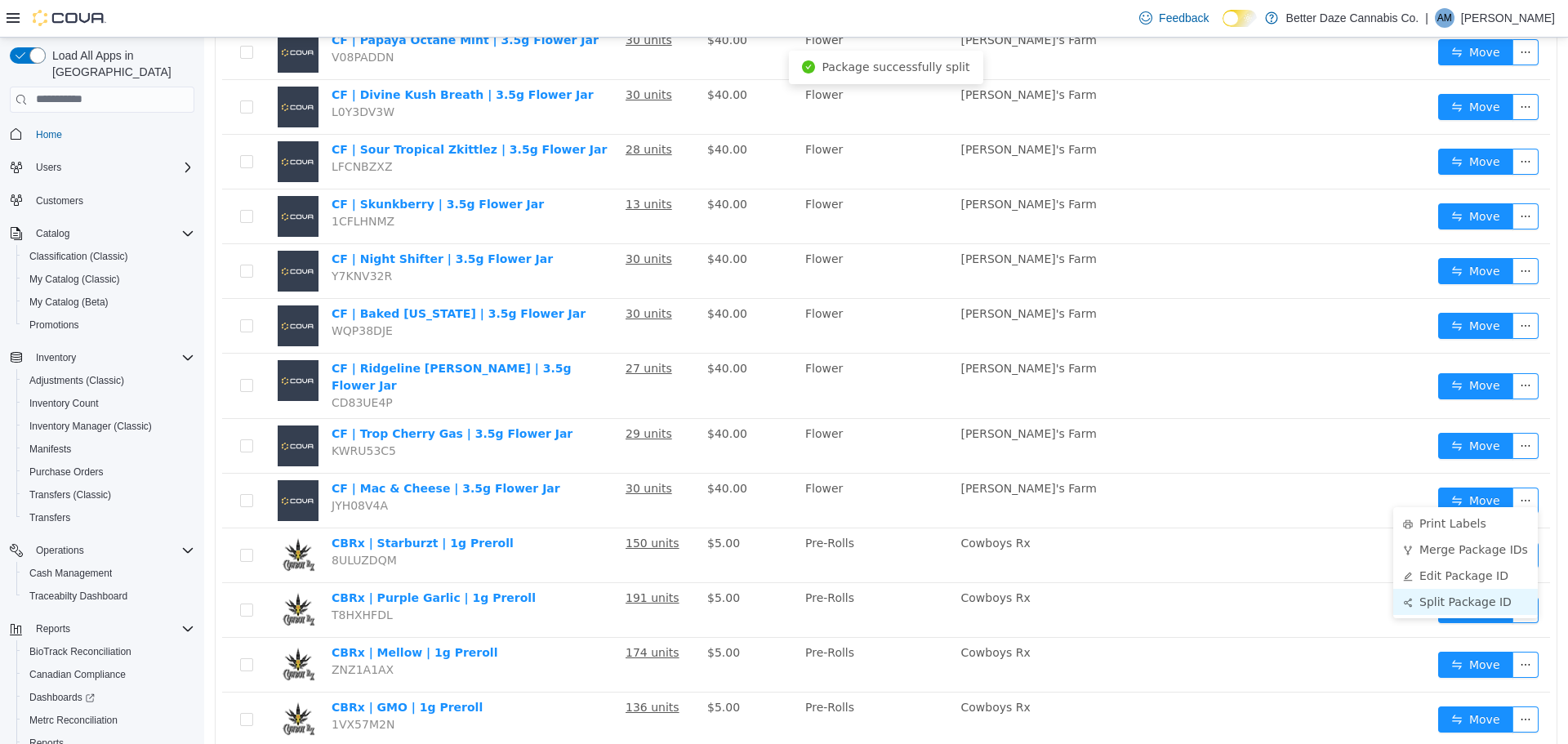
click at [1452, 603] on li "Split Package ID" at bounding box center [1465, 600] width 145 height 26
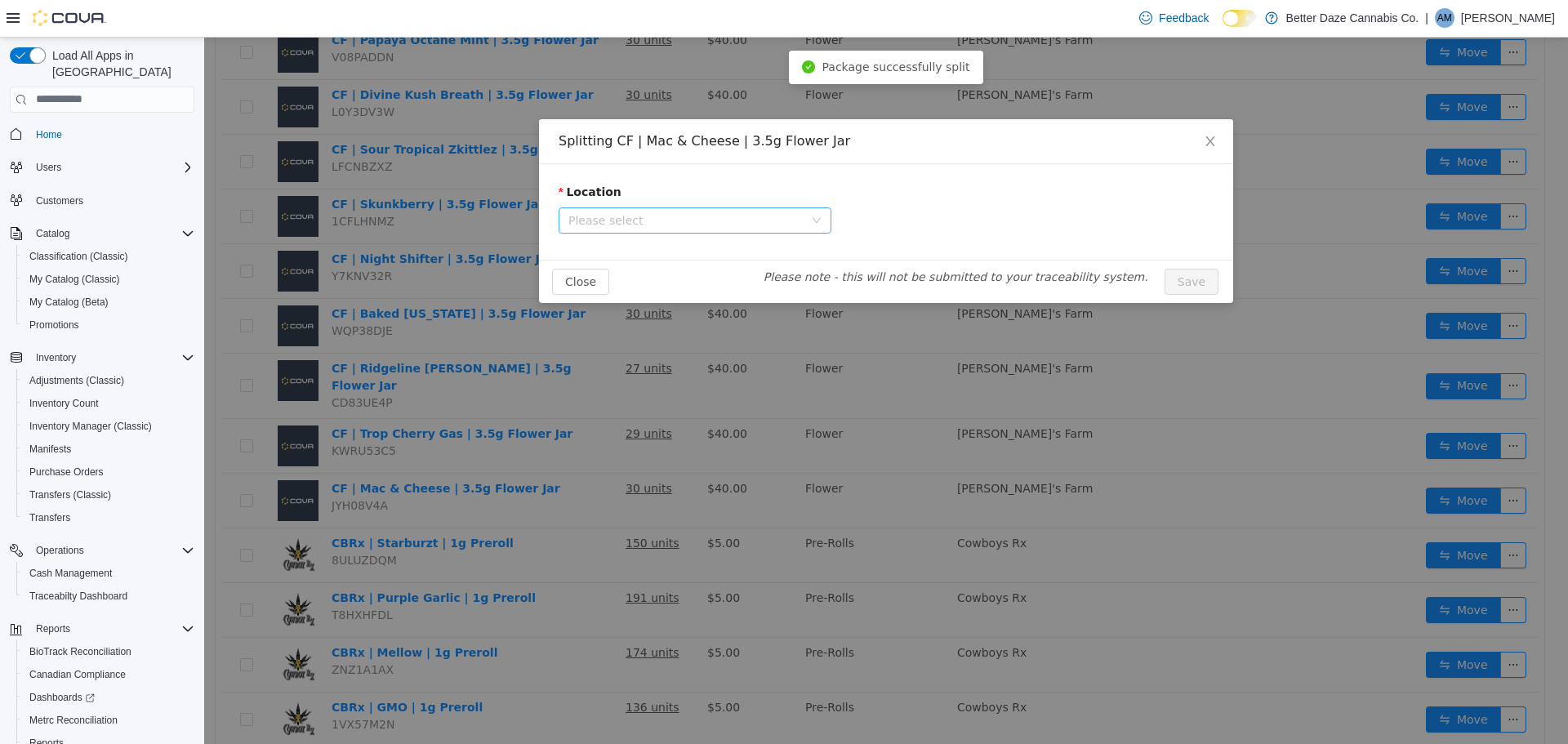
click at [738, 214] on span "Please select" at bounding box center [686, 220] width 235 height 17
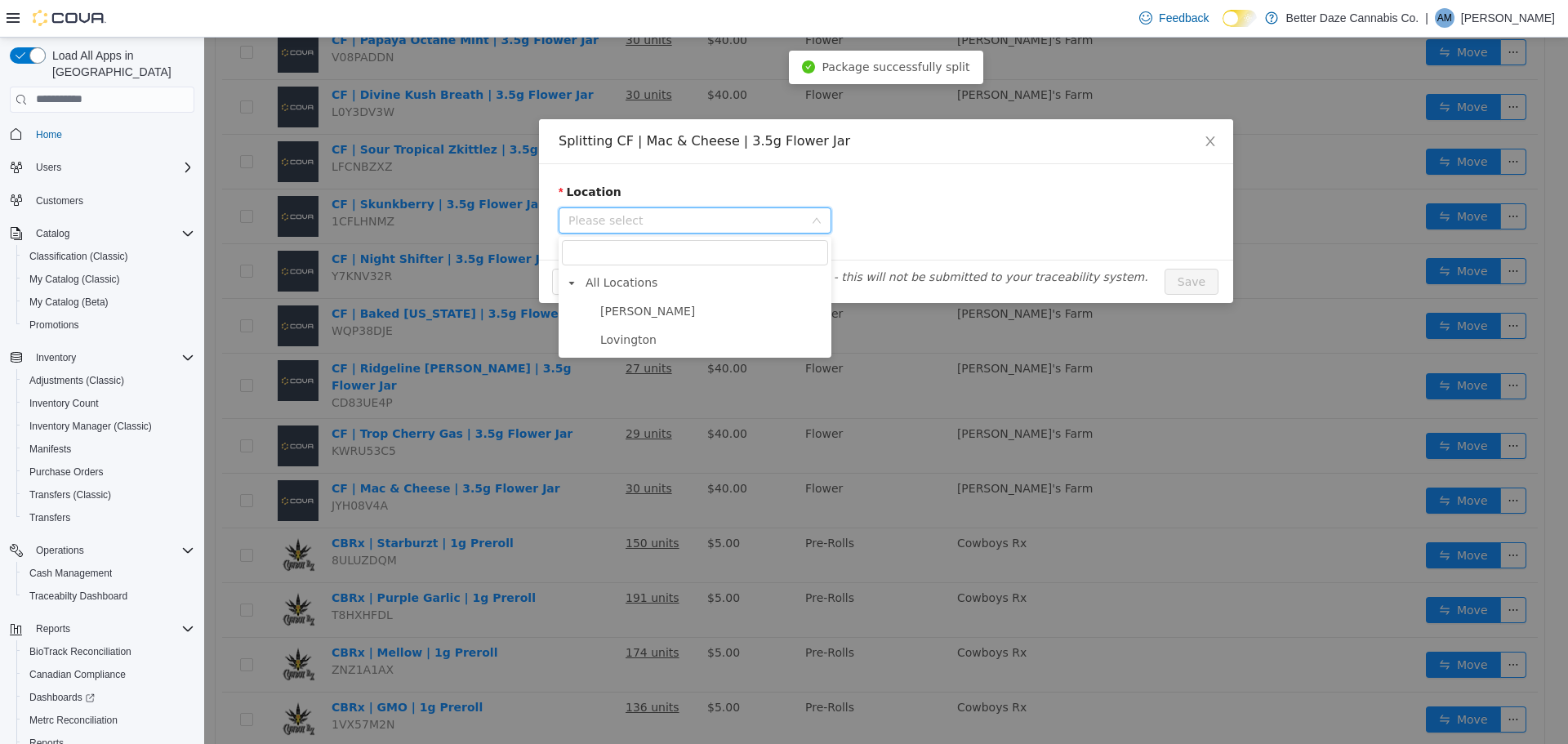
click at [642, 323] on ul "[PERSON_NAME]" at bounding box center [695, 325] width 266 height 50
click at [650, 316] on span "[PERSON_NAME]" at bounding box center [712, 310] width 232 height 22
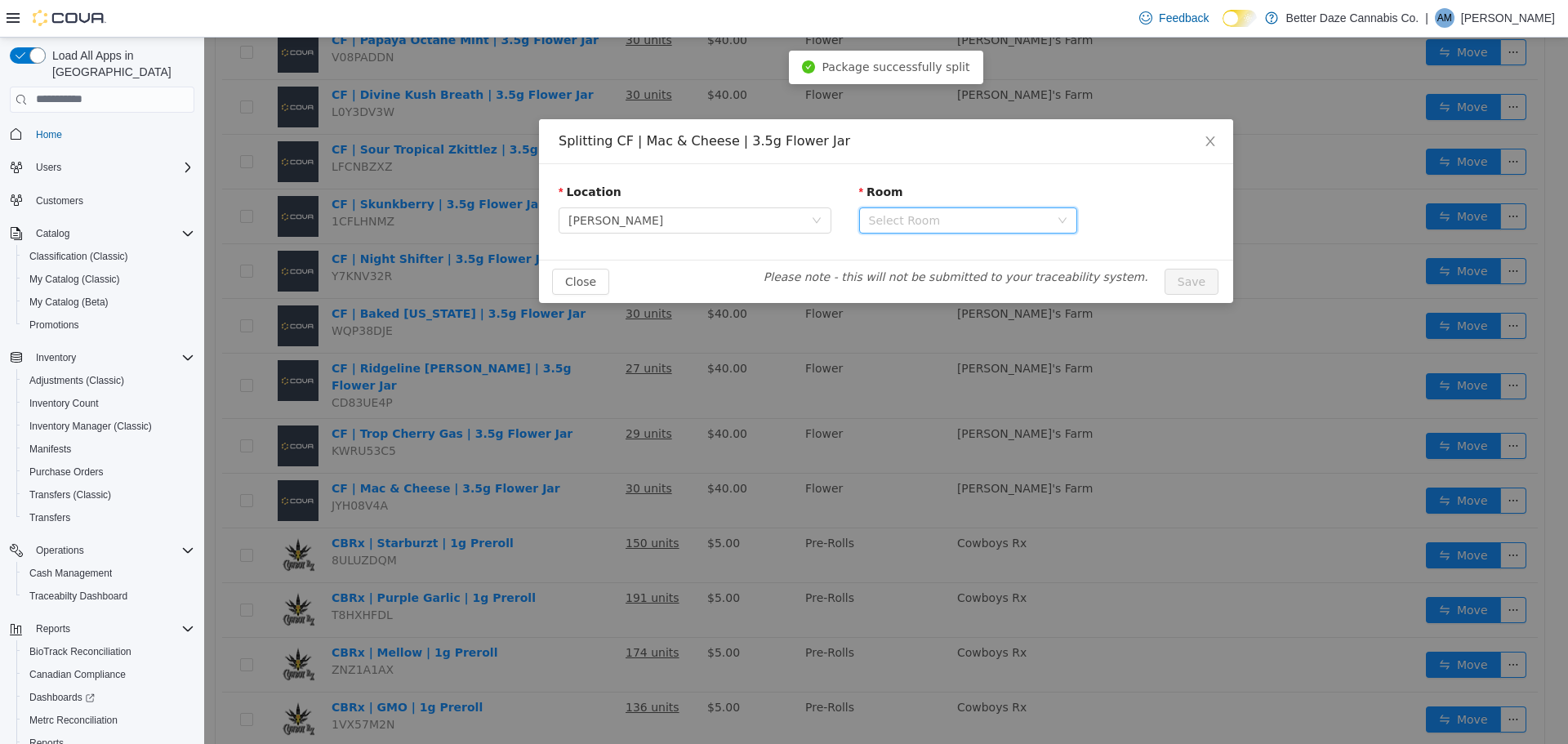
click at [1016, 208] on div "Select Room" at bounding box center [963, 219] width 188 height 24
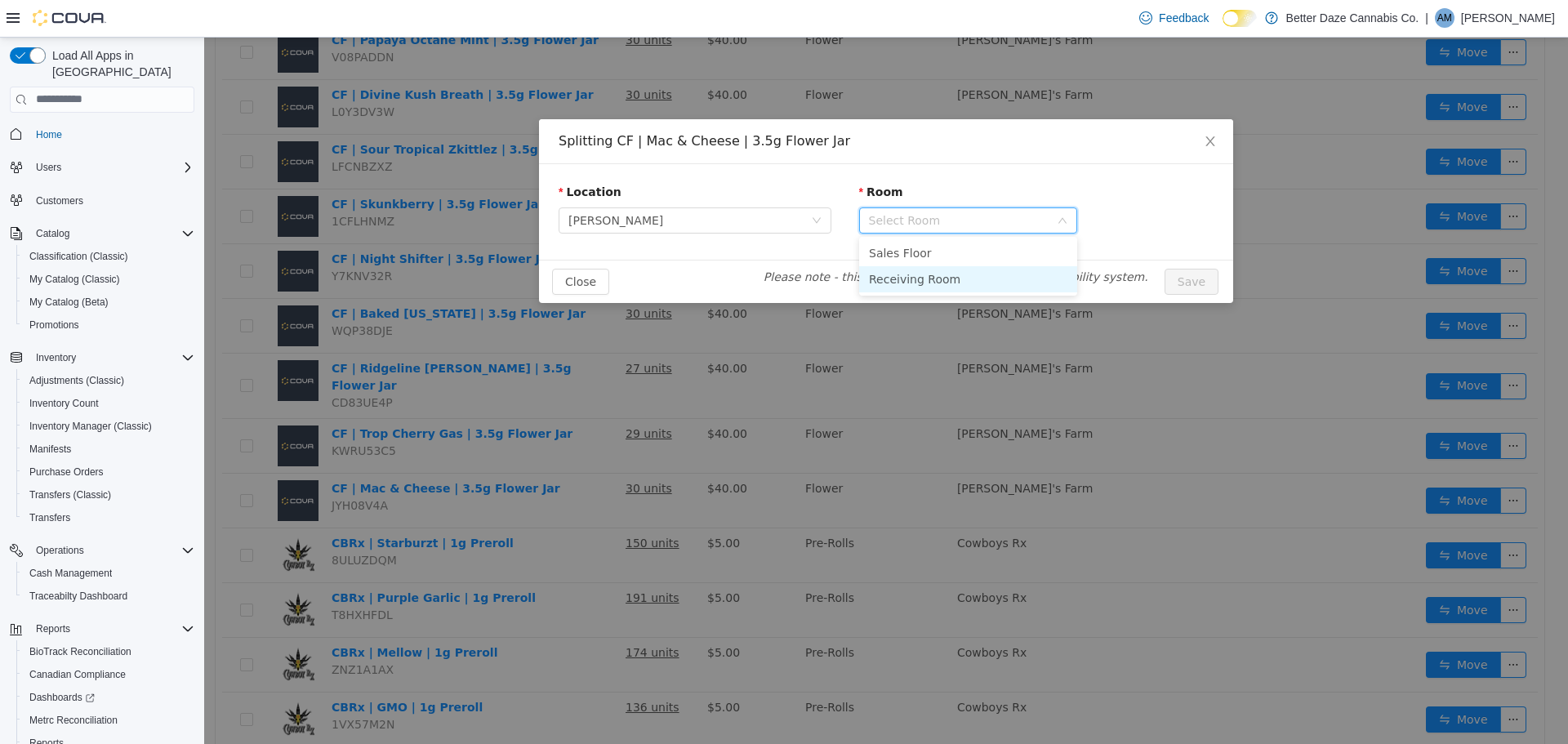
click at [924, 270] on li "Receiving Room" at bounding box center [968, 278] width 218 height 26
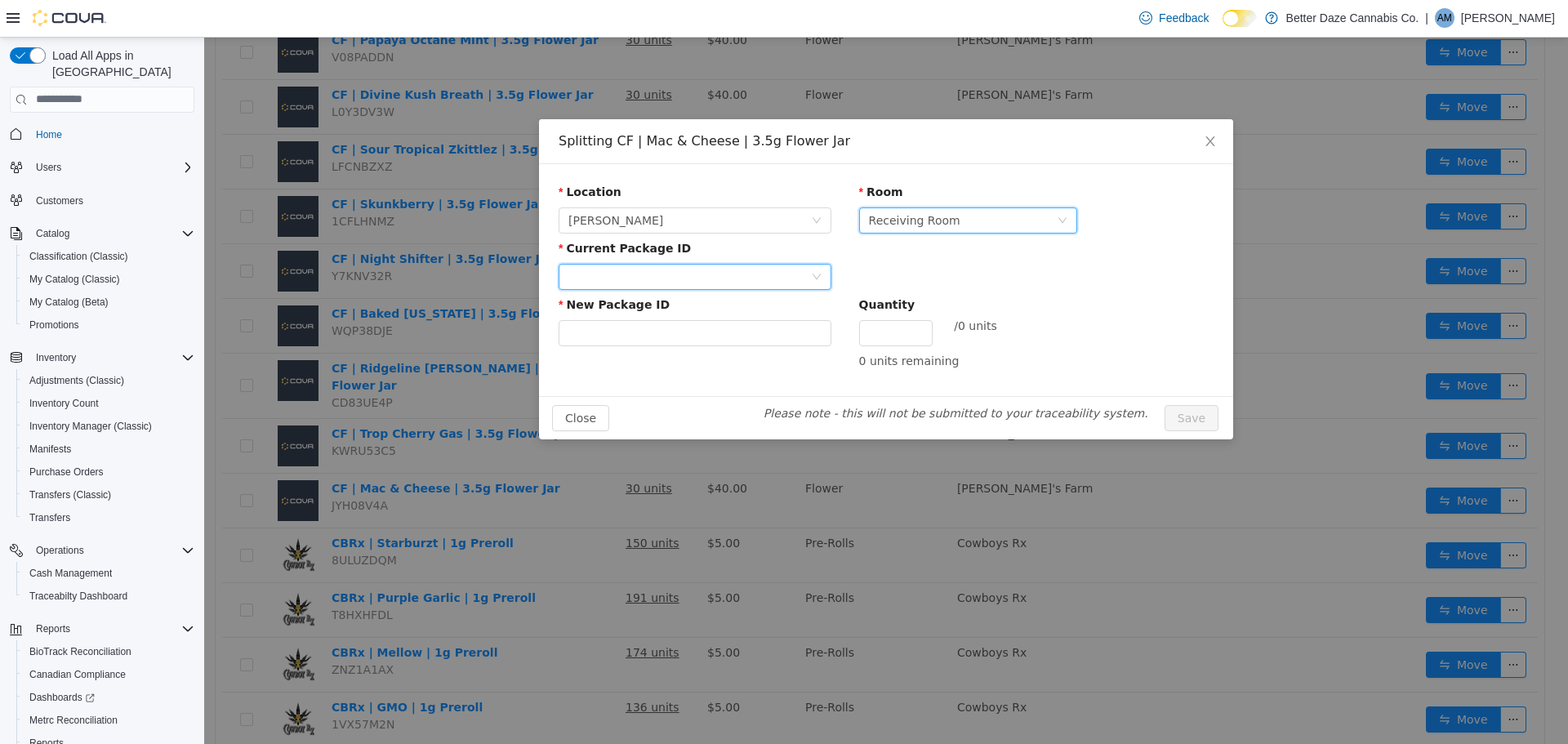
click at [769, 280] on div at bounding box center [690, 275] width 243 height 24
click at [681, 346] on li "9534624813170584" at bounding box center [695, 334] width 273 height 26
drag, startPoint x: 686, startPoint y: 330, endPoint x: 707, endPoint y: 327, distance: 21.2
click at [686, 330] on input "New Package ID" at bounding box center [695, 331] width 273 height 26
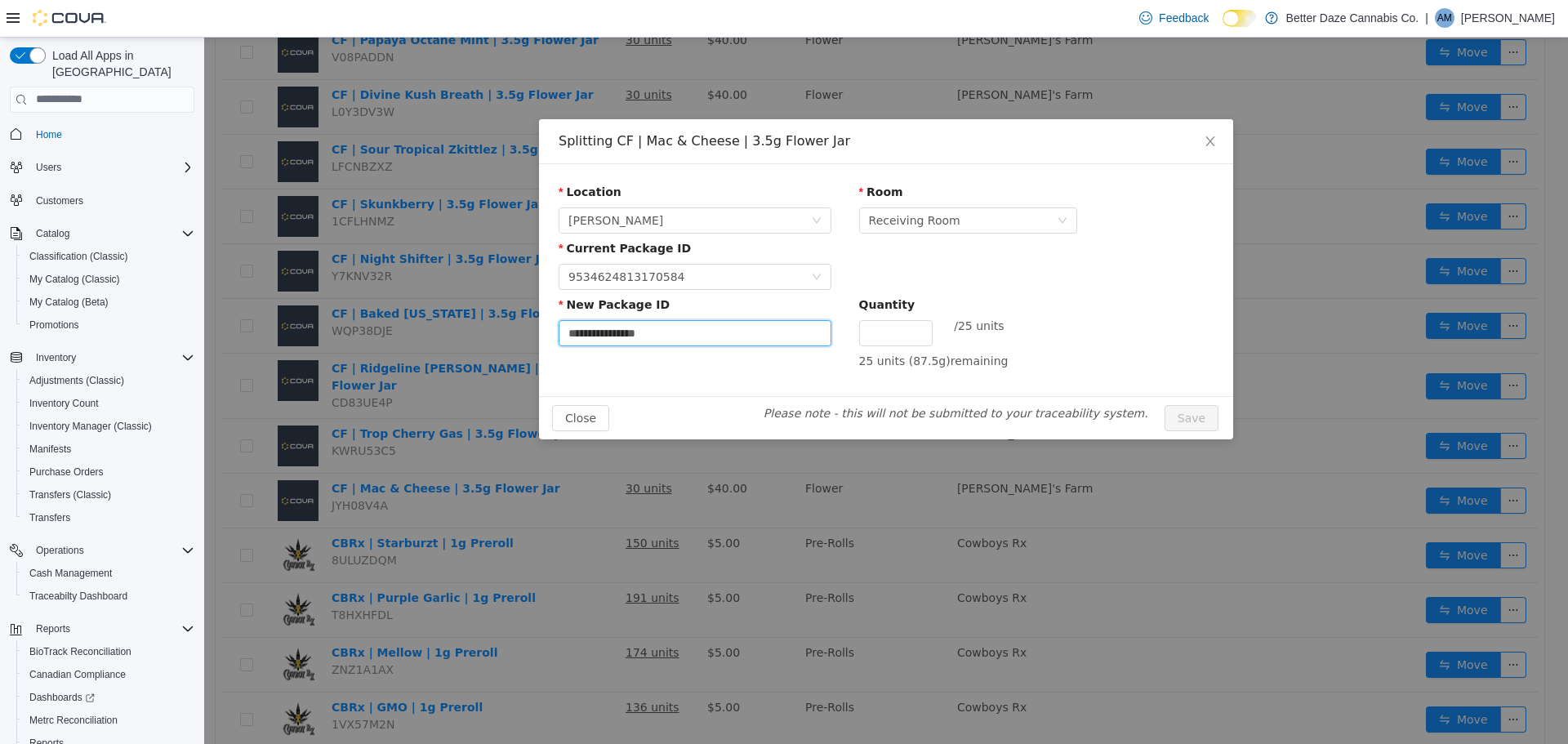
type input "**********"
type input "**"
click at [1164, 404] on button "Save" at bounding box center [1191, 417] width 54 height 26
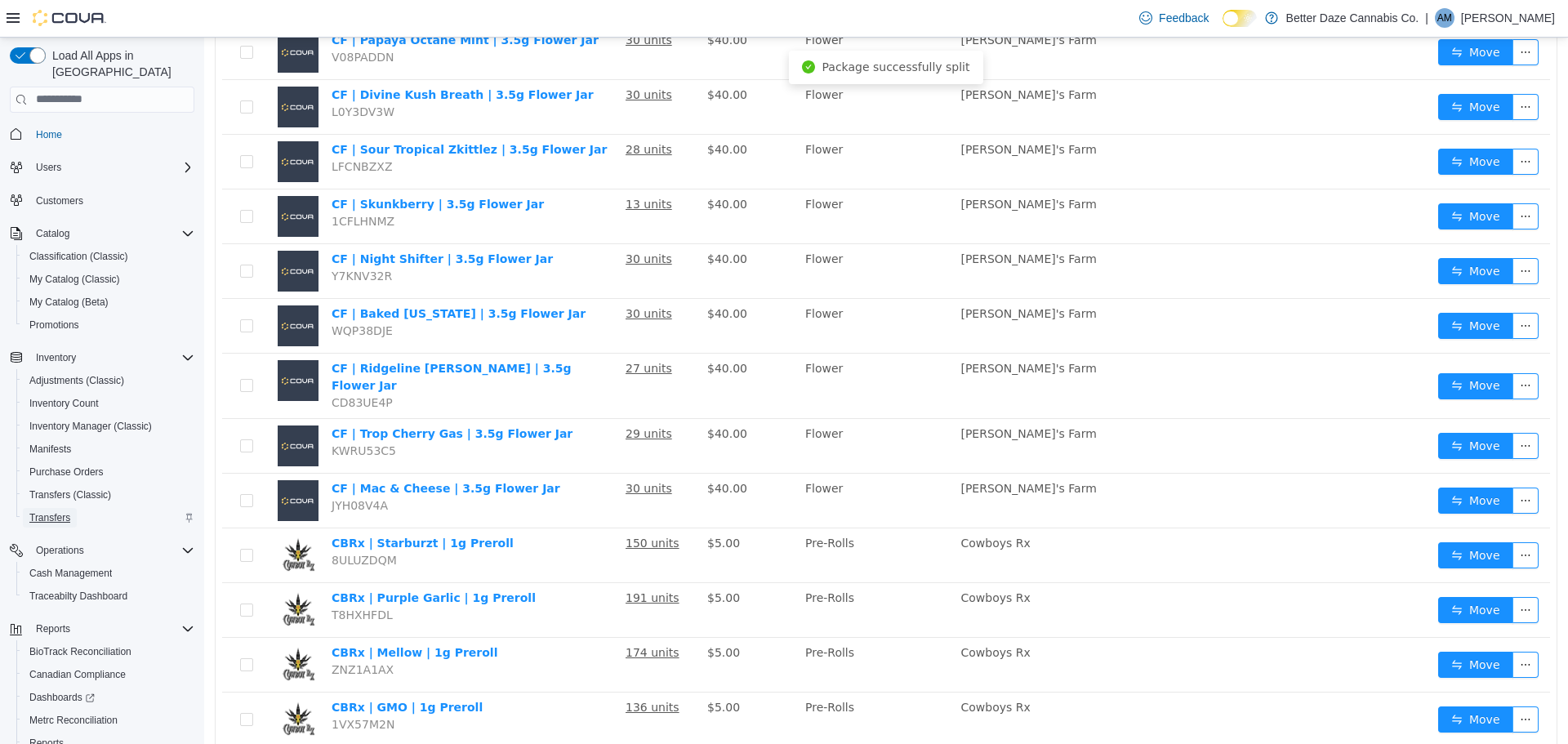
click at [54, 511] on span "Transfers" at bounding box center [49, 518] width 41 height 13
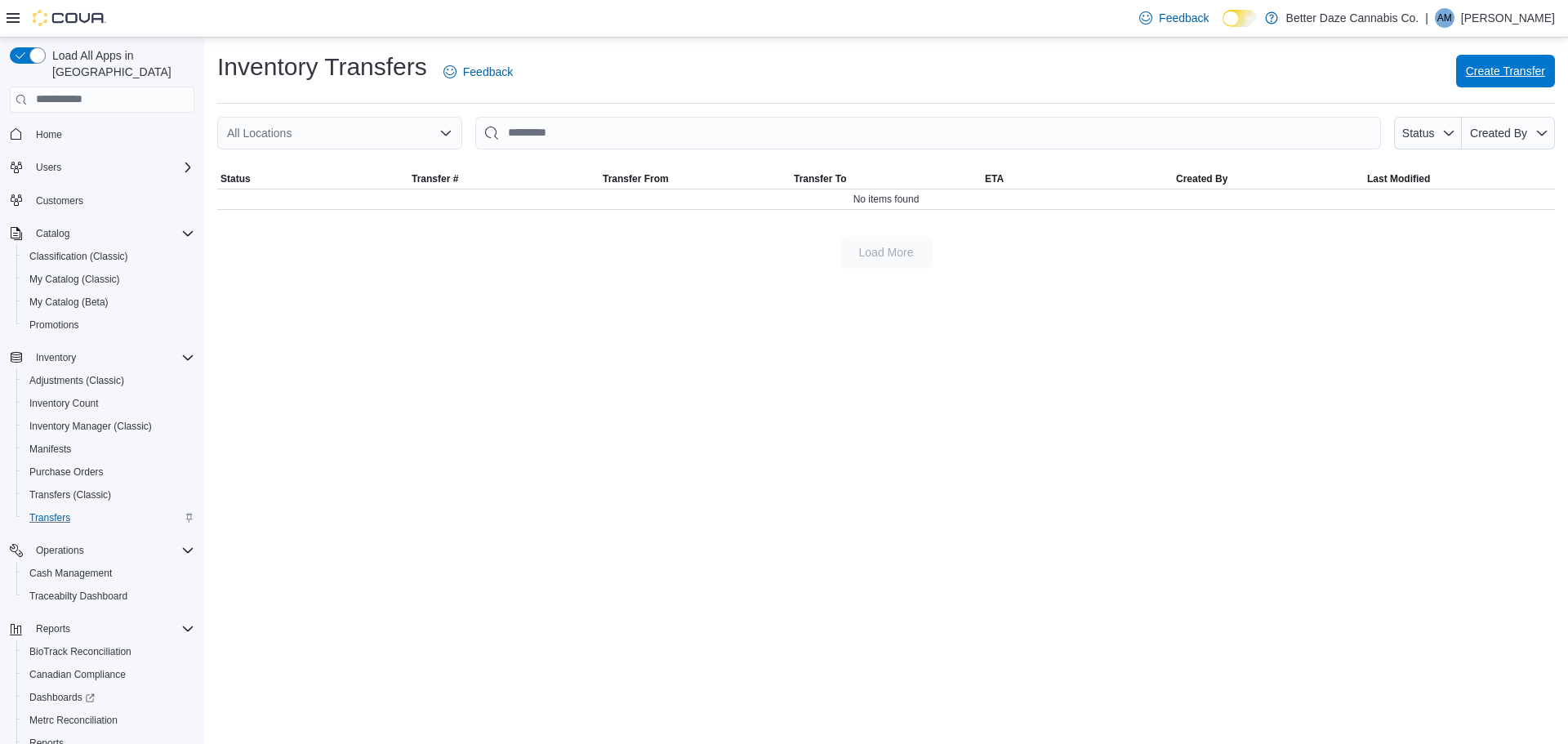
click at [1517, 58] on span "Create Transfer" at bounding box center [1505, 70] width 80 height 33
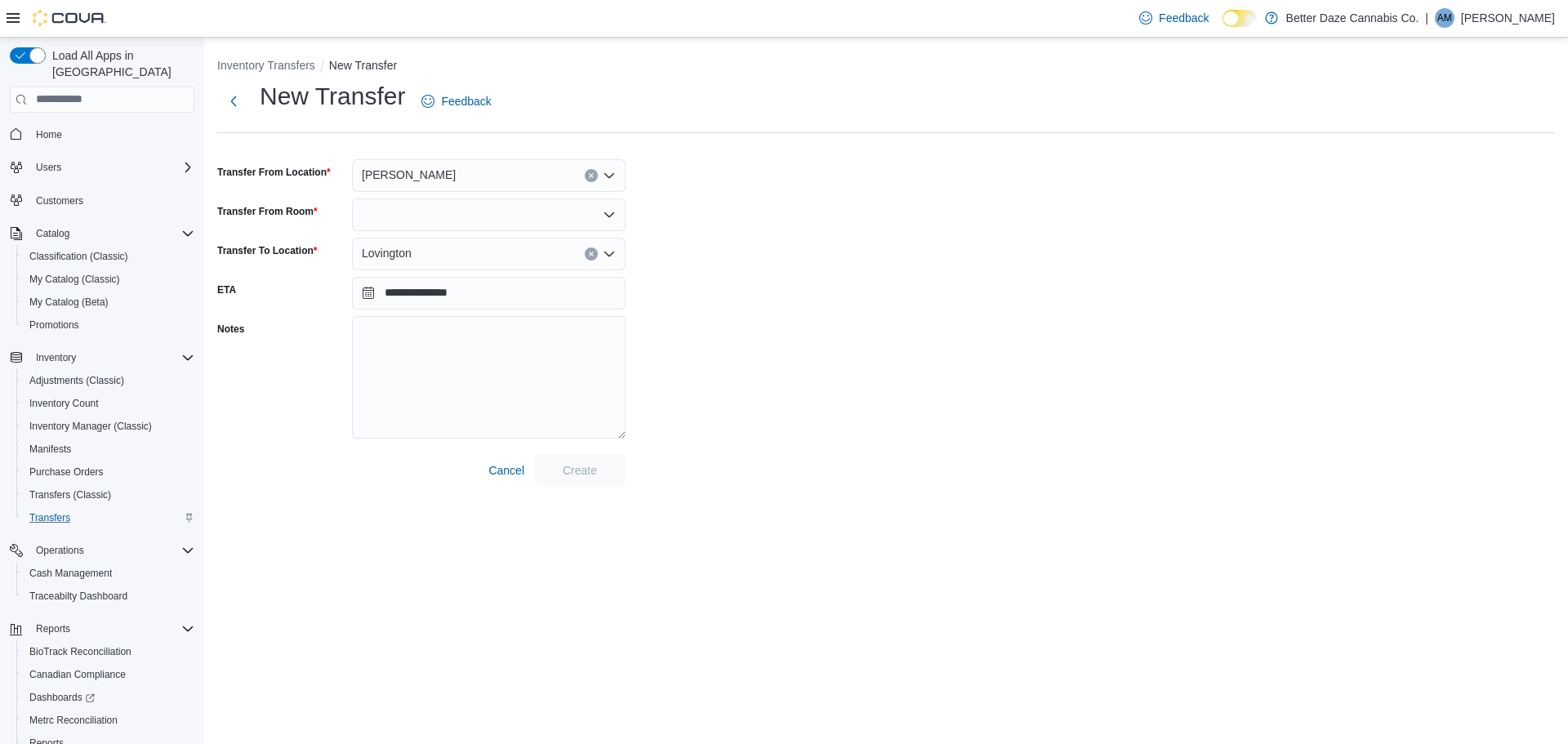
click at [518, 212] on div at bounding box center [488, 214] width 274 height 33
click at [472, 269] on span "Receiving Room" at bounding box center [499, 266] width 234 height 17
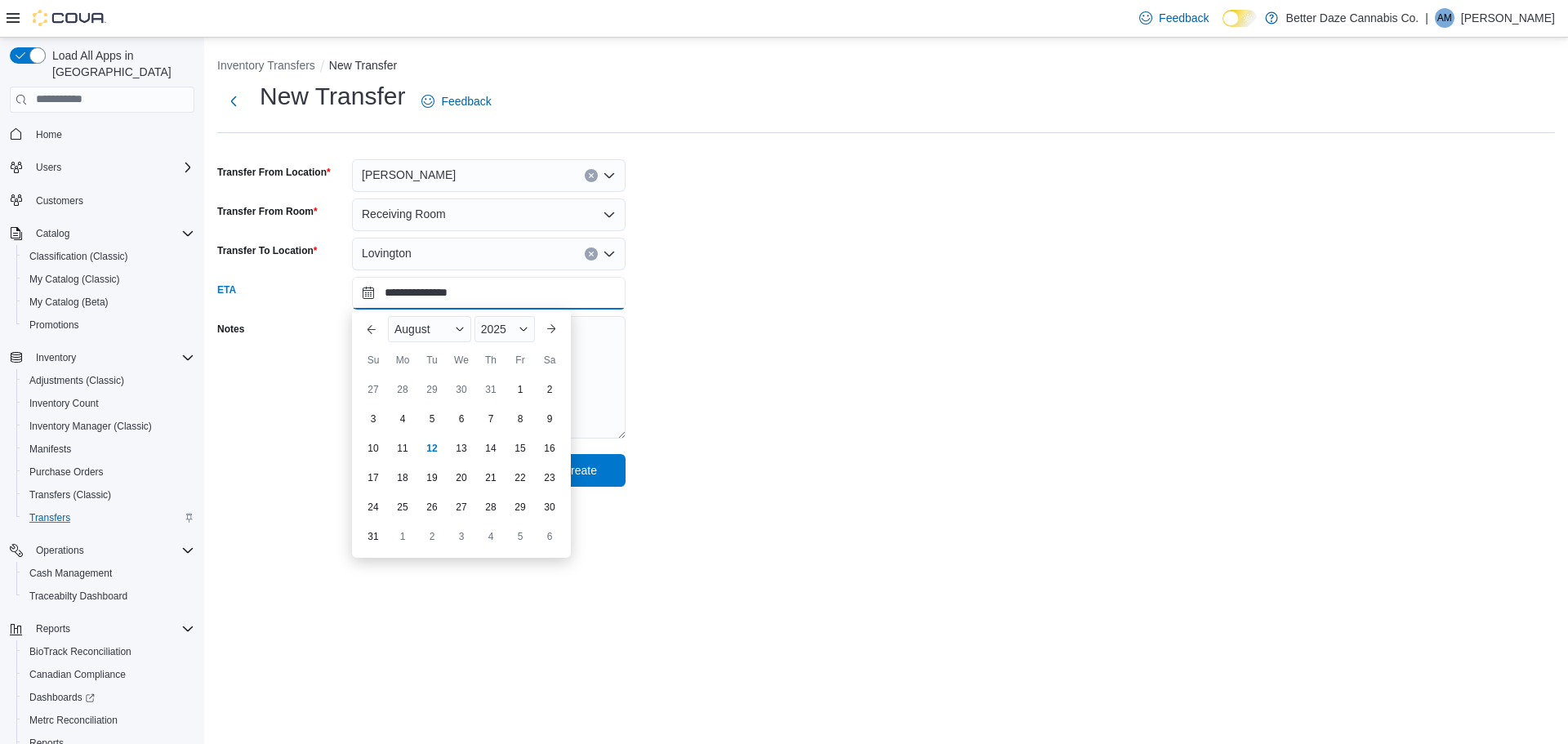
click at [357, 290] on input "**********" at bounding box center [488, 293] width 274 height 33
click at [425, 443] on div "12" at bounding box center [431, 448] width 28 height 28
type input "**********"
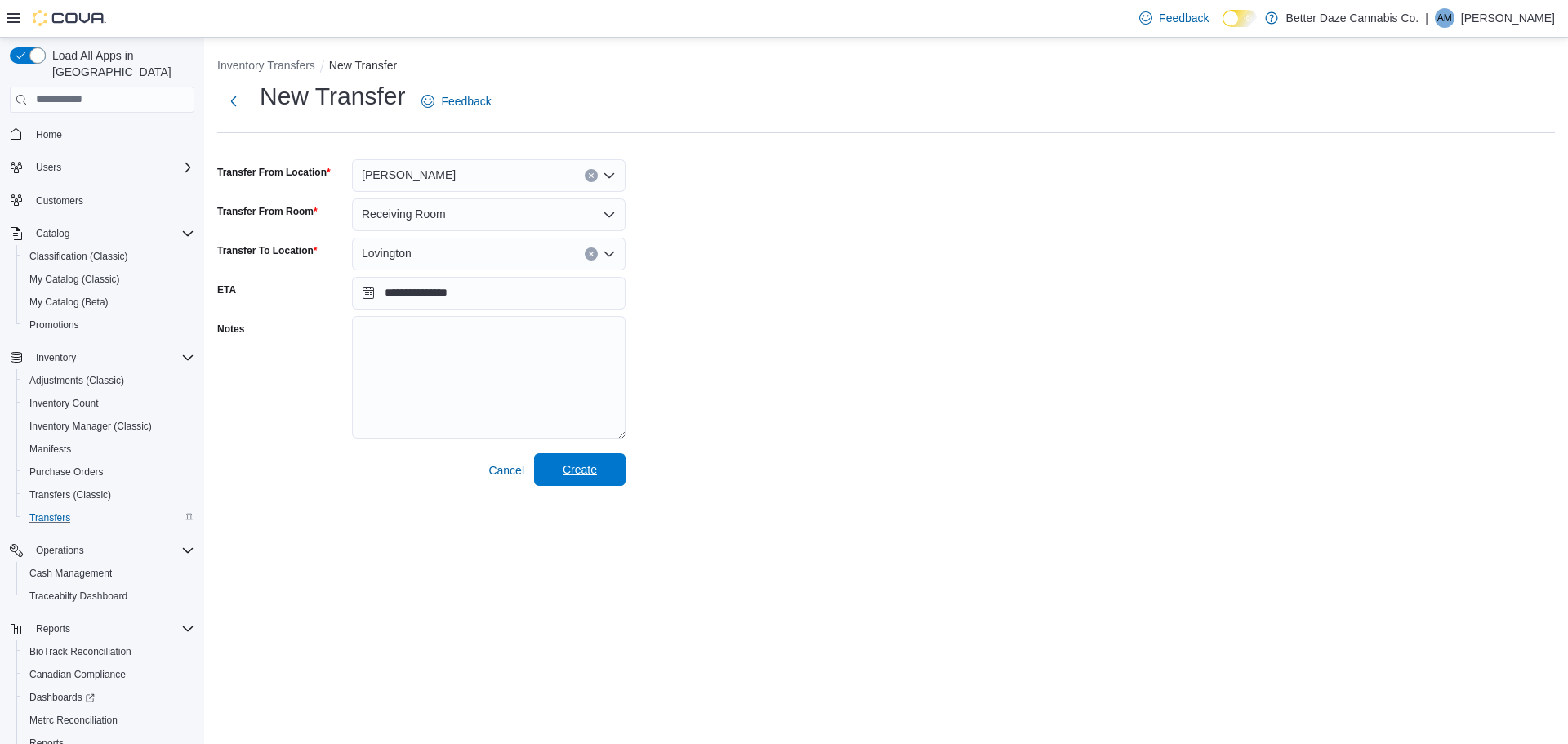
click at [568, 474] on span "Create" at bounding box center [579, 469] width 34 height 17
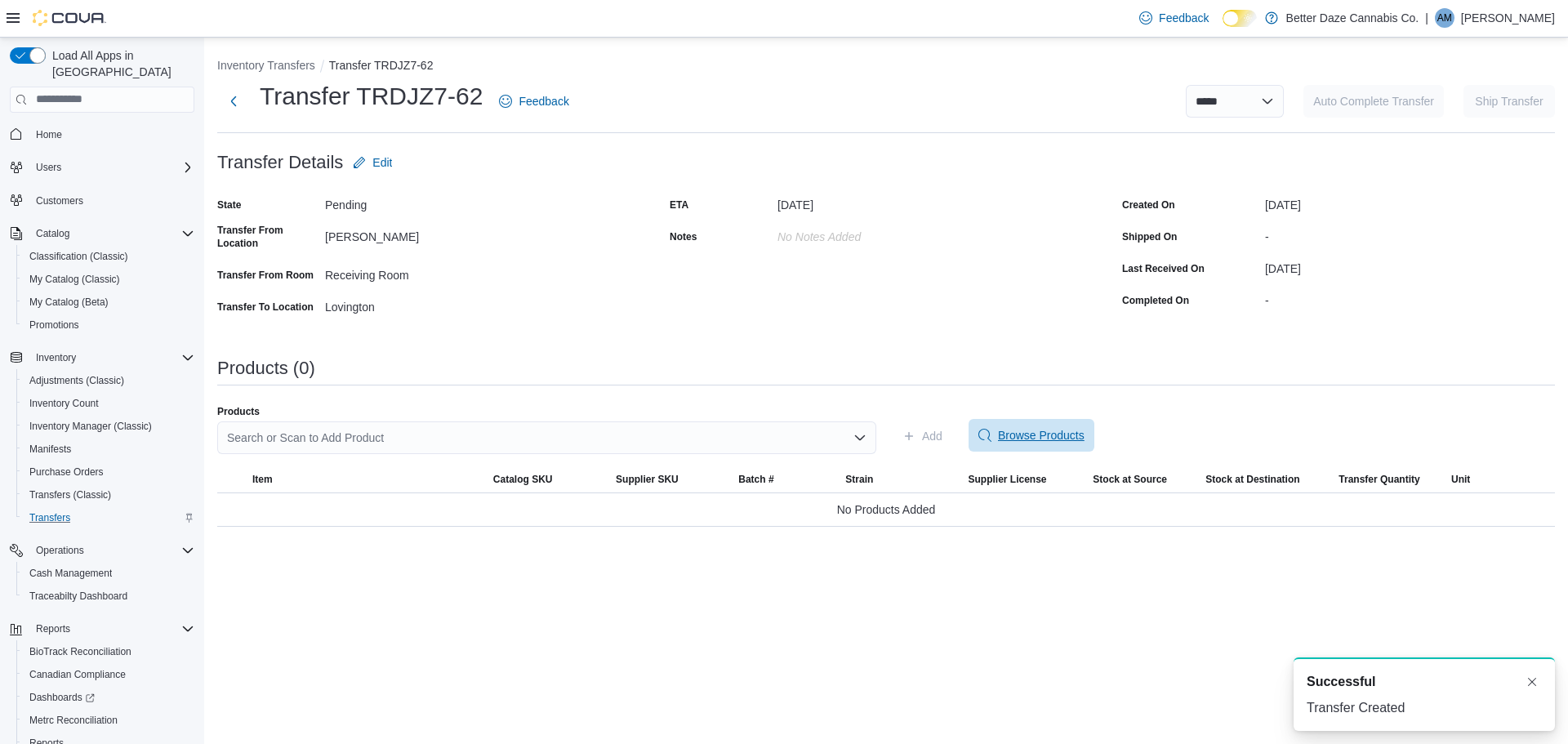
click at [1029, 448] on span "Browse Products" at bounding box center [1031, 434] width 106 height 33
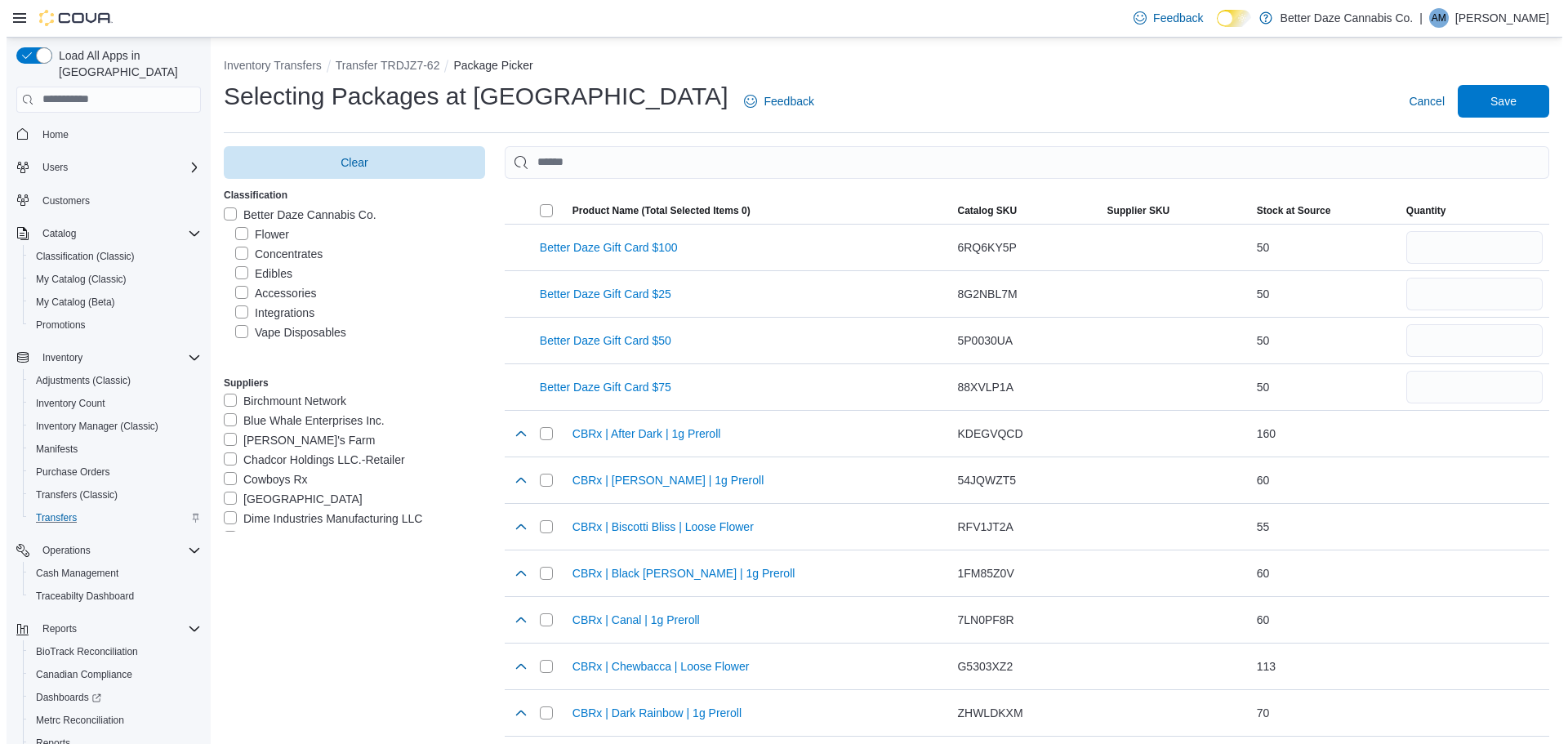
scroll to position [163, 0]
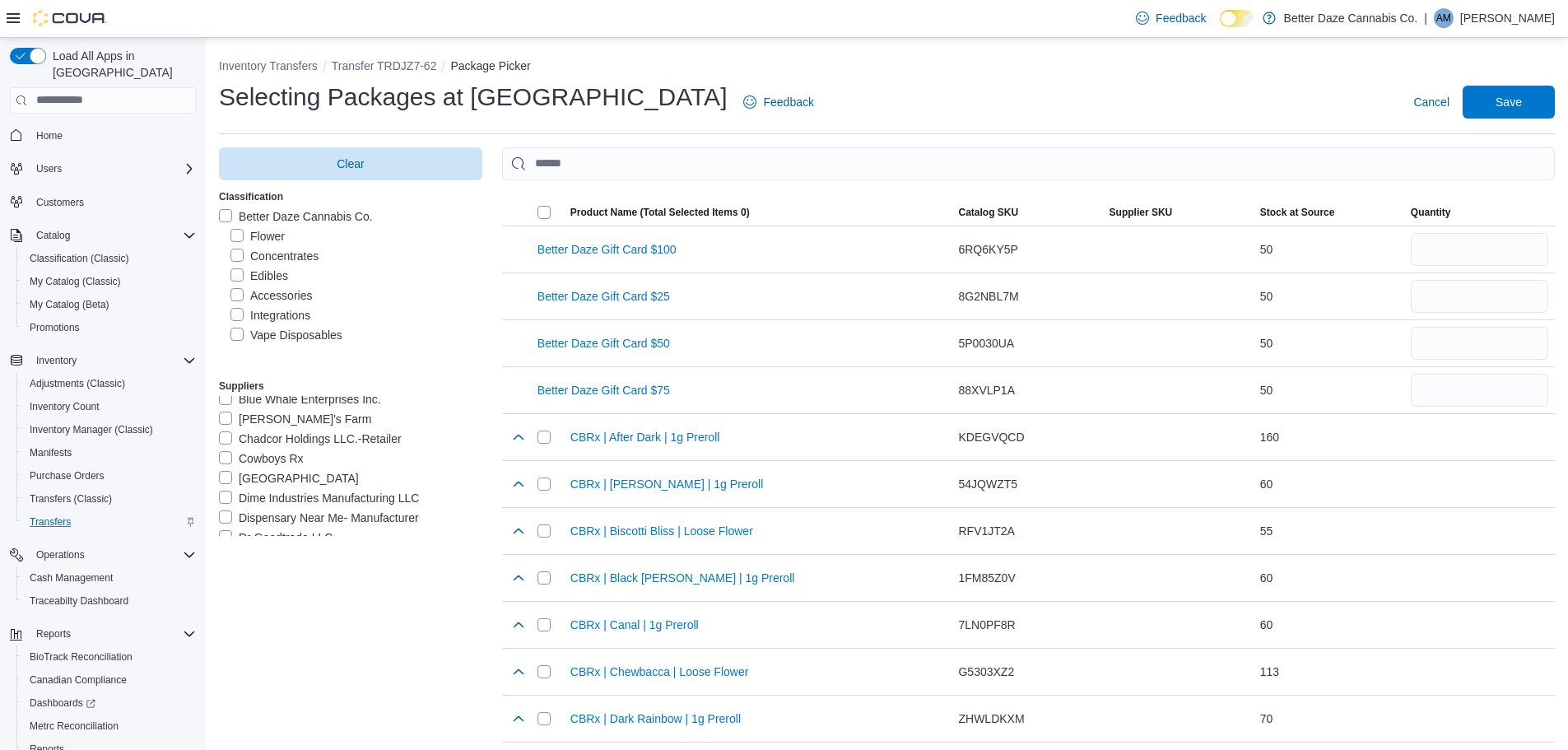
click at [224, 422] on label "[PERSON_NAME]'s Farm" at bounding box center [295, 418] width 152 height 19
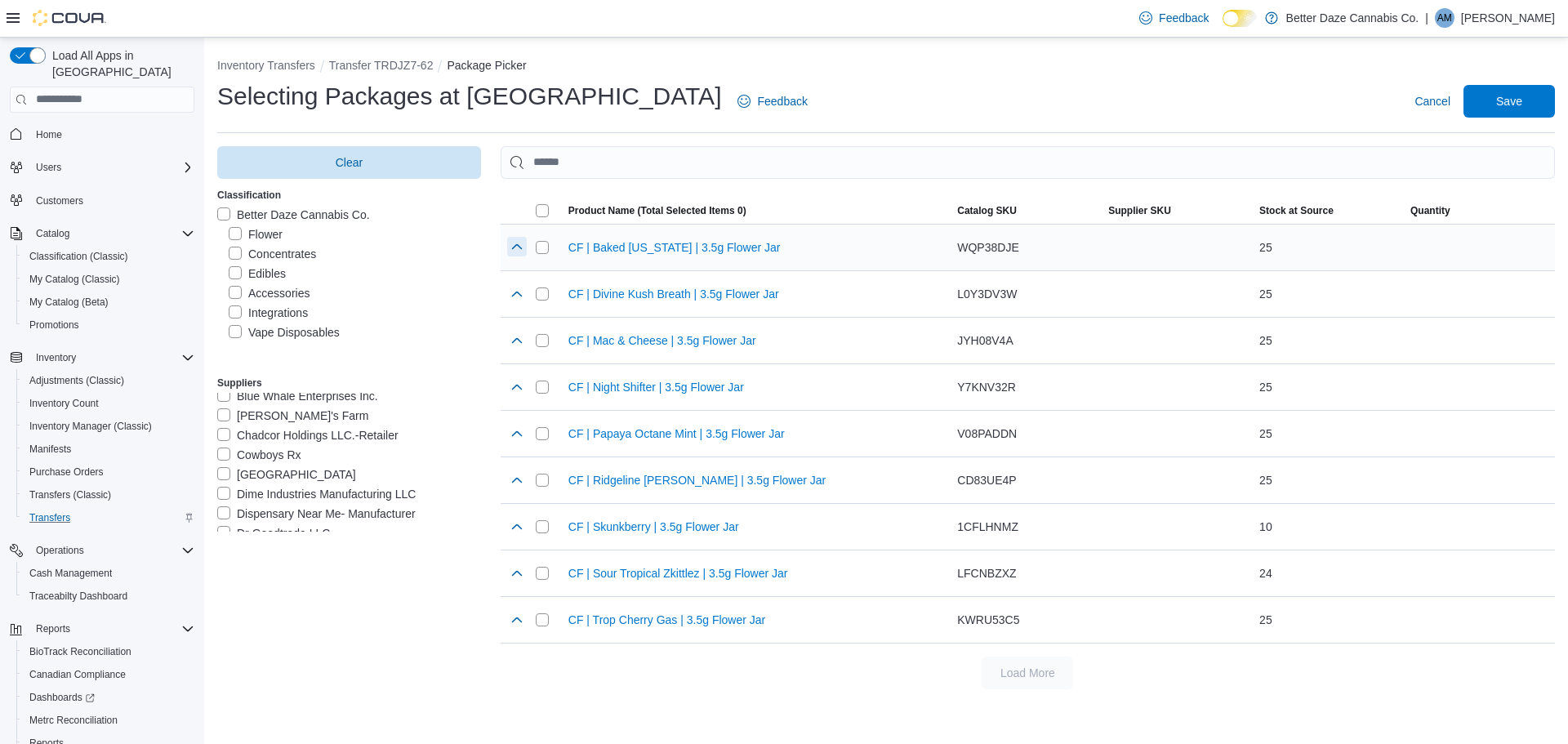
click at [507, 250] on button "button" at bounding box center [517, 246] width 19 height 19
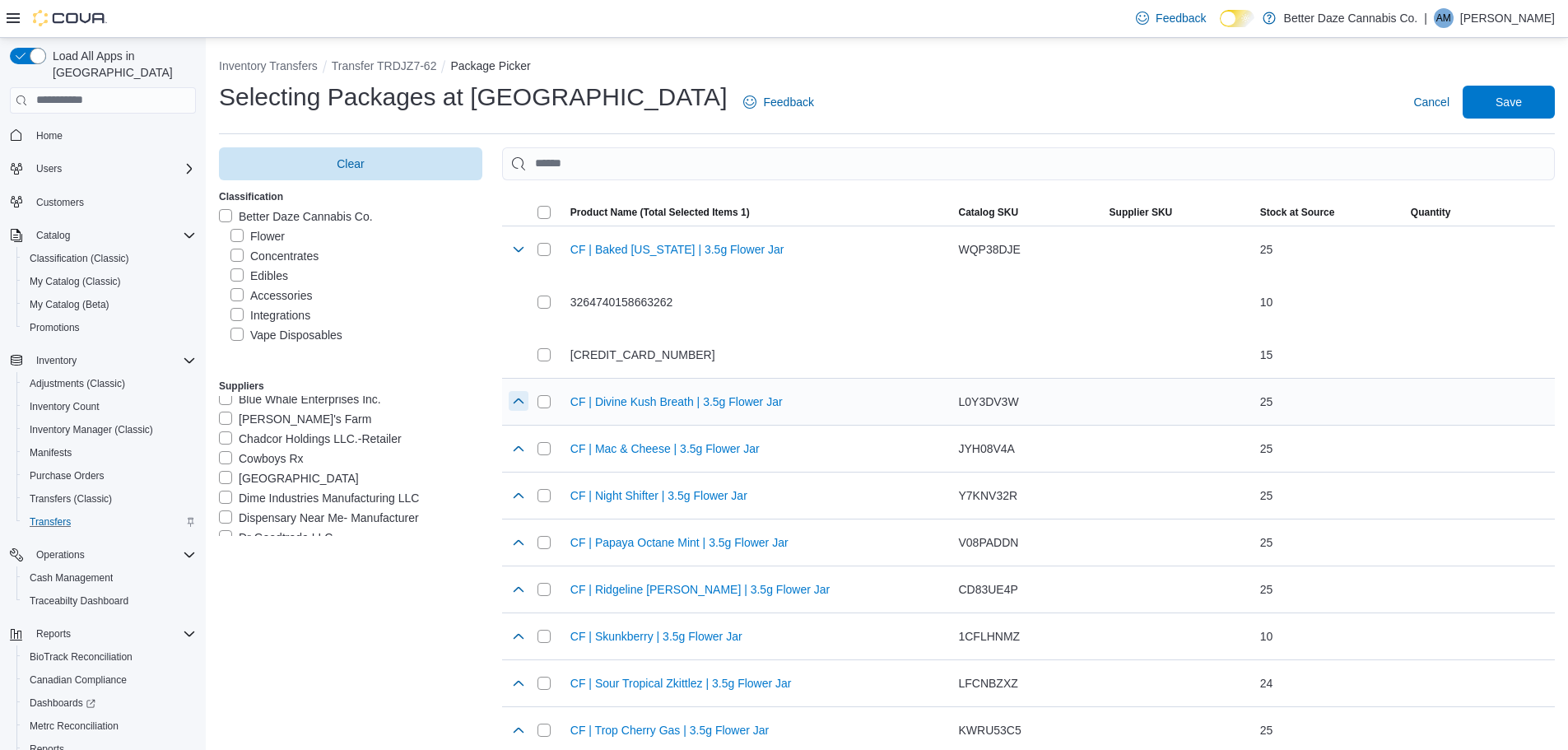
click at [522, 397] on button "button" at bounding box center [518, 400] width 19 height 19
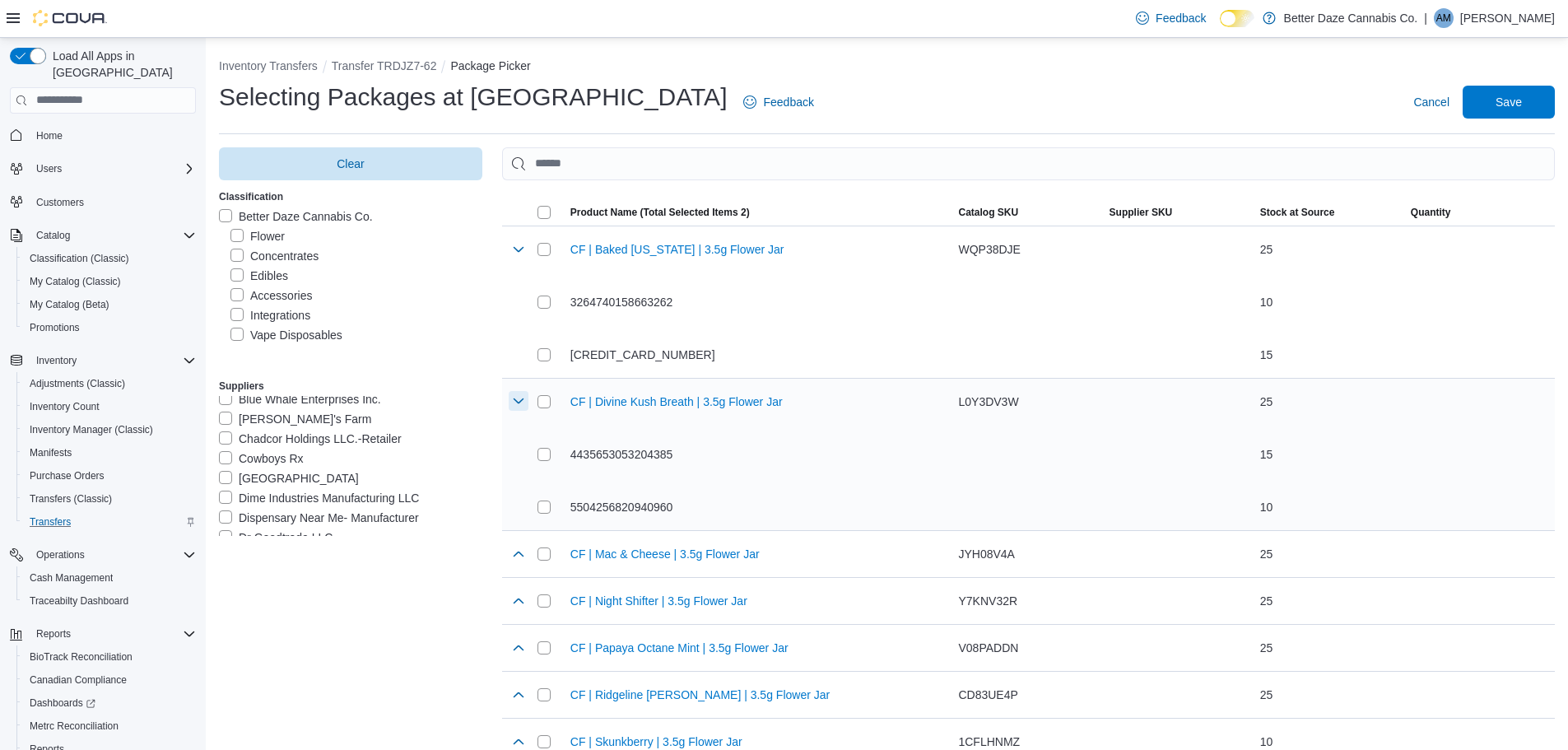
click at [525, 410] on button "button" at bounding box center [518, 400] width 19 height 19
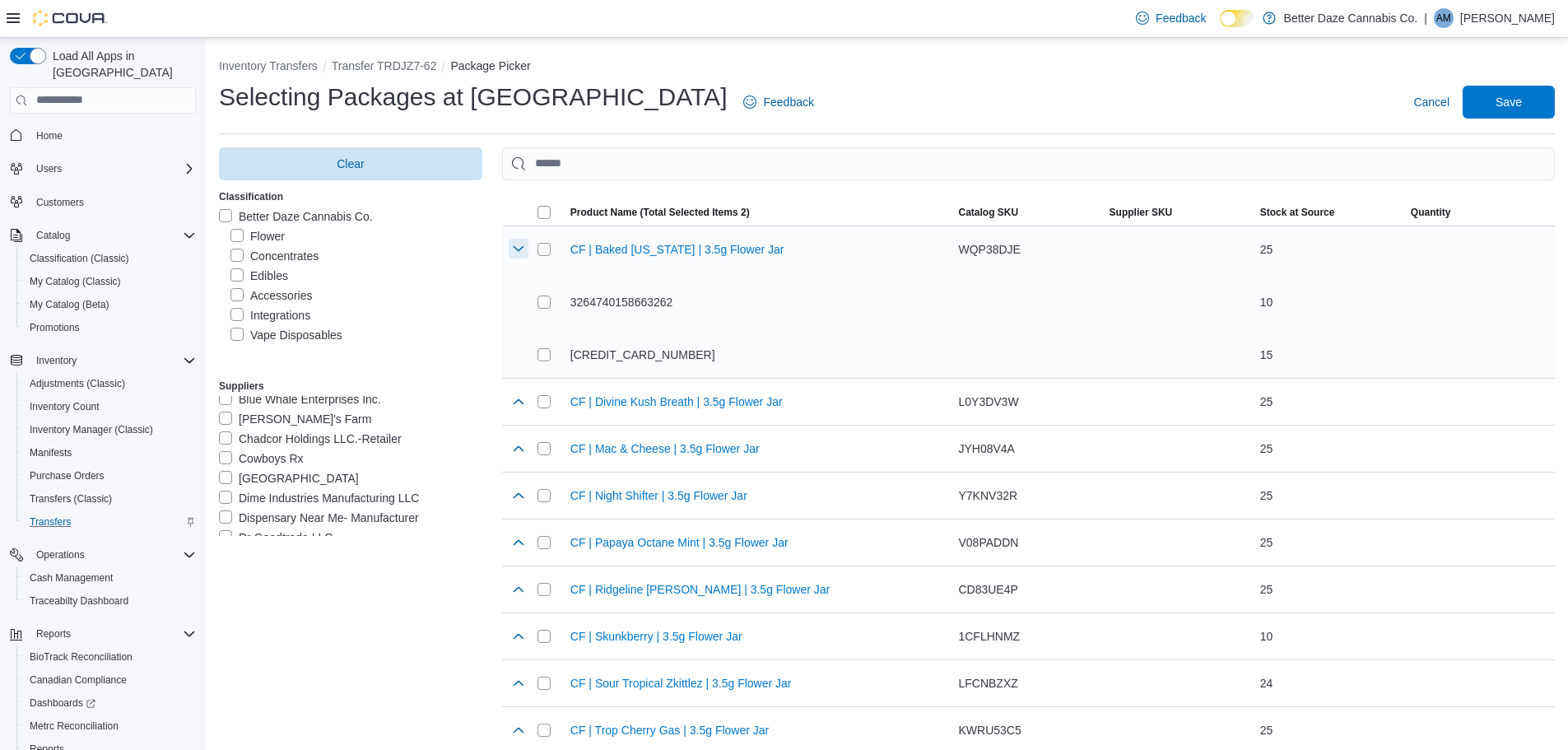
click at [523, 254] on button "button" at bounding box center [518, 248] width 19 height 19
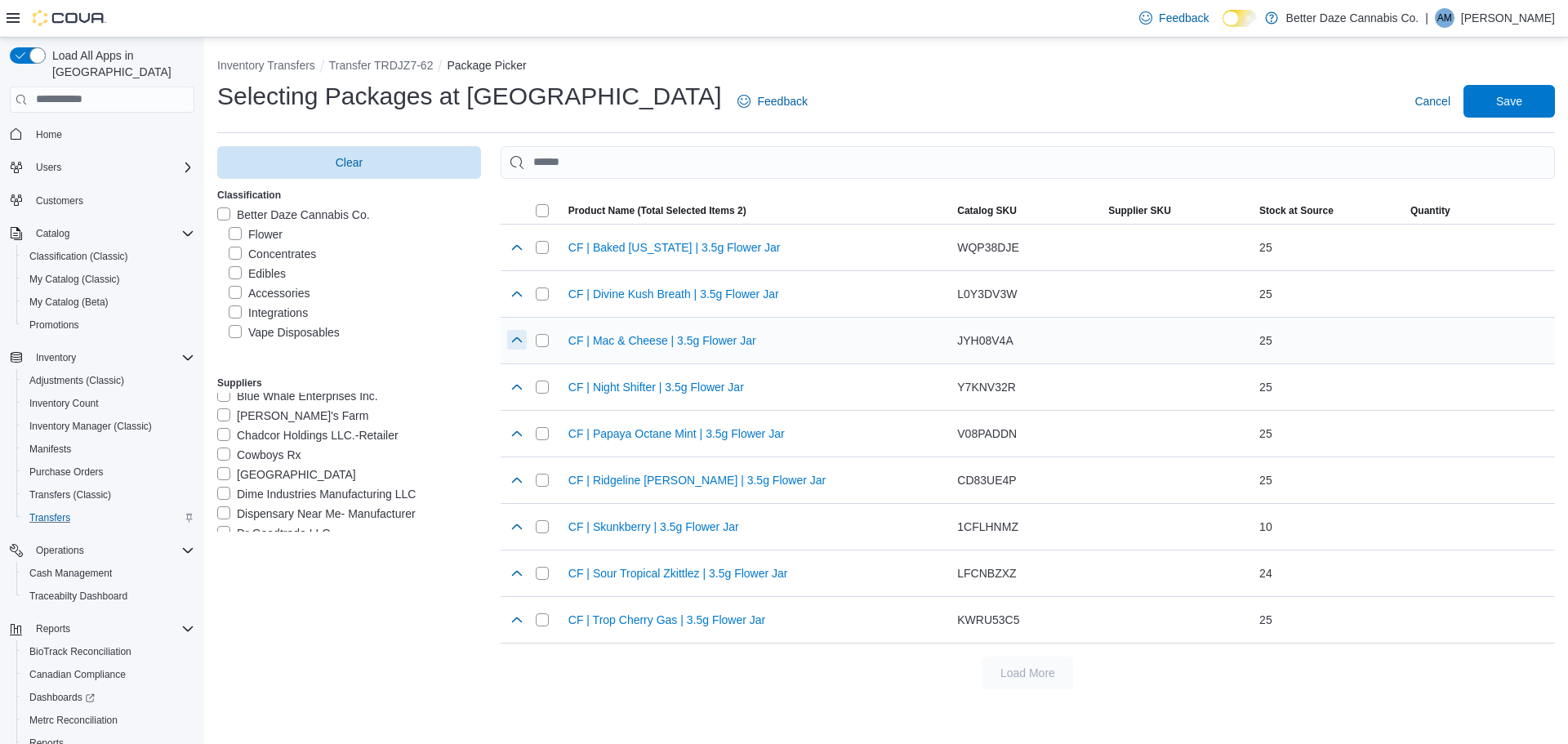
click at [523, 341] on button "button" at bounding box center [517, 339] width 19 height 19
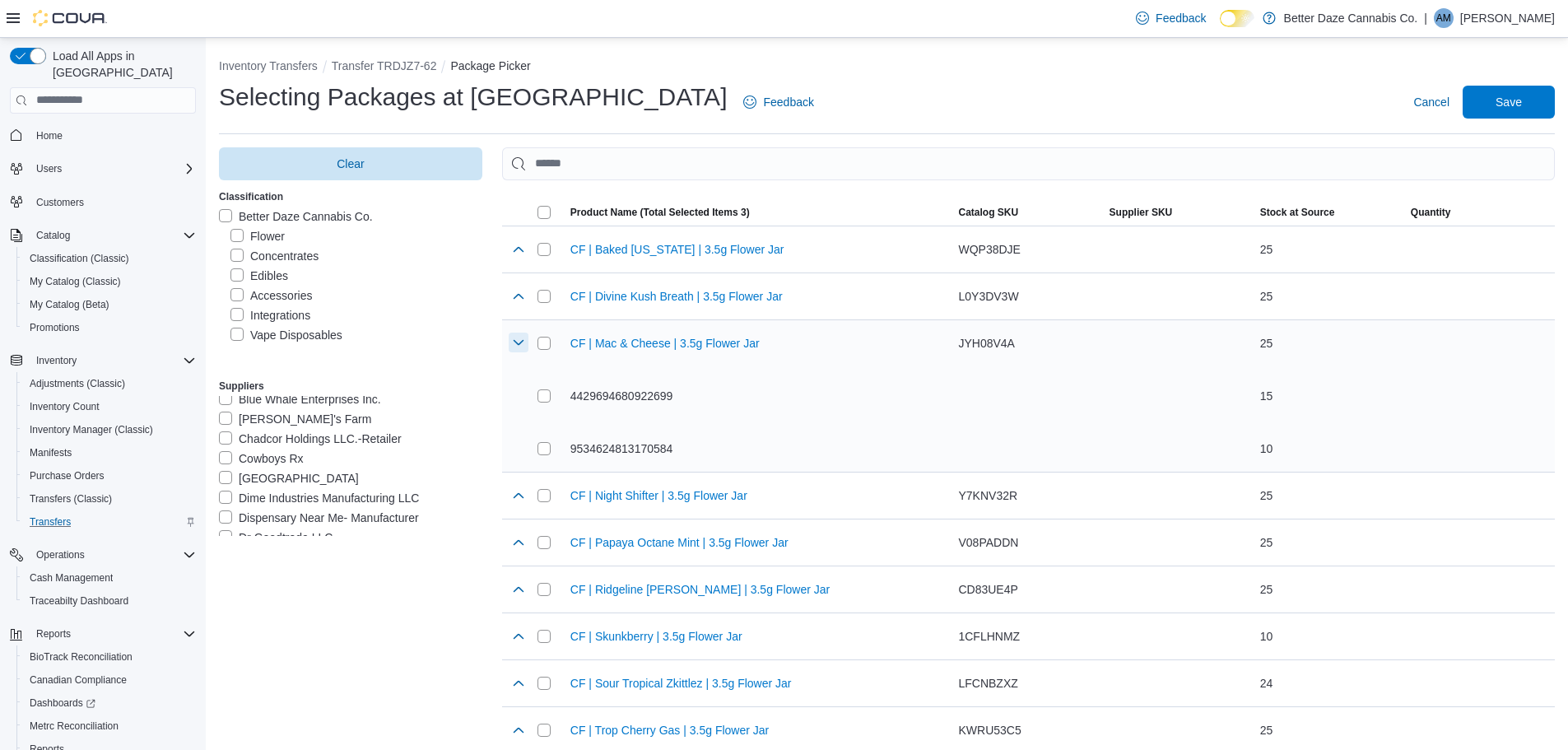
click at [521, 336] on button "button" at bounding box center [518, 342] width 19 height 19
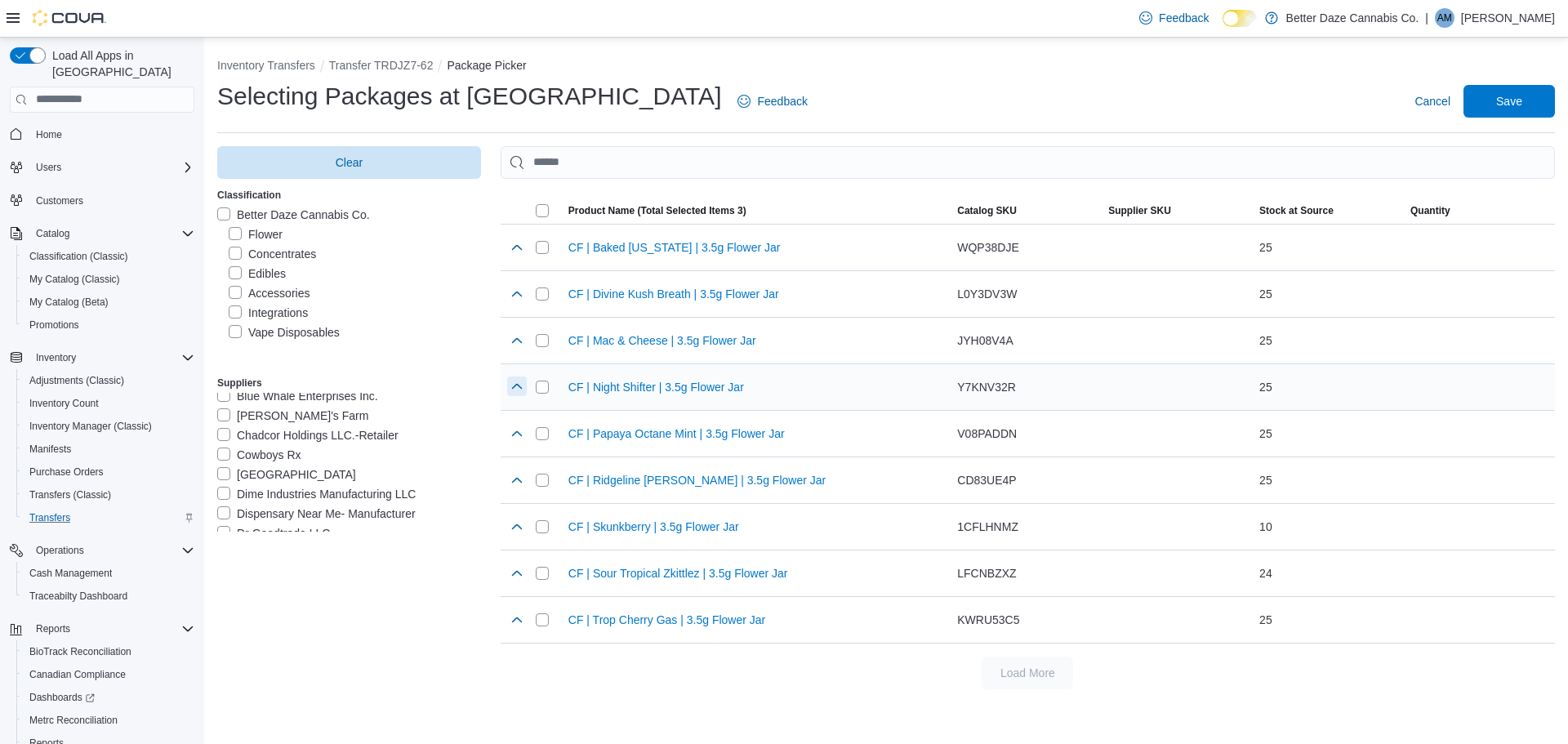
click at [512, 395] on button "button" at bounding box center [517, 386] width 19 height 19
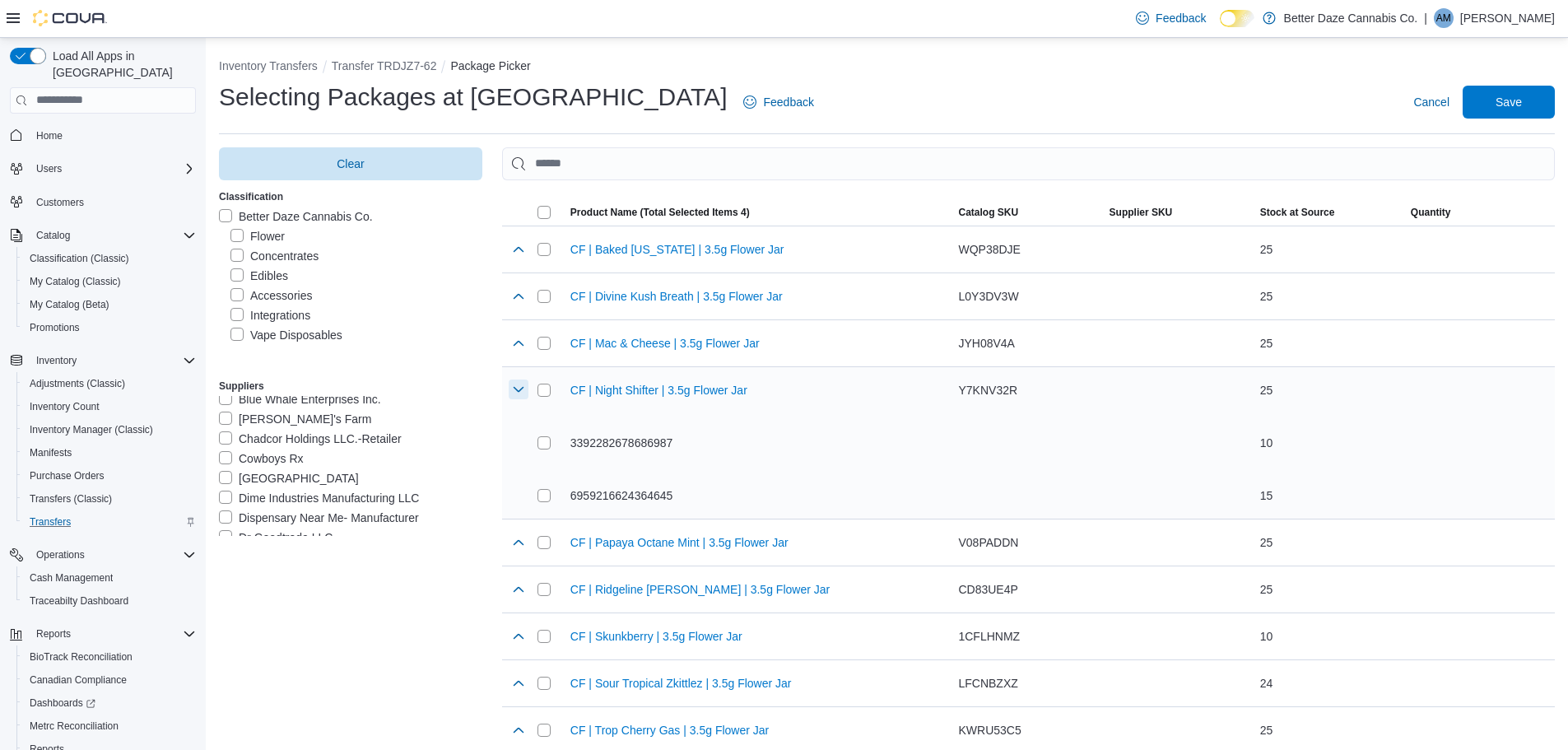
click at [521, 391] on button "button" at bounding box center [518, 389] width 19 height 19
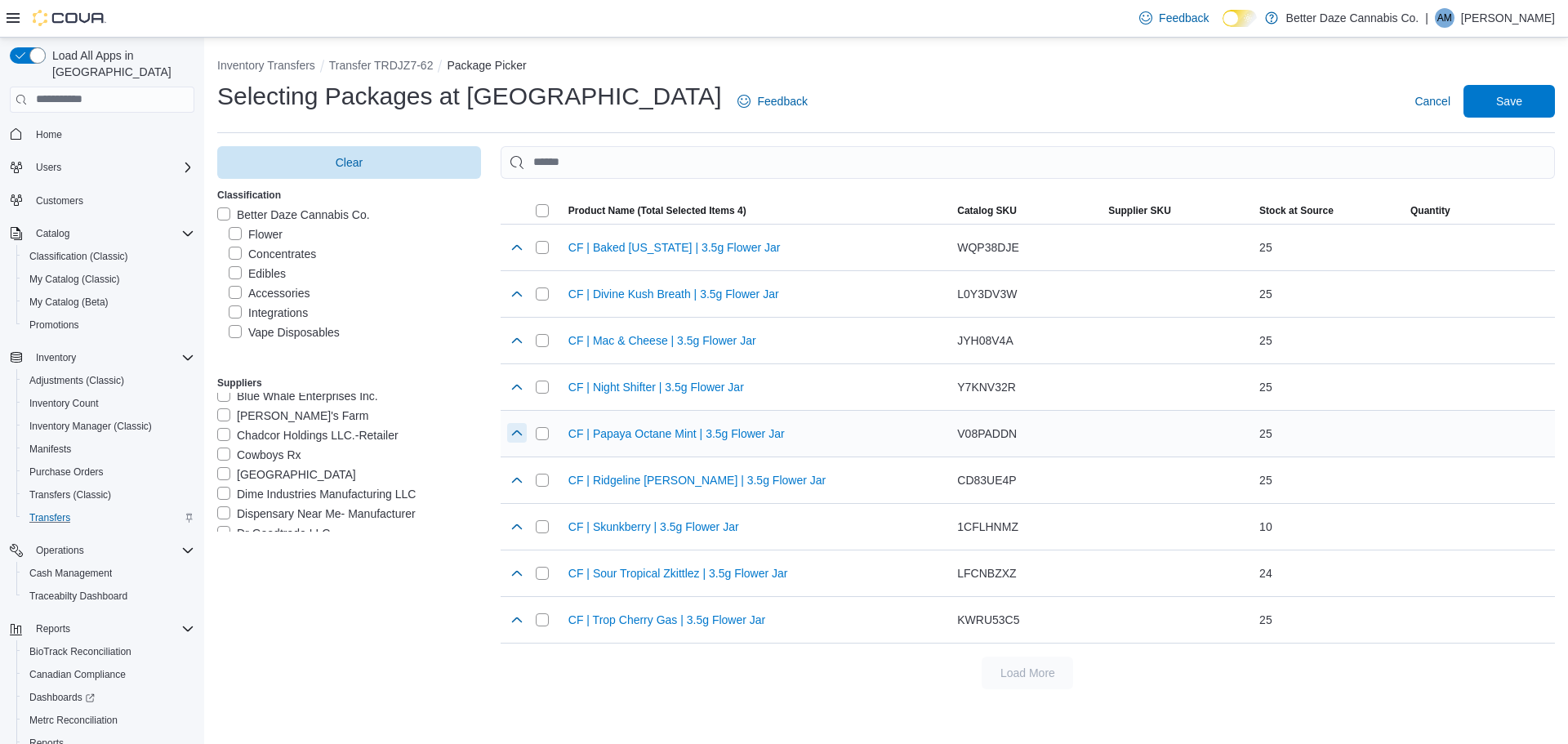
click at [517, 436] on button "button" at bounding box center [517, 432] width 19 height 19
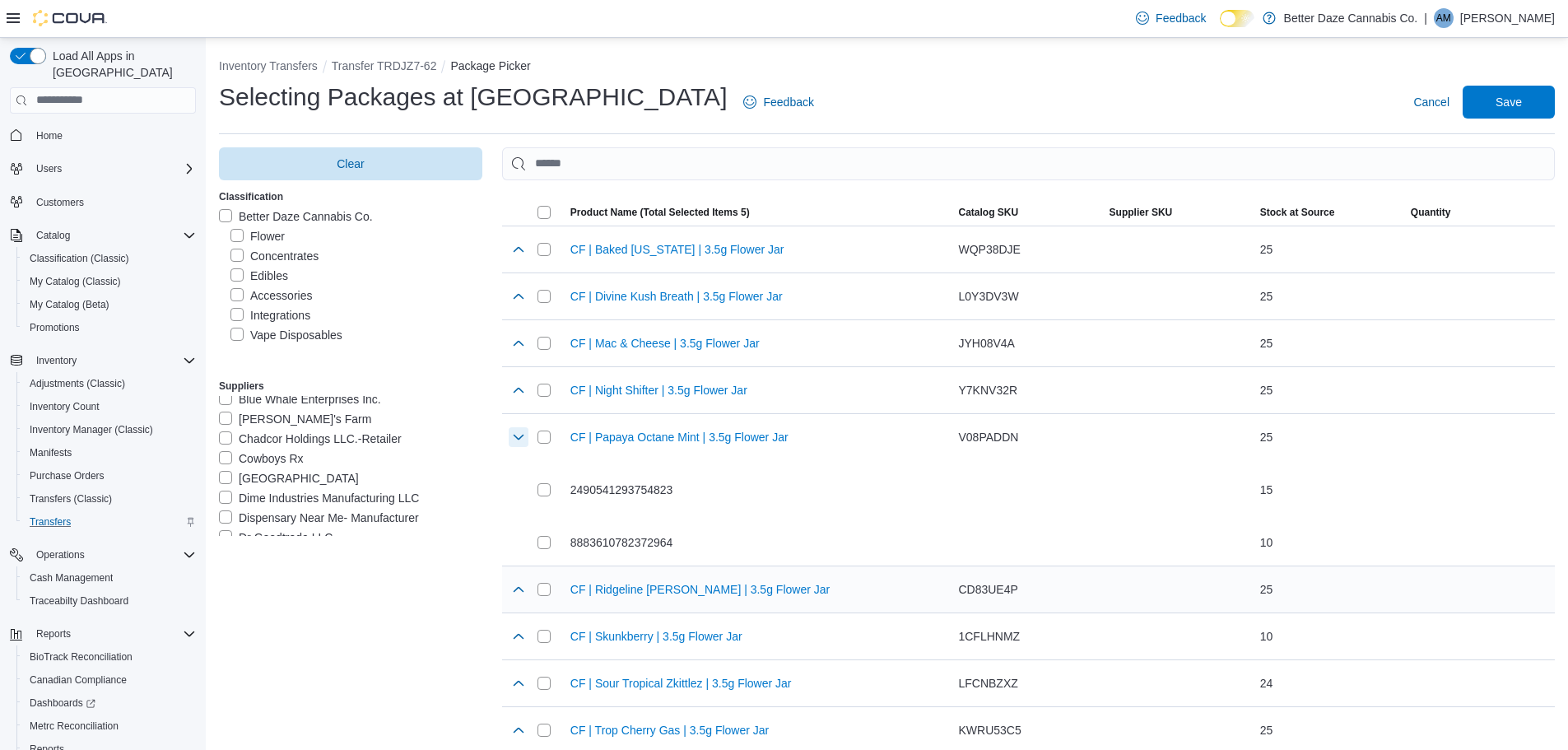
drag, startPoint x: 525, startPoint y: 430, endPoint x: 537, endPoint y: 478, distance: 49.5
click at [524, 430] on button "button" at bounding box center [518, 436] width 19 height 19
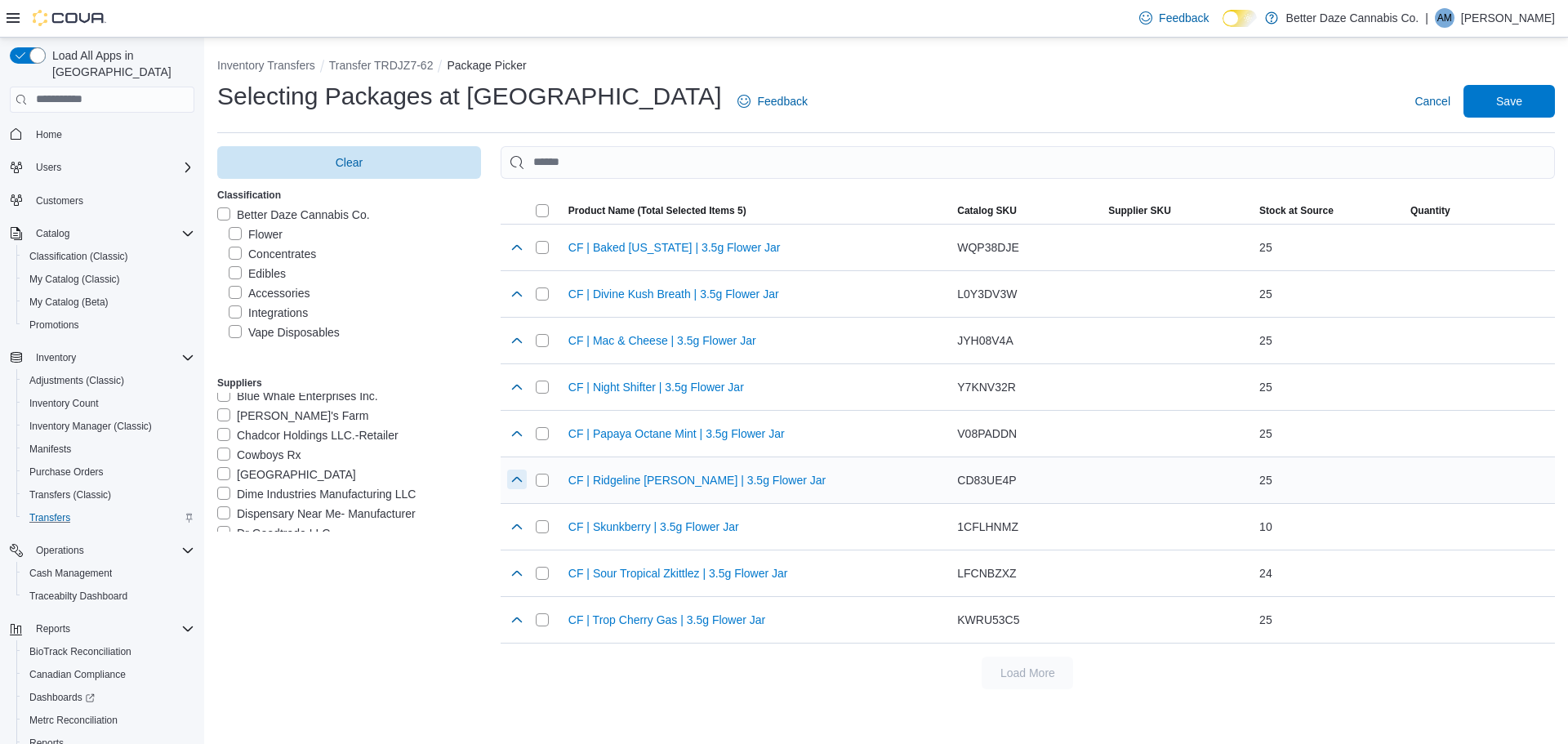
click at [515, 481] on button "button" at bounding box center [517, 479] width 19 height 19
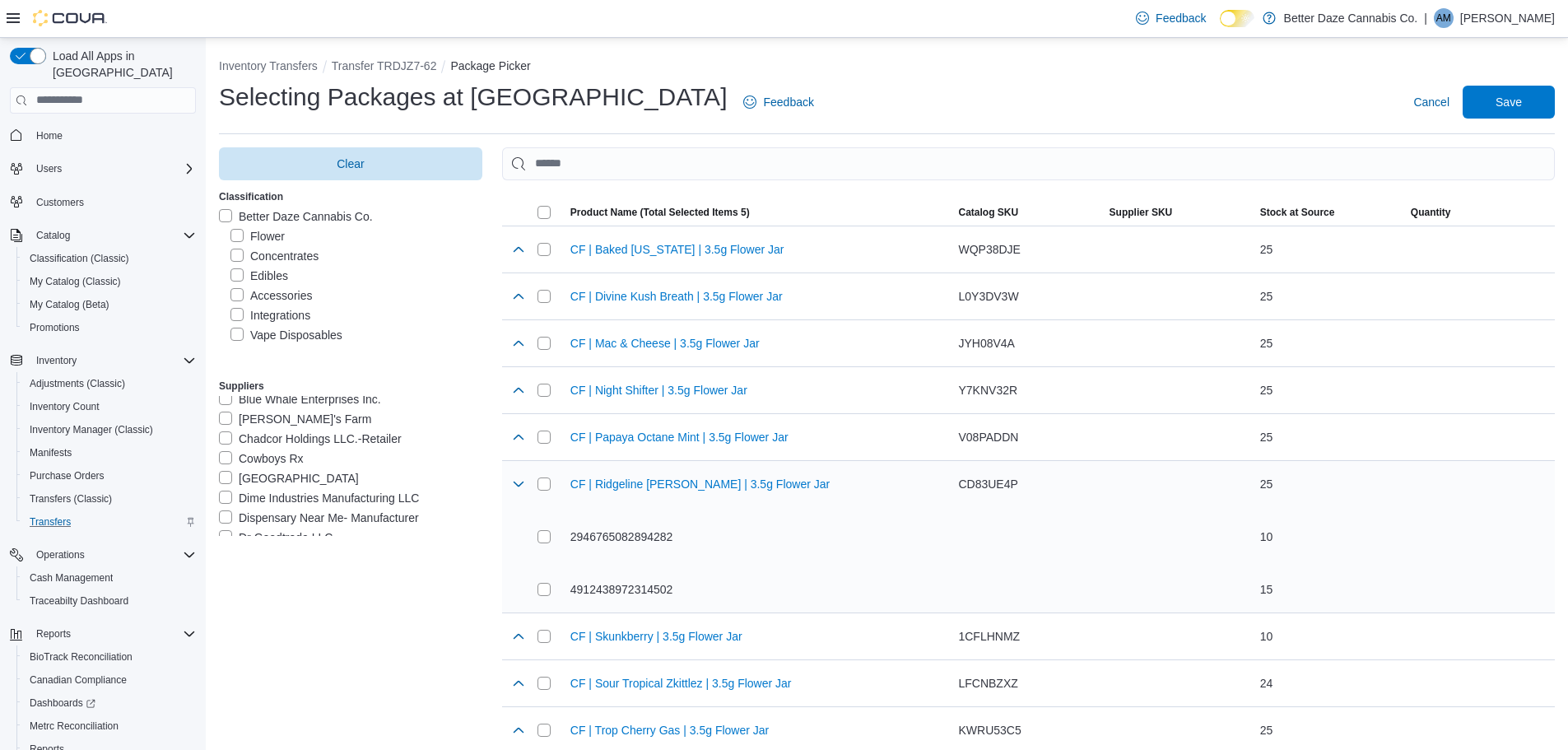
click at [547, 596] on div "4912438972314502" at bounding box center [742, 589] width 408 height 33
click at [521, 488] on button "button" at bounding box center [518, 483] width 19 height 19
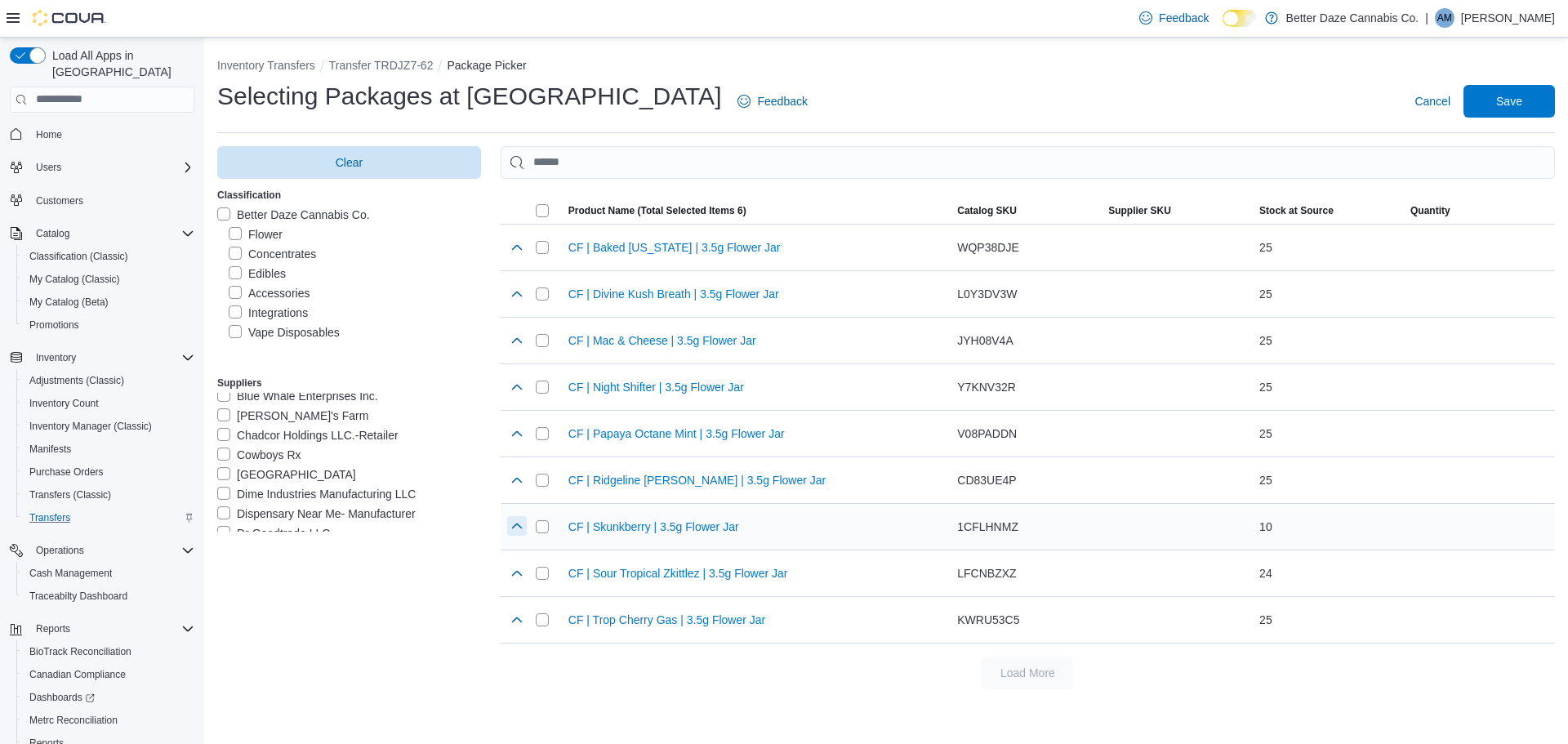
click at [516, 530] on button "button" at bounding box center [517, 526] width 19 height 19
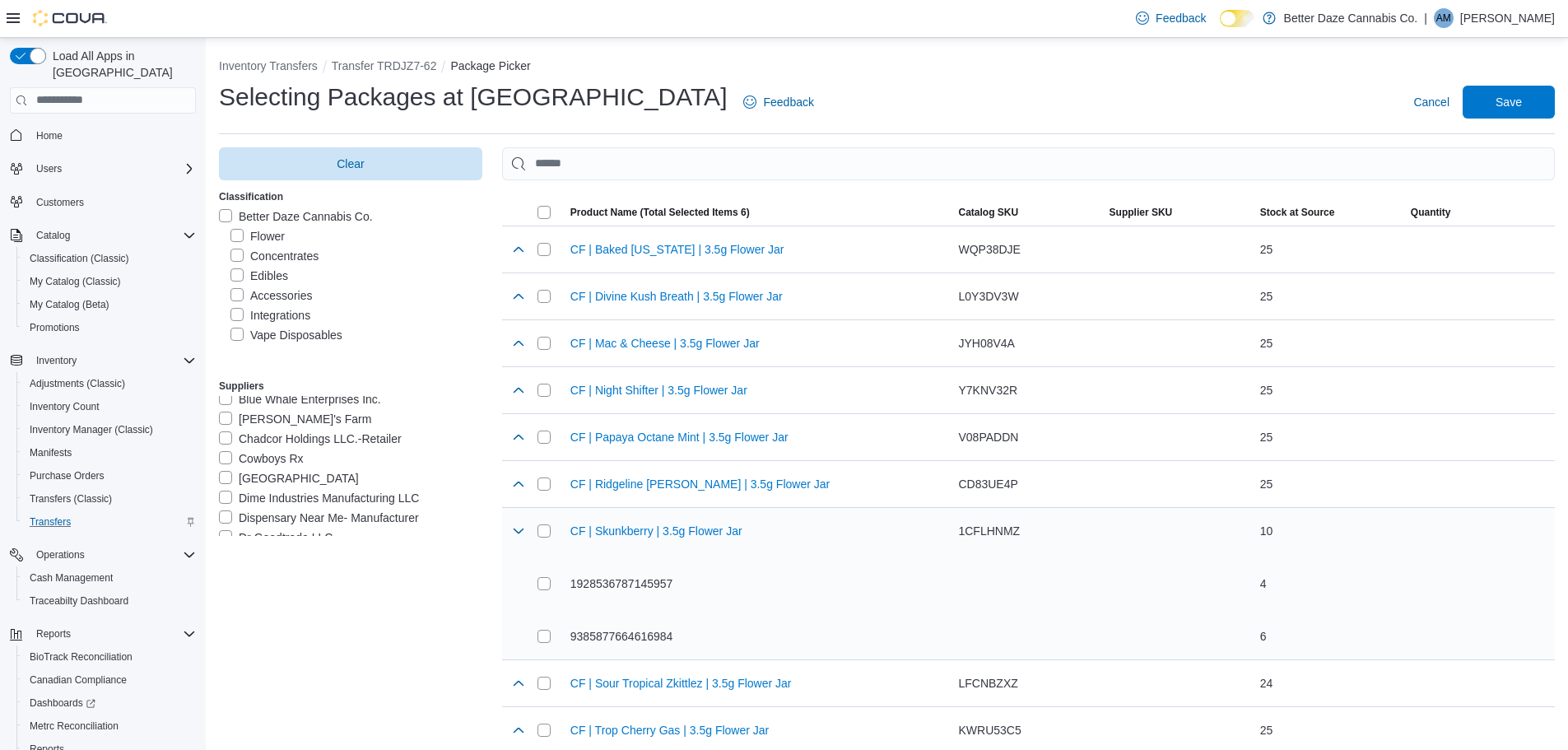
click at [536, 639] on div "CF | Skunkberry | 3.5g Flower Jar 1928536787145957 9385877664616984" at bounding box center [741, 583] width 421 height 151
click at [512, 528] on button "button" at bounding box center [518, 530] width 19 height 19
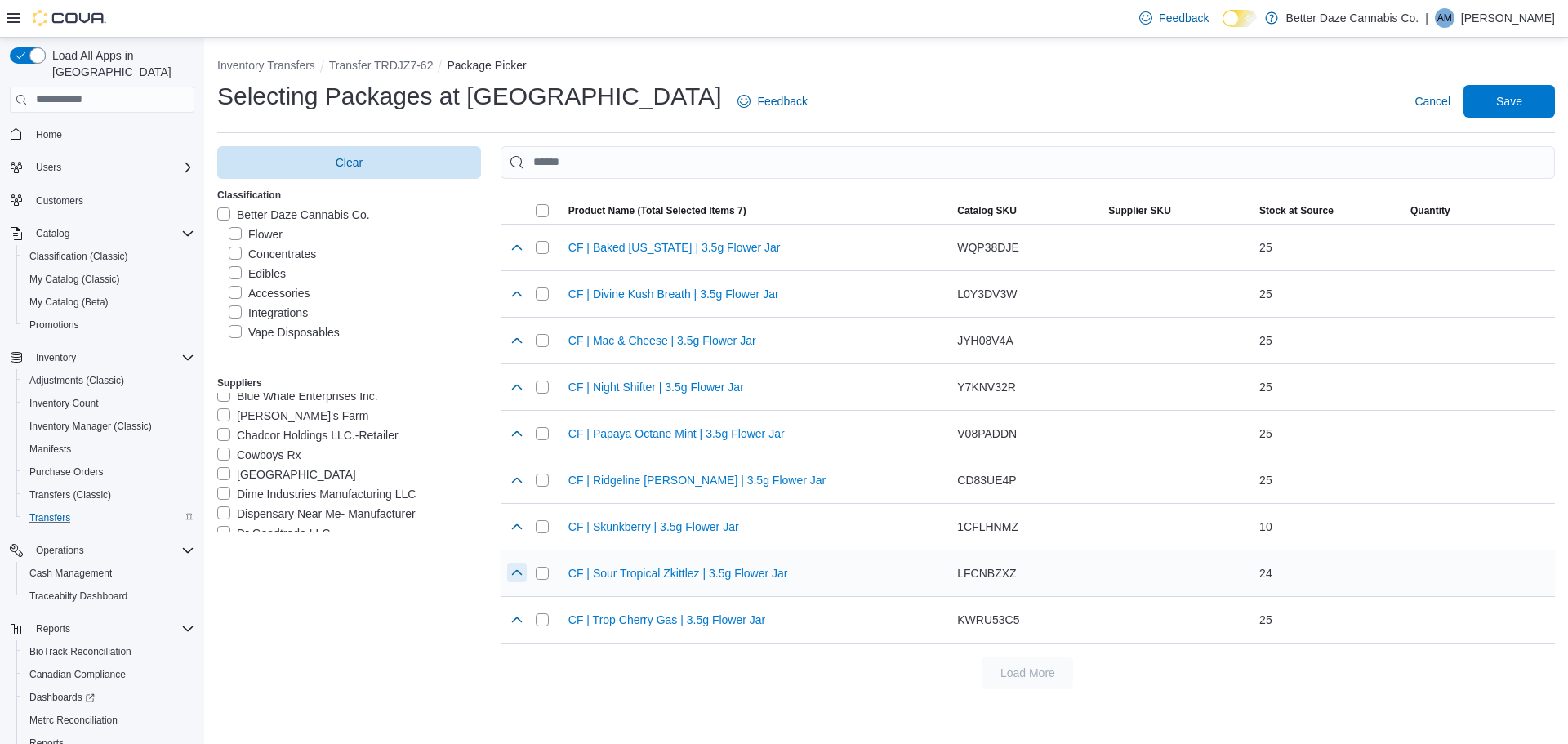
click at [520, 573] on button "button" at bounding box center [517, 572] width 19 height 19
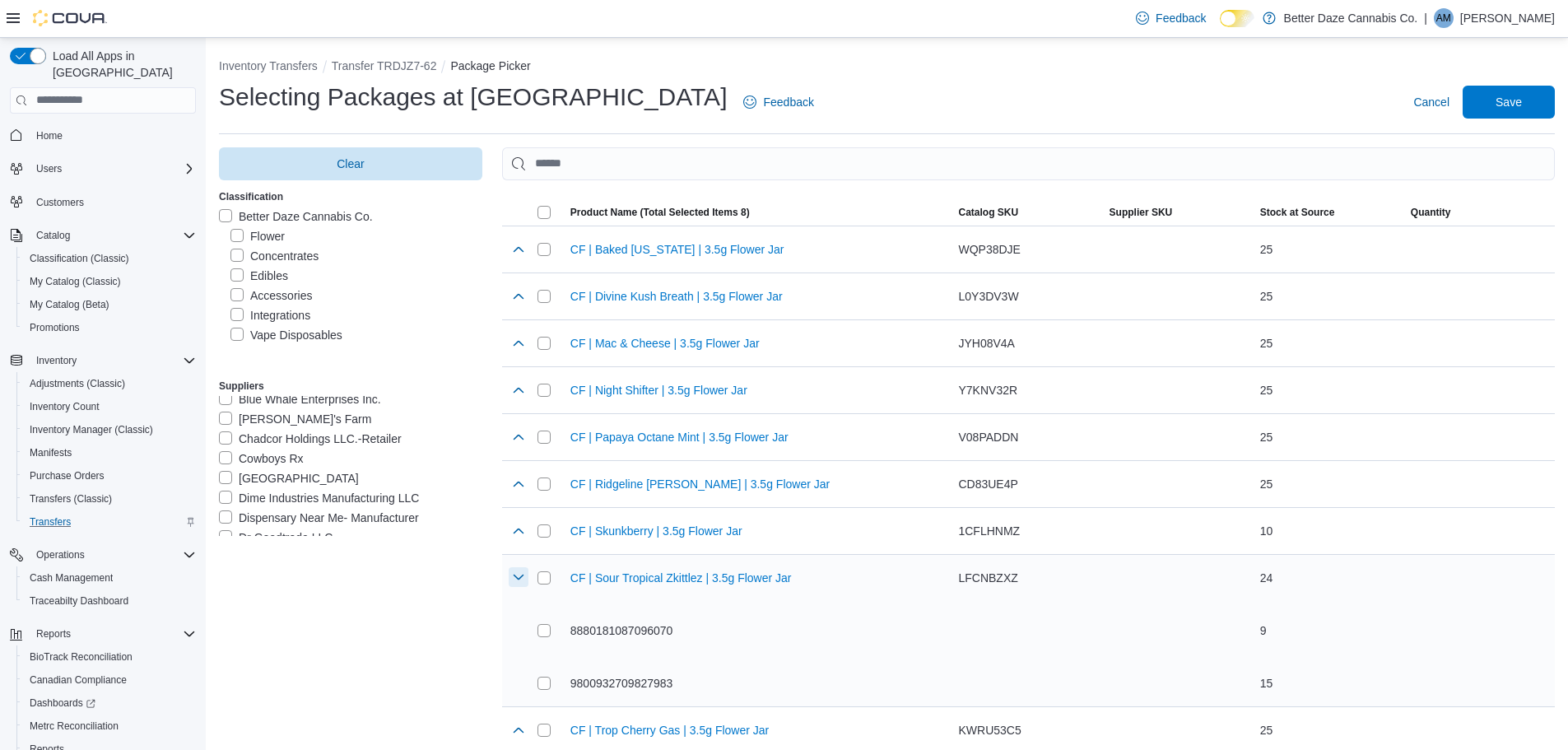
click at [515, 576] on button "button" at bounding box center [518, 576] width 19 height 19
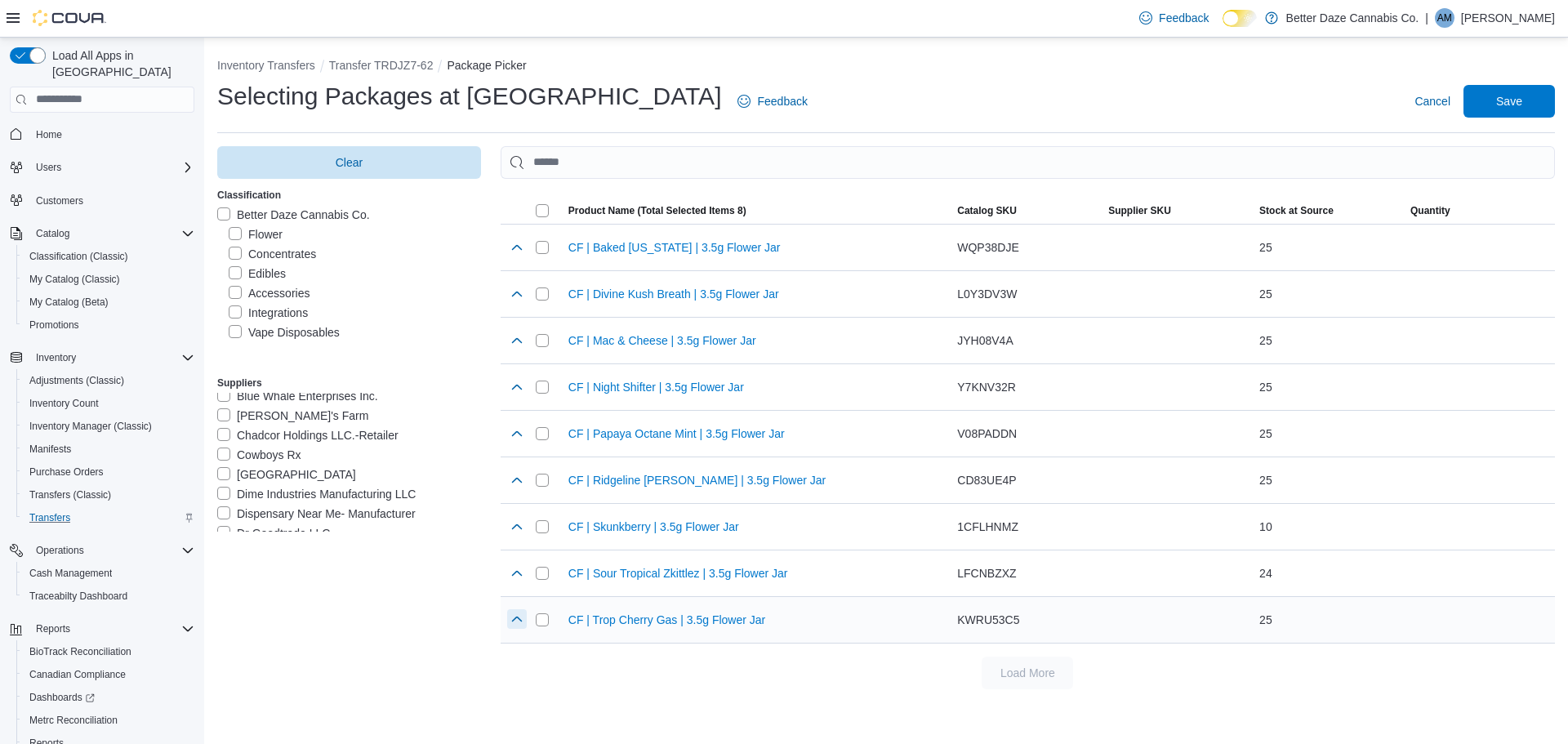
click at [521, 623] on button "button" at bounding box center [517, 618] width 19 height 19
click at [504, 617] on div at bounding box center [512, 619] width 28 height 46
click at [520, 624] on button "button" at bounding box center [514, 618] width 19 height 19
click at [1513, 120] on div "Selecting Packages at [PERSON_NAME] Feedback Cancel Save" at bounding box center [886, 101] width 1338 height 43
click at [1499, 110] on span "Save" at bounding box center [1509, 100] width 72 height 33
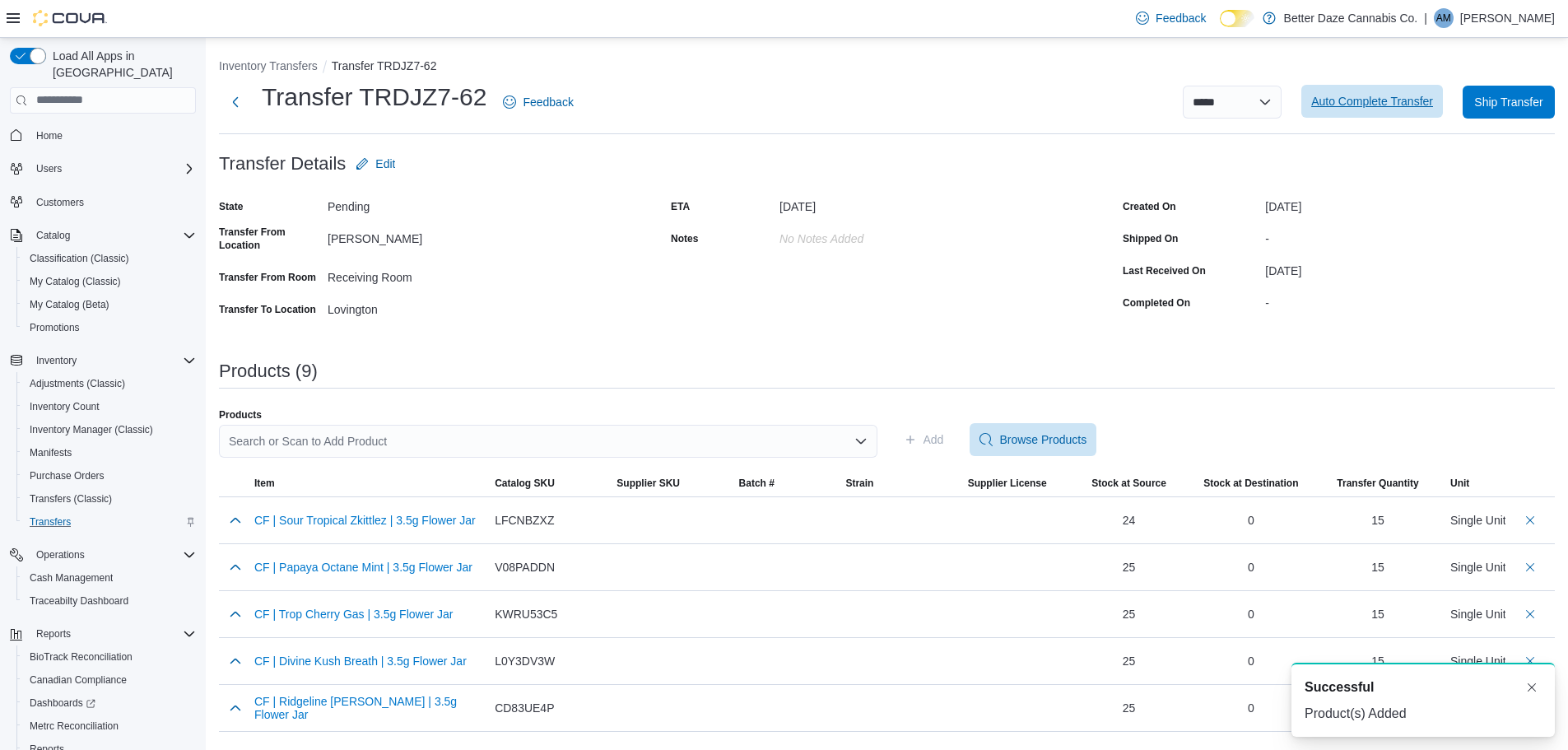
click at [1399, 108] on span "Auto Complete Transfer" at bounding box center [1372, 101] width 122 height 17
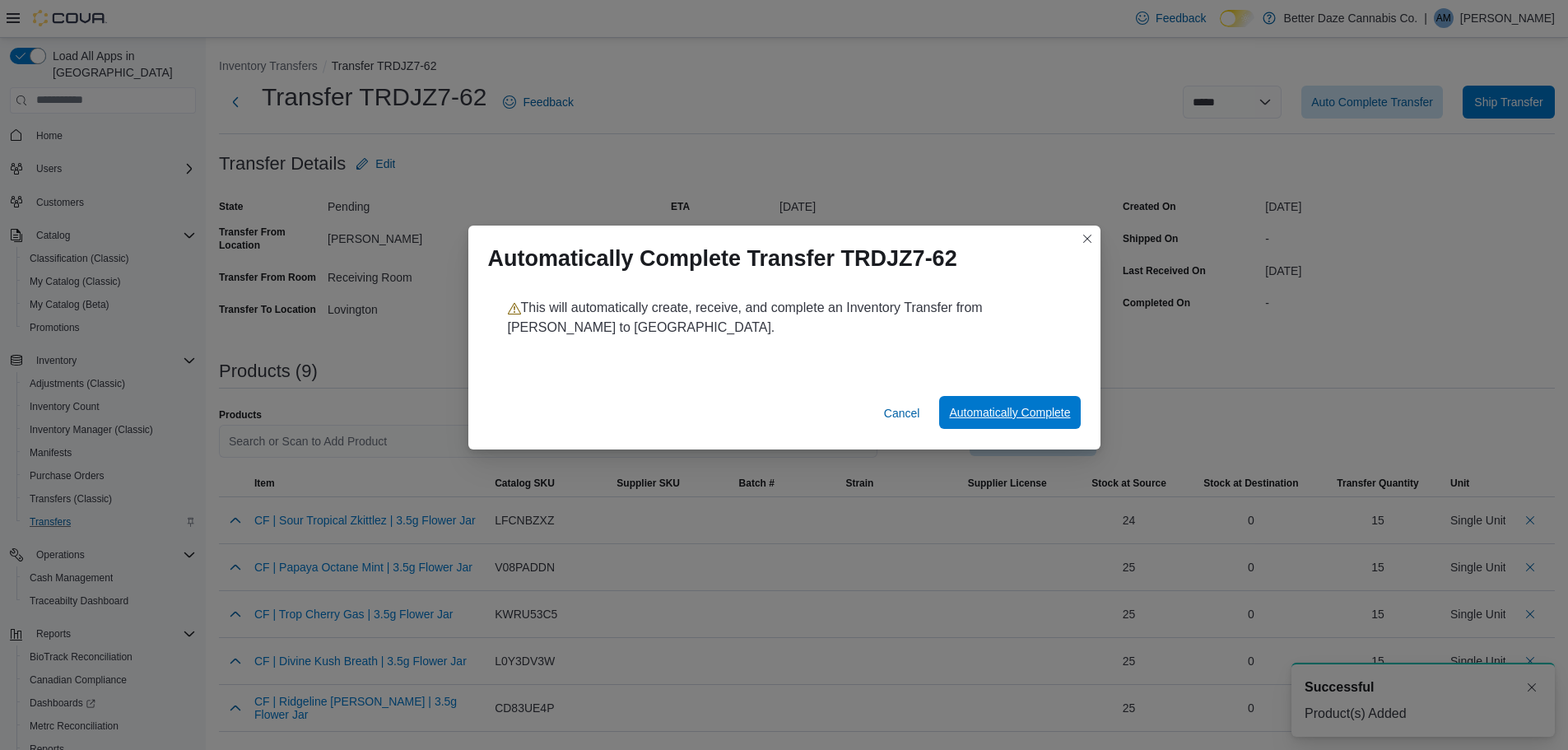
drag, startPoint x: 1019, startPoint y: 421, endPoint x: 1015, endPoint y: 431, distance: 10.8
click at [1018, 421] on span "Automatically Complete" at bounding box center [1009, 412] width 121 height 33
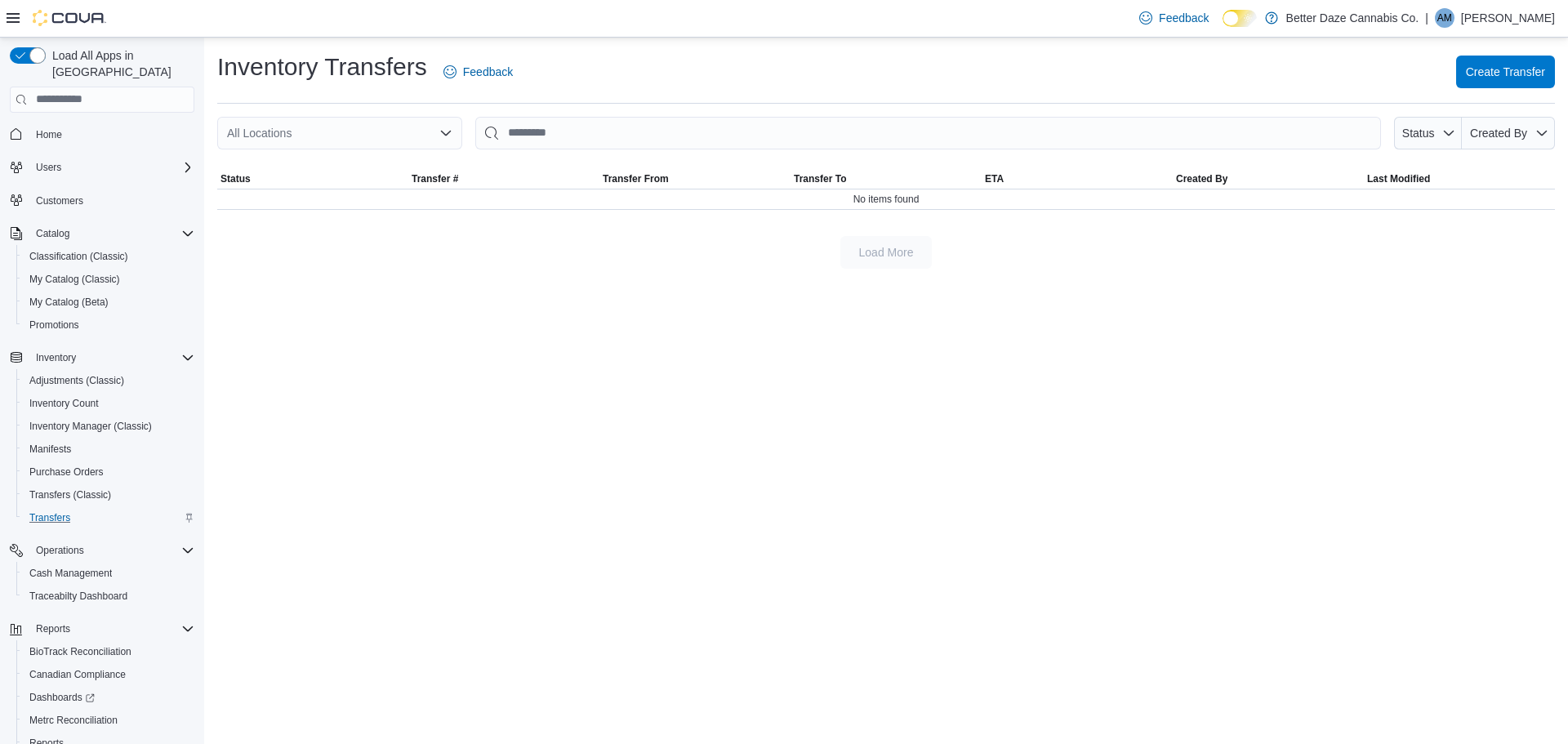
click at [1533, 29] on div "Feedback Dark Mode Better Daze Cannabis Co. | AM [PERSON_NAME]" at bounding box center [1344, 18] width 422 height 33
click at [1513, 17] on p "[PERSON_NAME]" at bounding box center [1508, 18] width 94 height 19
click at [1470, 163] on span "Sign Out" at bounding box center [1449, 159] width 44 height 17
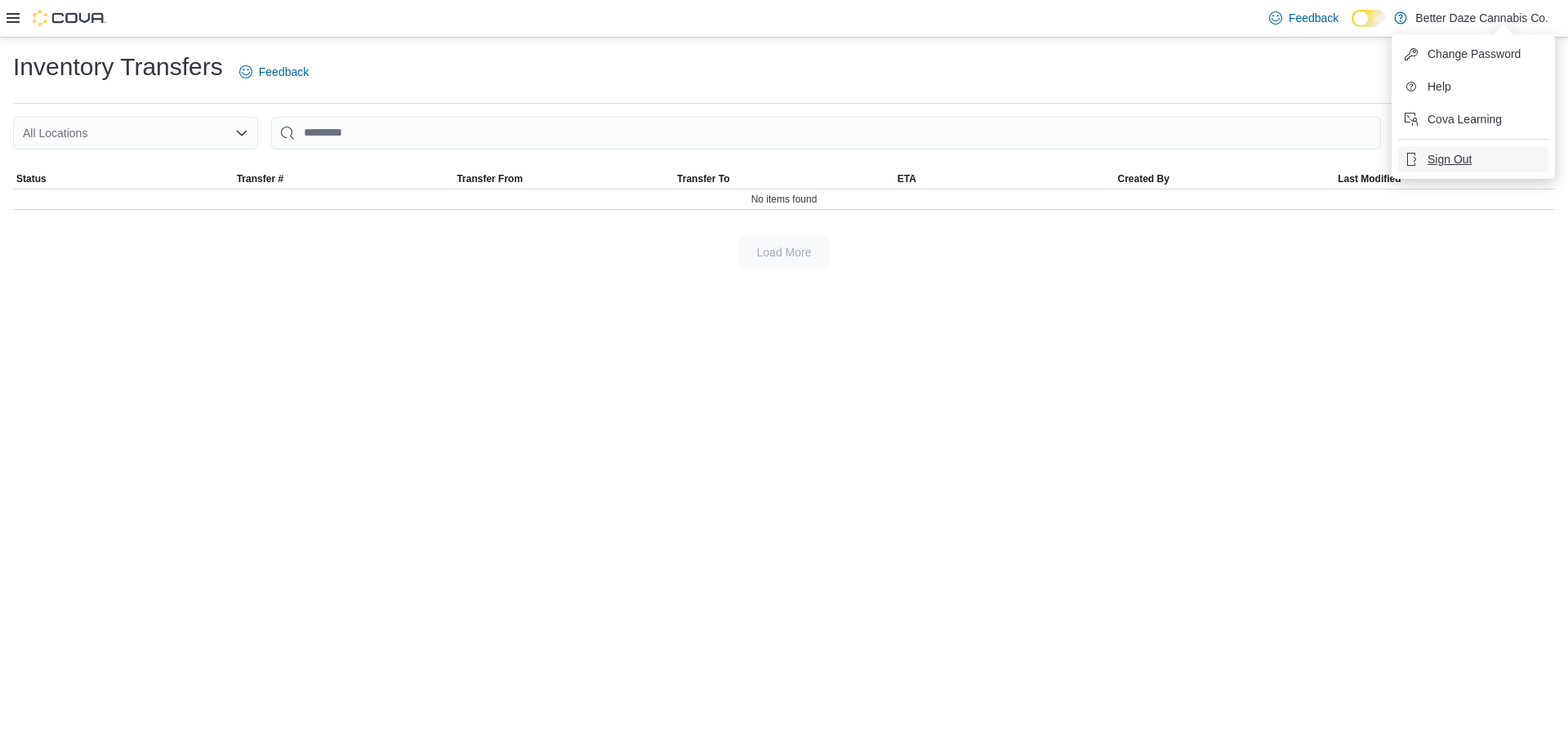
click at [1469, 163] on span "Sign Out" at bounding box center [1449, 159] width 44 height 17
